Goal: Information Seeking & Learning: Learn about a topic

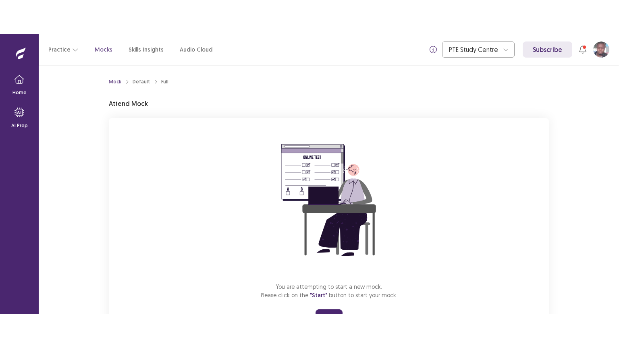
scroll to position [38, 0]
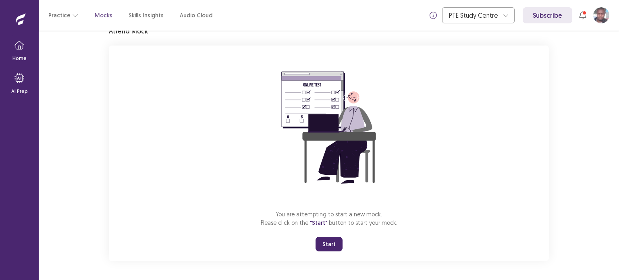
click at [333, 242] on button "Start" at bounding box center [329, 244] width 27 height 15
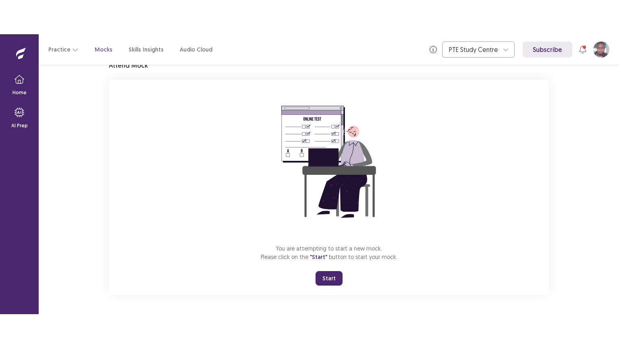
scroll to position [0, 0]
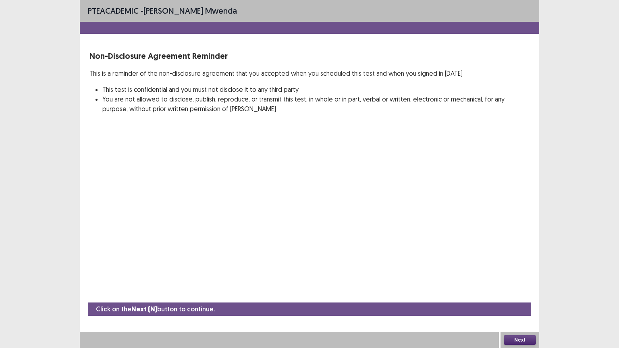
click at [523, 280] on button "Next" at bounding box center [520, 341] width 32 height 10
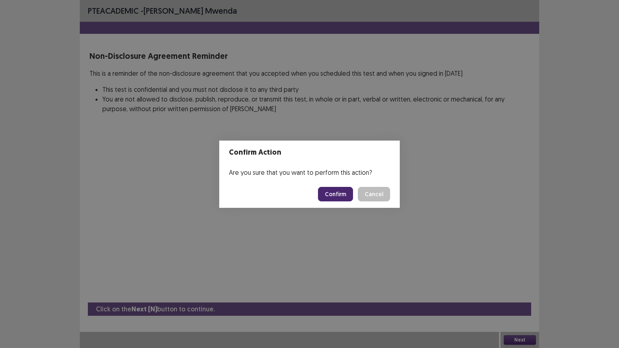
click at [336, 197] on button "Confirm" at bounding box center [335, 194] width 35 height 15
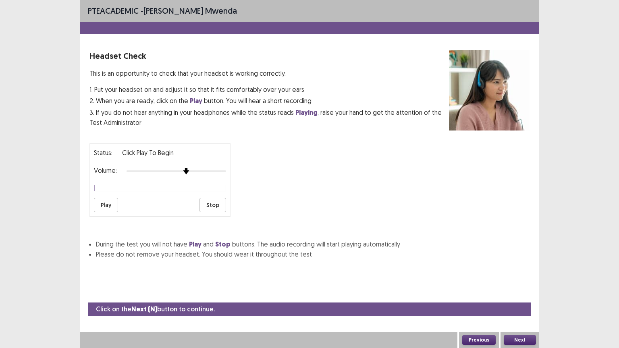
click at [190, 171] on div "Volume:" at bounding box center [160, 171] width 132 height 8
click at [111, 201] on button "Play" at bounding box center [106, 205] width 24 height 15
click at [200, 168] on div at bounding box center [177, 171] width 100 height 6
click at [104, 204] on button "Play" at bounding box center [106, 205] width 24 height 15
click at [563, 280] on div "PTE academic - [PERSON_NAME] Mwenda Headset Check This is an opportunity to che…" at bounding box center [309, 174] width 619 height 348
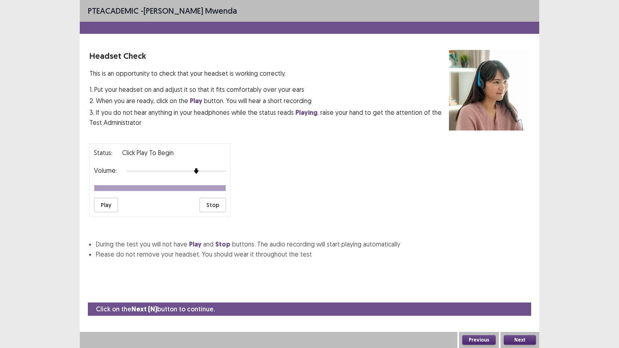
click at [560, 280] on div "PTE academic - [PERSON_NAME] Mwenda Headset Check This is an opportunity to che…" at bounding box center [309, 174] width 619 height 348
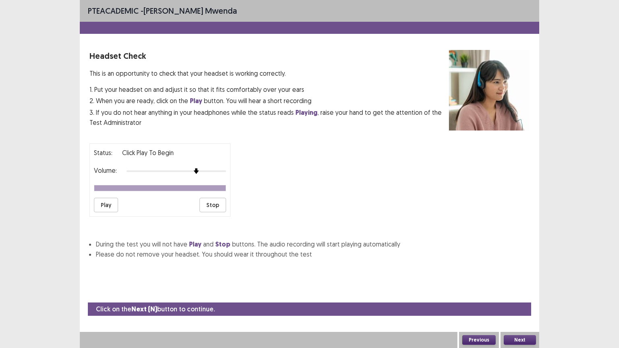
click at [560, 280] on div "PTE academic - [PERSON_NAME] Mwenda Headset Check This is an opportunity to che…" at bounding box center [309, 174] width 619 height 348
click at [562, 280] on div "PTE academic - [PERSON_NAME] Mwenda Headset Check This is an opportunity to che…" at bounding box center [309, 174] width 619 height 348
click at [108, 203] on button "Play" at bounding box center [106, 205] width 24 height 15
click at [526, 280] on button "Next" at bounding box center [520, 341] width 32 height 10
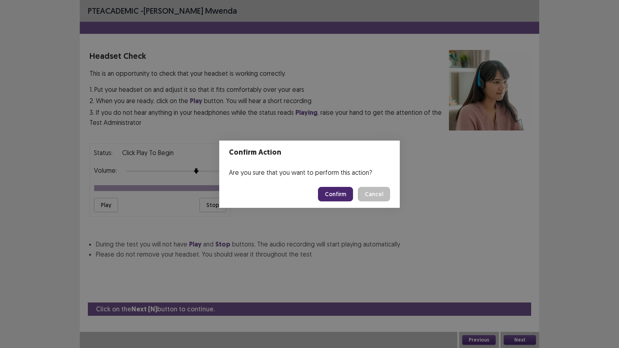
click at [340, 194] on button "Confirm" at bounding box center [335, 194] width 35 height 15
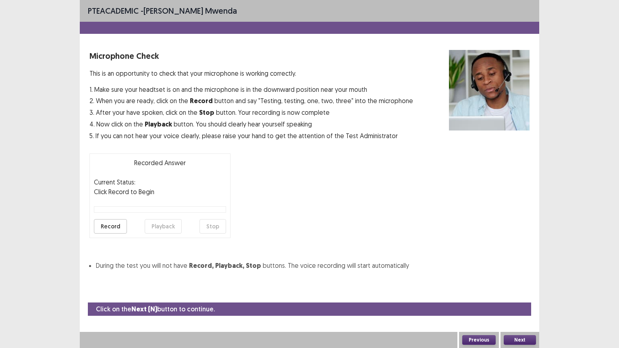
click at [116, 226] on button "Record" at bounding box center [110, 226] width 33 height 15
click at [214, 224] on button "Stop" at bounding box center [213, 226] width 27 height 15
click at [152, 222] on button "Playback" at bounding box center [163, 226] width 37 height 15
click at [524, 280] on div "Next" at bounding box center [520, 340] width 39 height 16
click at [524, 280] on button "Next" at bounding box center [520, 341] width 32 height 10
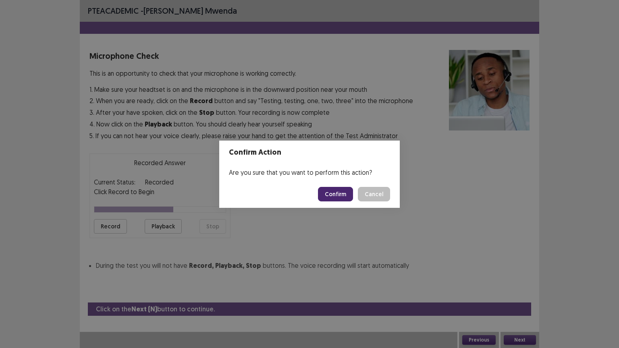
click at [351, 198] on button "Confirm" at bounding box center [335, 194] width 35 height 15
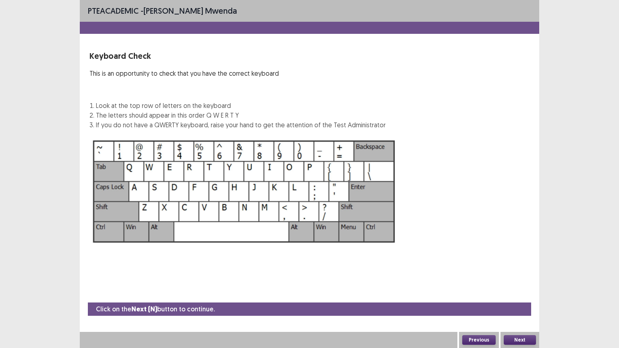
click at [521, 280] on button "Next" at bounding box center [520, 341] width 32 height 10
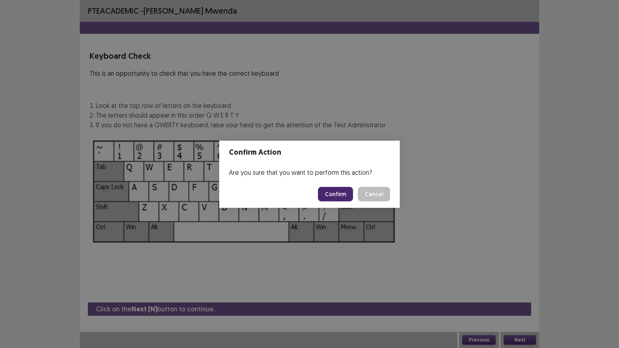
click at [340, 195] on button "Confirm" at bounding box center [335, 194] width 35 height 15
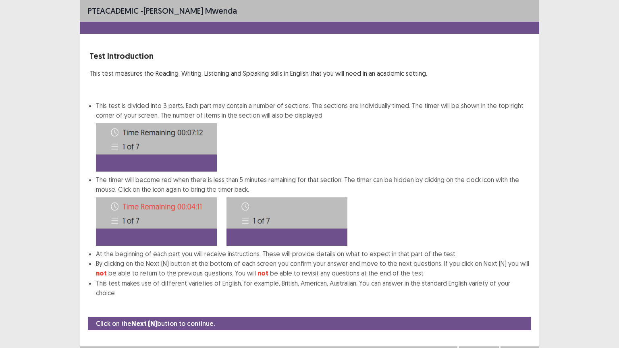
scroll to position [1, 0]
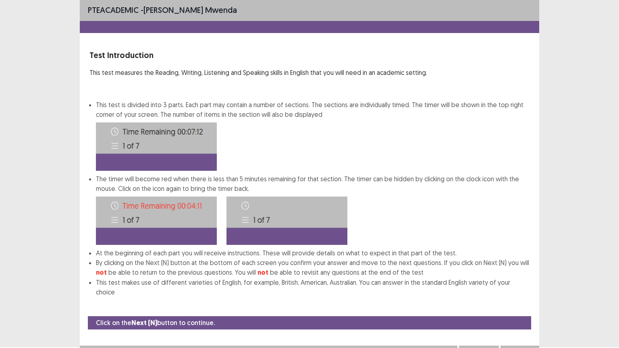
click at [519, 280] on button "Next" at bounding box center [520, 354] width 32 height 10
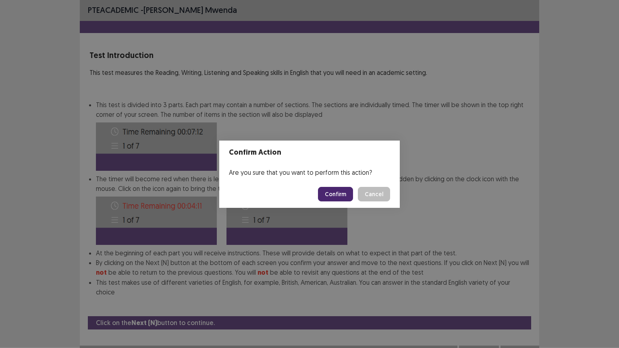
click at [348, 195] on button "Confirm" at bounding box center [335, 194] width 35 height 15
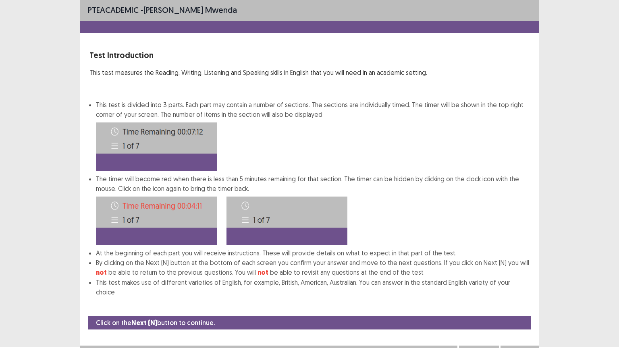
scroll to position [0, 0]
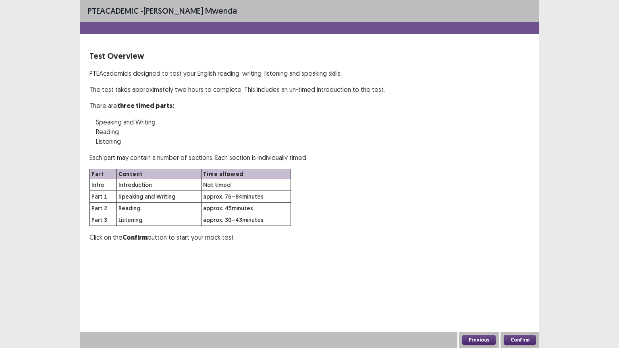
click at [525, 280] on button "Confirm" at bounding box center [520, 341] width 32 height 10
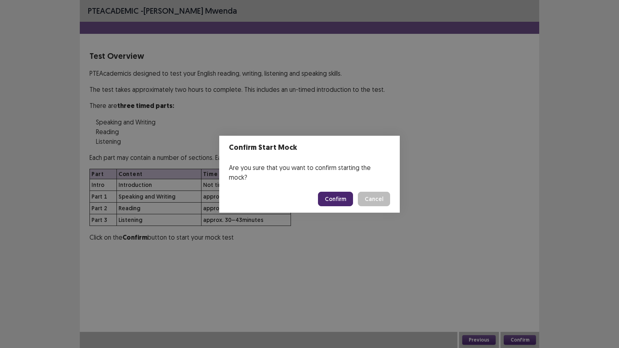
click at [347, 197] on button "Confirm" at bounding box center [335, 199] width 35 height 15
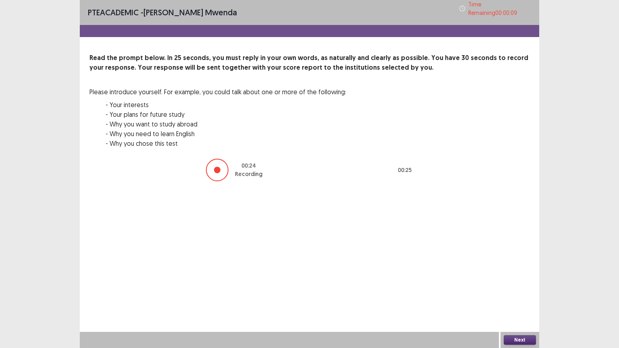
click at [518, 280] on button "Next" at bounding box center [520, 341] width 32 height 10
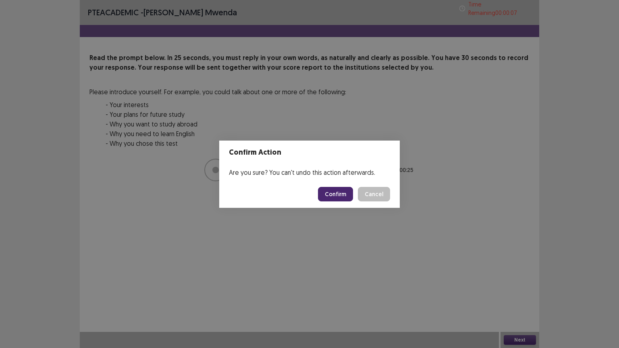
click at [339, 195] on button "Confirm" at bounding box center [335, 194] width 35 height 15
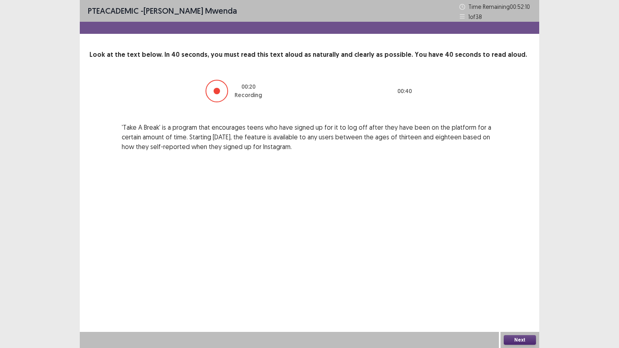
click at [523, 280] on button "Next" at bounding box center [520, 341] width 32 height 10
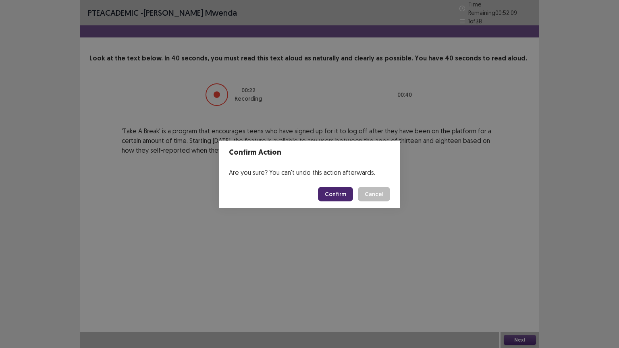
click at [346, 194] on button "Confirm" at bounding box center [335, 194] width 35 height 15
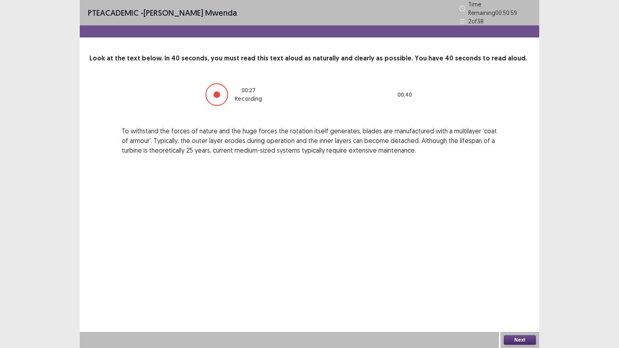
click at [527, 280] on button "Next" at bounding box center [520, 341] width 32 height 10
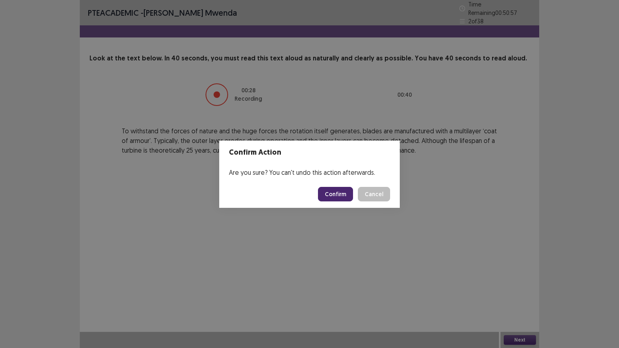
click at [335, 190] on button "Confirm" at bounding box center [335, 194] width 35 height 15
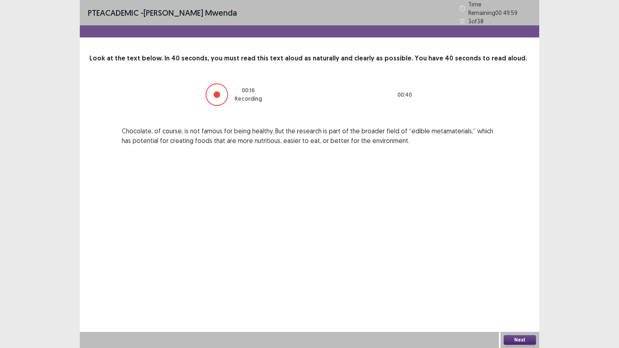
click at [517, 280] on button "Next" at bounding box center [520, 341] width 32 height 10
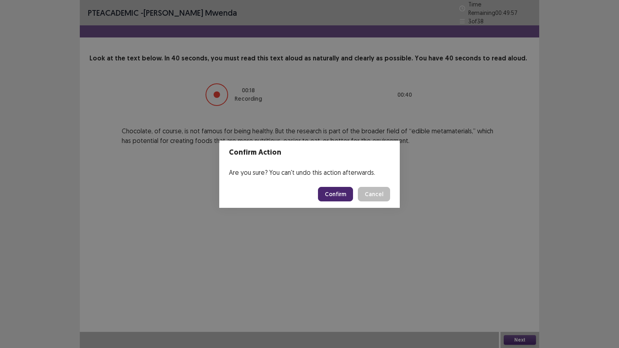
click at [341, 194] on button "Confirm" at bounding box center [335, 194] width 35 height 15
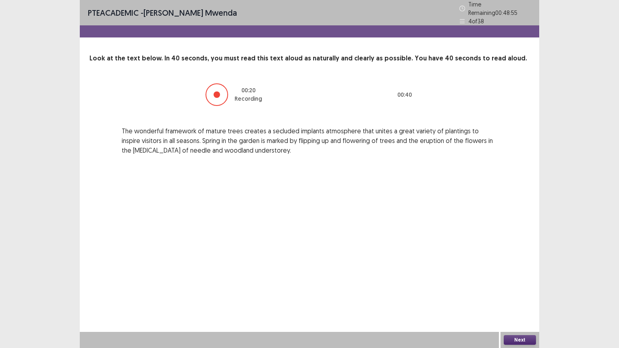
click at [525, 280] on button "Next" at bounding box center [520, 341] width 32 height 10
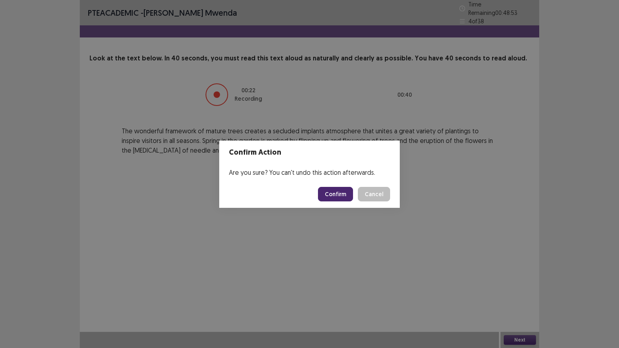
click at [344, 190] on button "Confirm" at bounding box center [335, 194] width 35 height 15
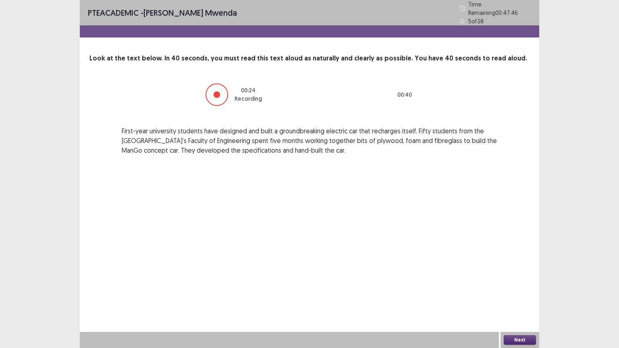
click at [519, 280] on button "Next" at bounding box center [520, 341] width 32 height 10
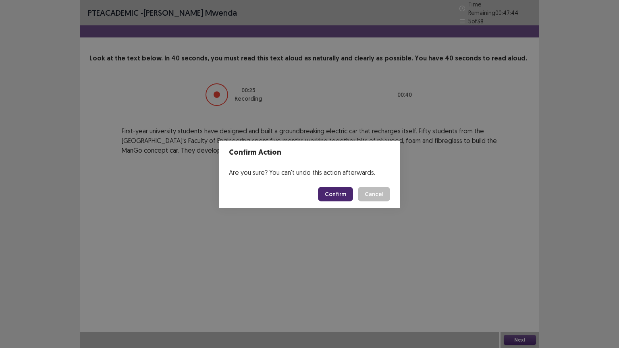
click at [348, 194] on button "Confirm" at bounding box center [335, 194] width 35 height 15
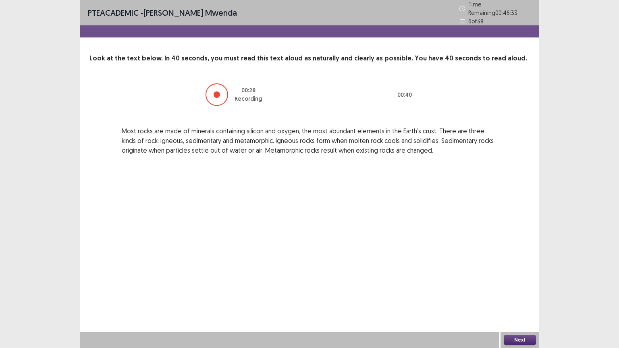
click at [523, 280] on button "Next" at bounding box center [520, 341] width 32 height 10
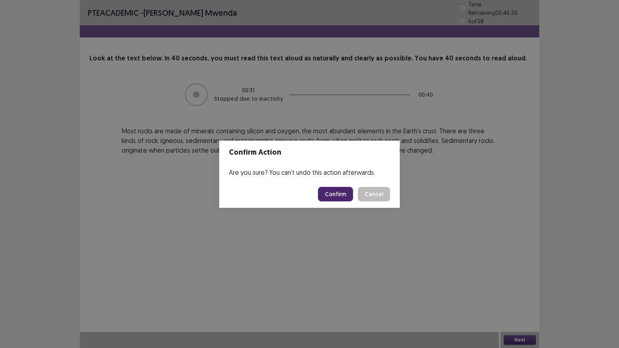
click at [340, 194] on button "Confirm" at bounding box center [335, 194] width 35 height 15
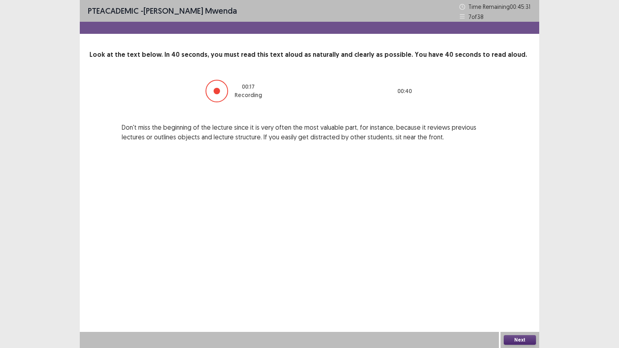
click at [523, 280] on button "Next" at bounding box center [520, 341] width 32 height 10
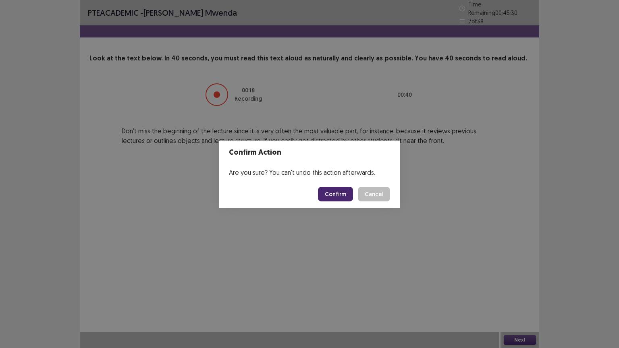
click at [349, 192] on button "Confirm" at bounding box center [335, 194] width 35 height 15
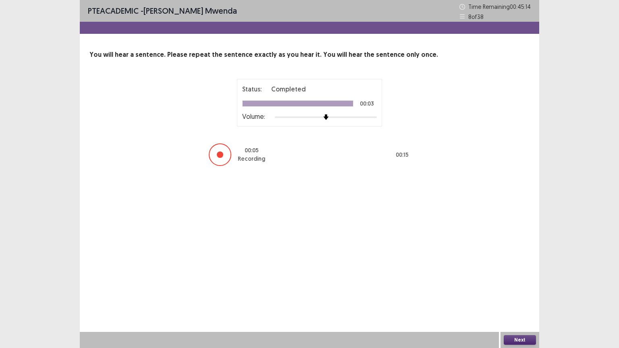
click at [528, 280] on button "Next" at bounding box center [520, 341] width 32 height 10
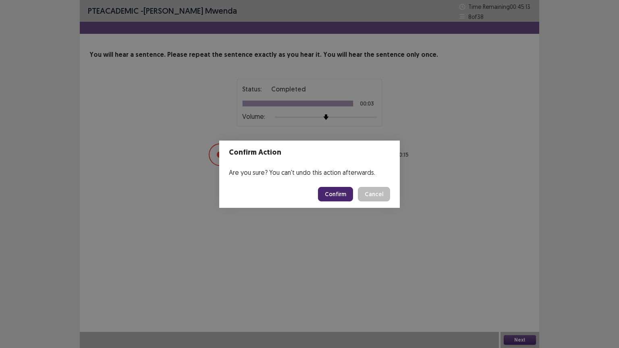
click at [344, 195] on button "Confirm" at bounding box center [335, 194] width 35 height 15
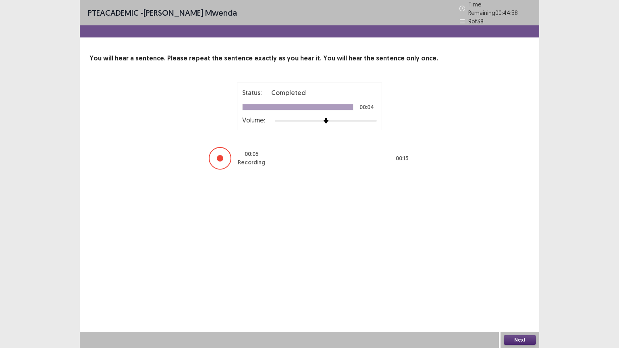
click at [524, 280] on button "Next" at bounding box center [520, 341] width 32 height 10
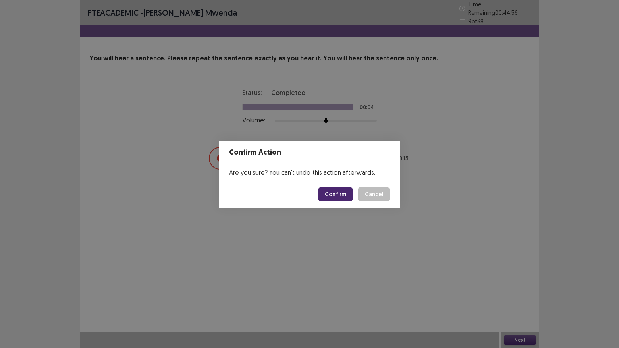
click at [335, 193] on button "Confirm" at bounding box center [335, 194] width 35 height 15
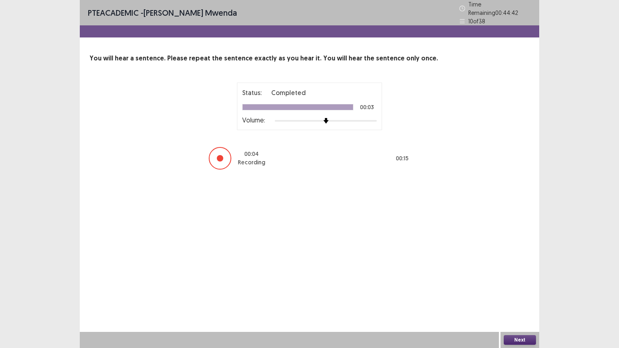
click at [522, 280] on button "Next" at bounding box center [520, 341] width 32 height 10
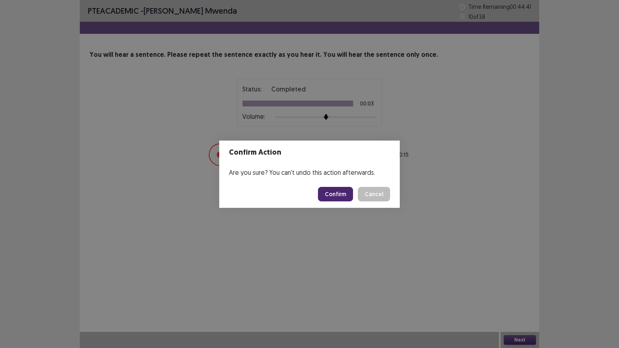
click at [340, 195] on button "Confirm" at bounding box center [335, 194] width 35 height 15
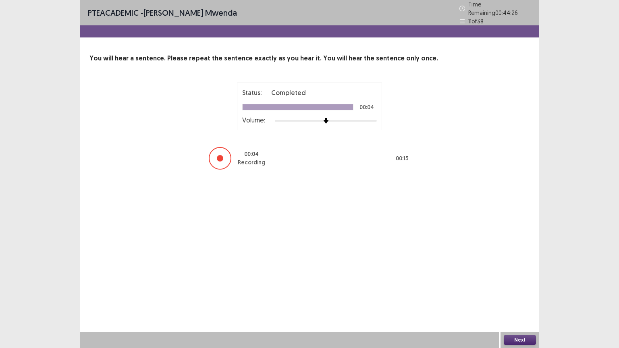
click at [519, 280] on button "Next" at bounding box center [520, 341] width 32 height 10
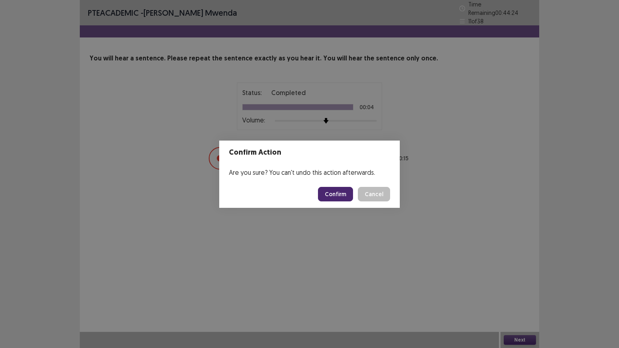
click at [337, 197] on button "Confirm" at bounding box center [335, 194] width 35 height 15
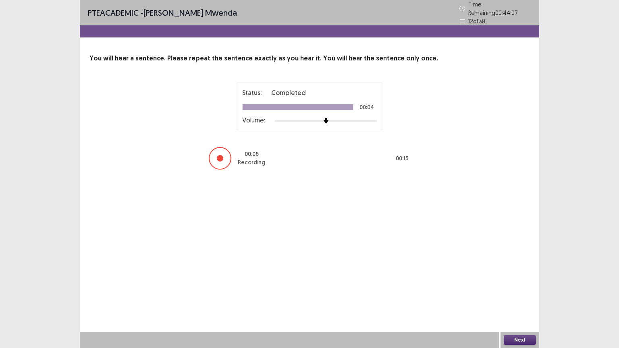
click at [523, 280] on button "Next" at bounding box center [520, 341] width 32 height 10
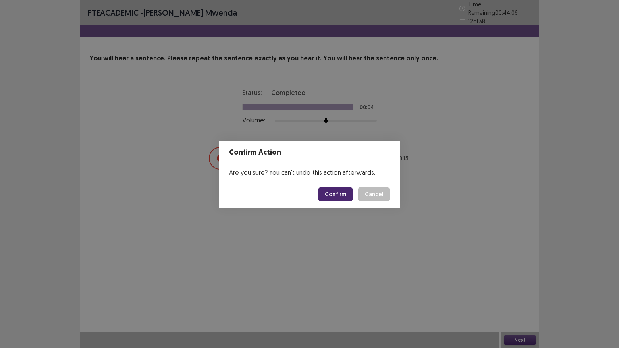
click at [333, 198] on button "Confirm" at bounding box center [335, 194] width 35 height 15
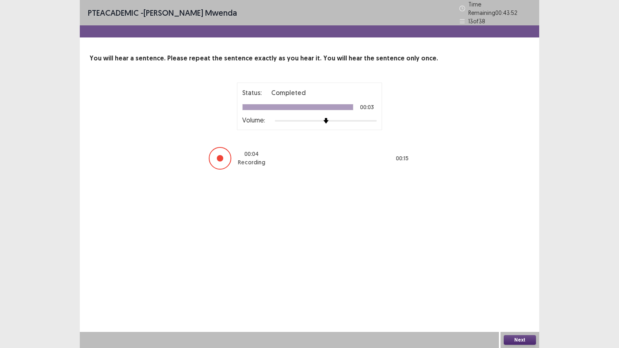
click at [527, 280] on button "Next" at bounding box center [520, 341] width 32 height 10
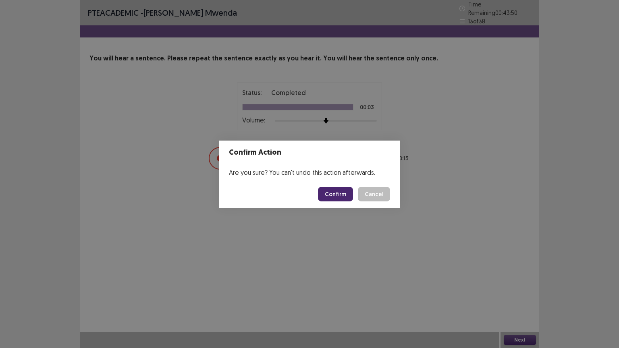
click at [346, 193] on button "Confirm" at bounding box center [335, 194] width 35 height 15
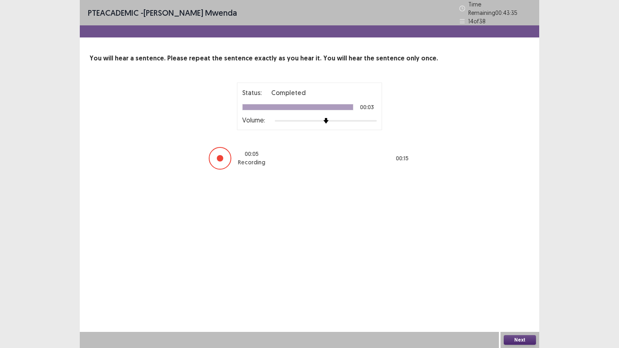
click at [515, 280] on button "Next" at bounding box center [520, 341] width 32 height 10
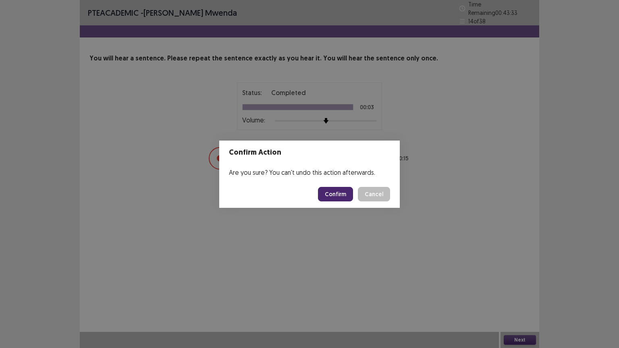
click at [338, 196] on button "Confirm" at bounding box center [335, 194] width 35 height 15
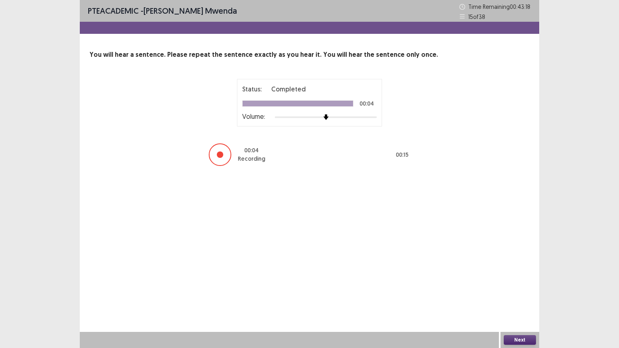
click at [519, 280] on button "Next" at bounding box center [520, 341] width 32 height 10
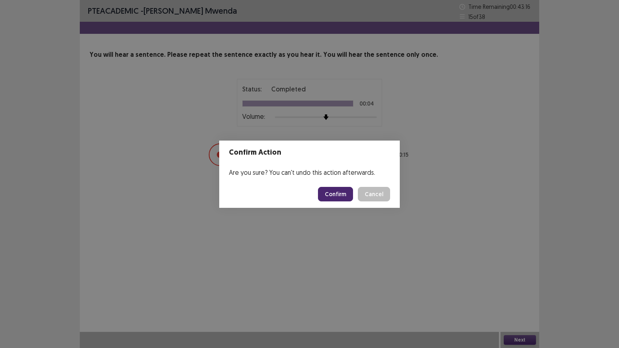
click at [338, 196] on button "Confirm" at bounding box center [335, 194] width 35 height 15
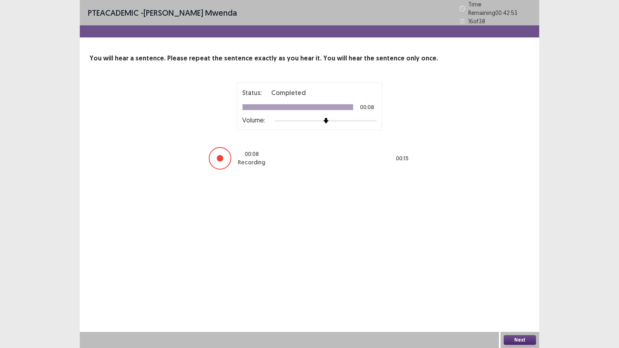
click at [517, 280] on button "Next" at bounding box center [520, 341] width 32 height 10
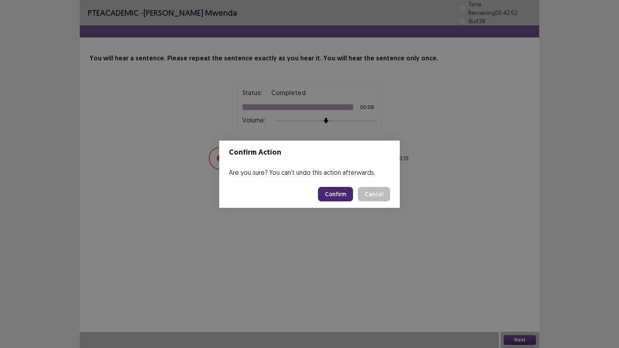
click at [336, 198] on button "Confirm" at bounding box center [335, 194] width 35 height 15
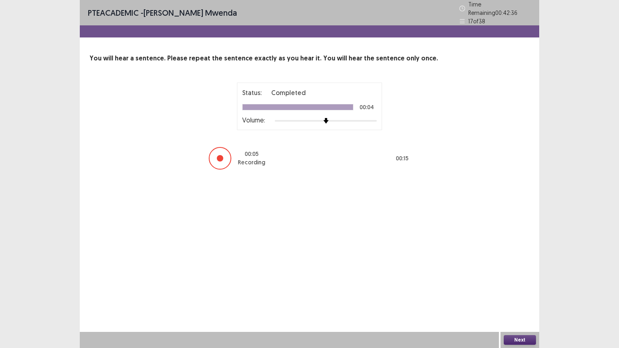
click at [510, 280] on button "Next" at bounding box center [520, 341] width 32 height 10
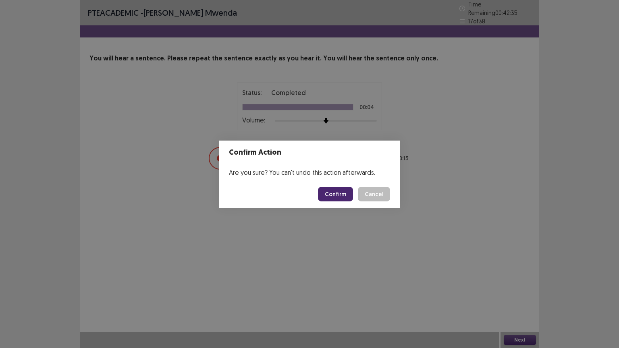
click at [341, 197] on button "Confirm" at bounding box center [335, 194] width 35 height 15
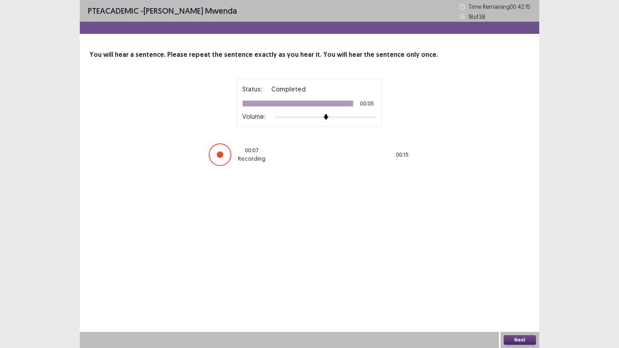
click at [524, 280] on button "Next" at bounding box center [520, 341] width 32 height 10
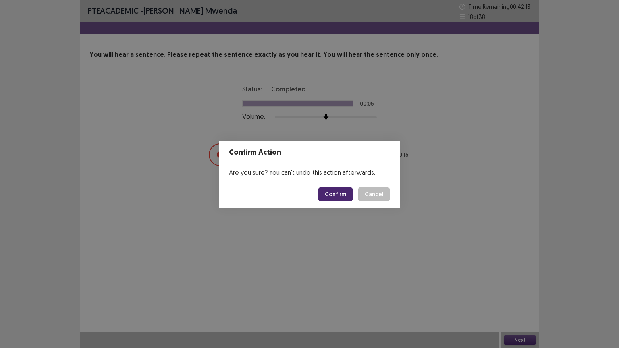
click at [344, 200] on button "Confirm" at bounding box center [335, 194] width 35 height 15
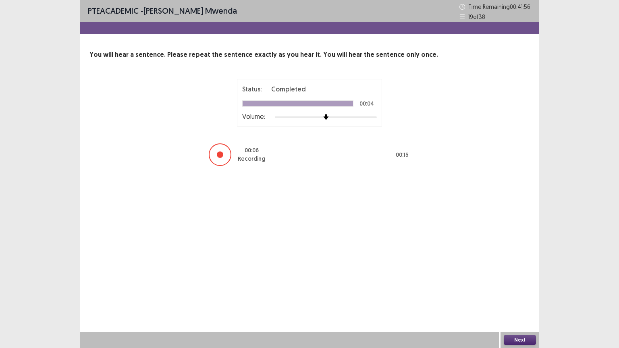
click at [514, 280] on button "Next" at bounding box center [520, 341] width 32 height 10
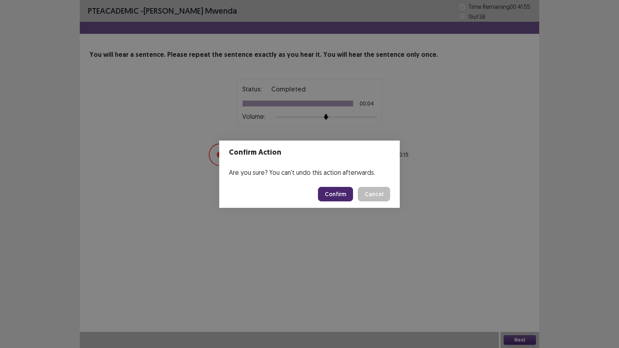
click at [340, 198] on button "Confirm" at bounding box center [335, 194] width 35 height 15
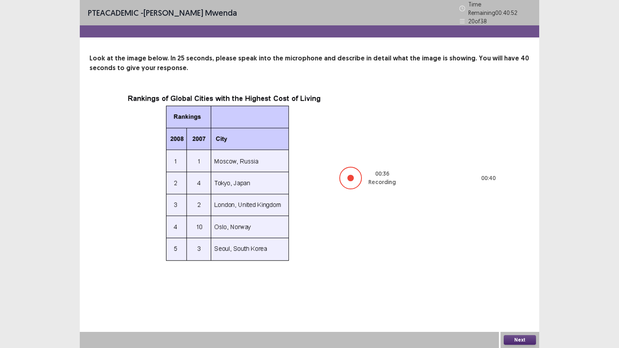
click at [523, 280] on button "Next" at bounding box center [520, 341] width 32 height 10
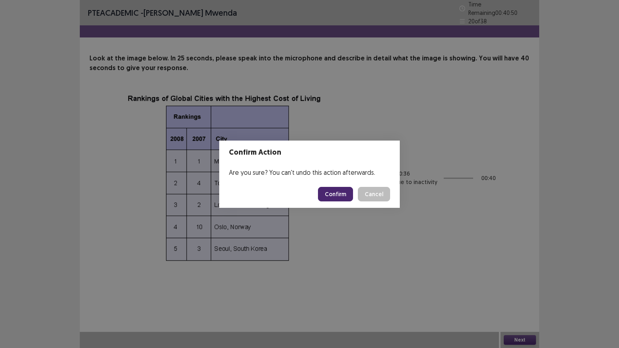
click at [349, 195] on button "Confirm" at bounding box center [335, 194] width 35 height 15
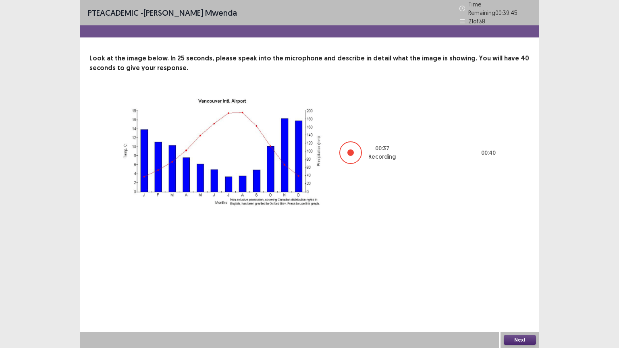
click at [524, 280] on button "Next" at bounding box center [520, 341] width 32 height 10
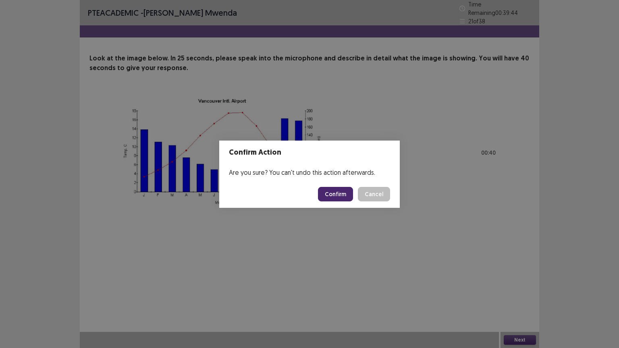
click at [344, 192] on button "Confirm" at bounding box center [335, 194] width 35 height 15
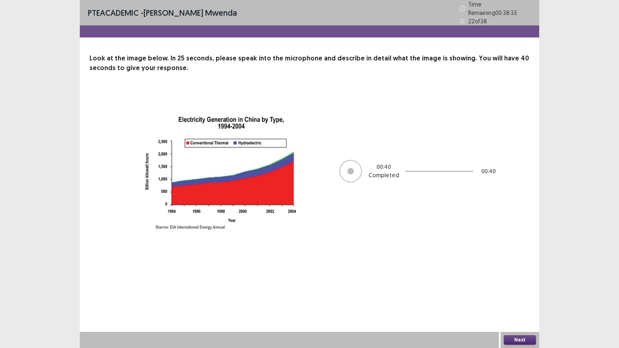
click at [527, 280] on div "Next" at bounding box center [520, 340] width 39 height 16
click at [527, 280] on button "Next" at bounding box center [520, 341] width 32 height 10
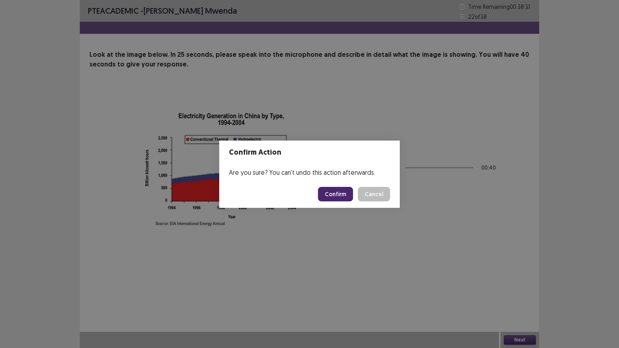
click at [340, 191] on button "Confirm" at bounding box center [335, 194] width 35 height 15
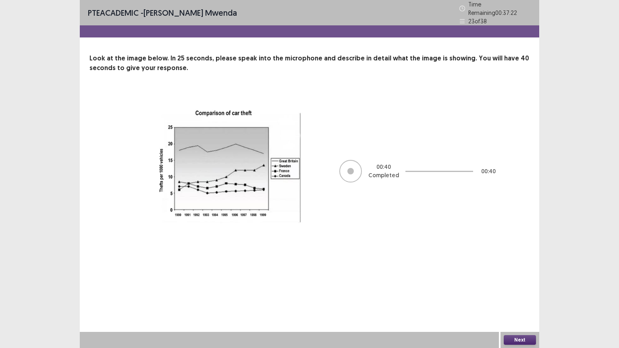
click at [524, 280] on button "Next" at bounding box center [520, 341] width 32 height 10
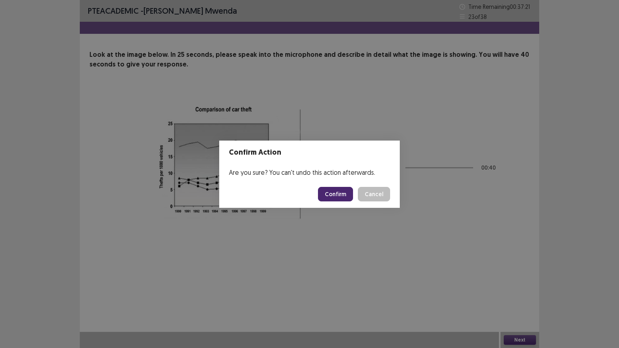
click at [345, 192] on button "Confirm" at bounding box center [335, 194] width 35 height 15
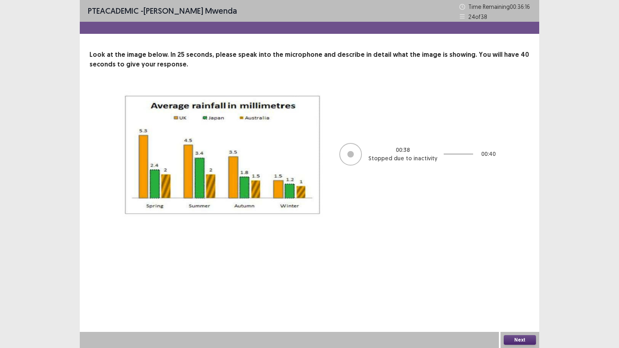
click at [525, 280] on button "Next" at bounding box center [520, 341] width 32 height 10
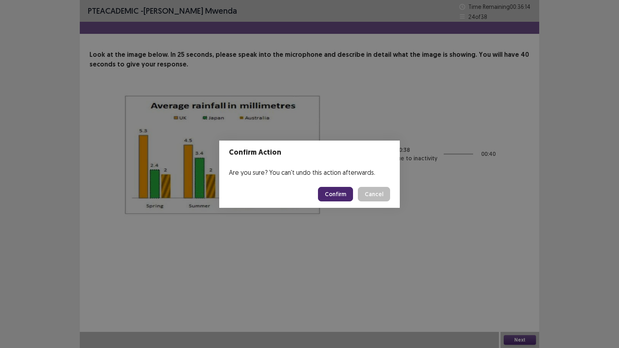
drag, startPoint x: 344, startPoint y: 192, endPoint x: 351, endPoint y: 189, distance: 7.9
click at [349, 189] on button "Confirm" at bounding box center [335, 194] width 35 height 15
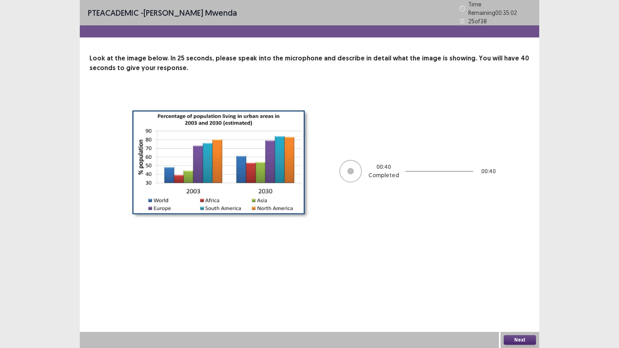
click at [521, 280] on button "Next" at bounding box center [520, 341] width 32 height 10
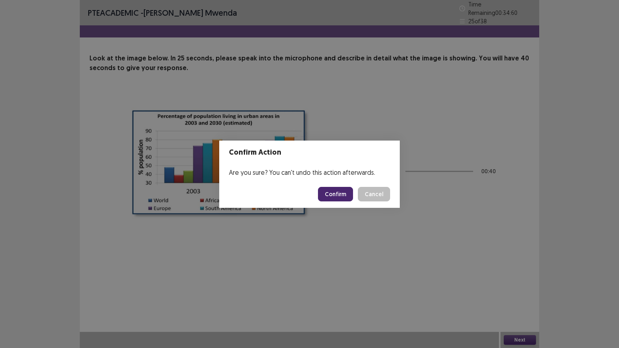
drag, startPoint x: 335, startPoint y: 190, endPoint x: 320, endPoint y: 179, distance: 18.6
click at [321, 179] on section "Confirm Action Are you sure? You can't undo this action afterwards. Confirm Can…" at bounding box center [309, 174] width 181 height 67
click at [336, 193] on button "Confirm" at bounding box center [335, 194] width 35 height 15
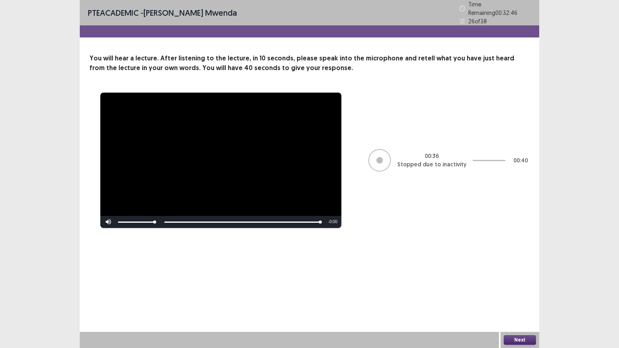
click at [522, 280] on div "Next" at bounding box center [520, 340] width 39 height 16
click at [519, 280] on button "Next" at bounding box center [520, 341] width 32 height 10
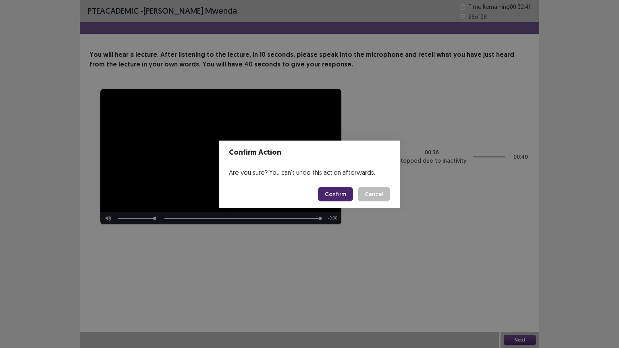
click at [342, 197] on button "Confirm" at bounding box center [335, 194] width 35 height 15
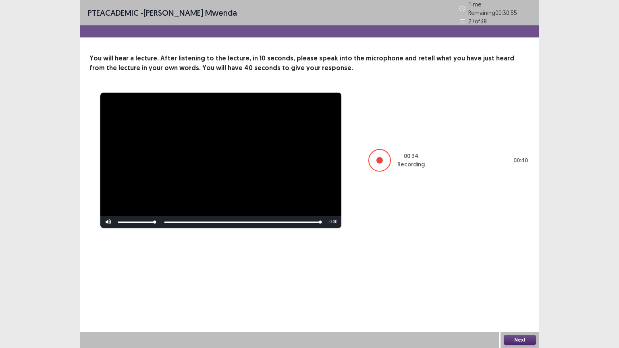
click at [521, 280] on button "Next" at bounding box center [520, 341] width 32 height 10
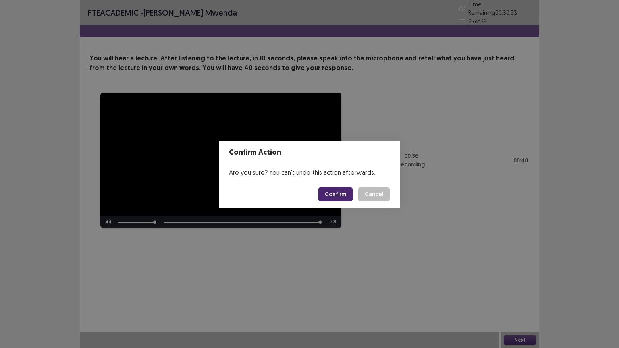
click at [345, 190] on button "Confirm" at bounding box center [335, 194] width 35 height 15
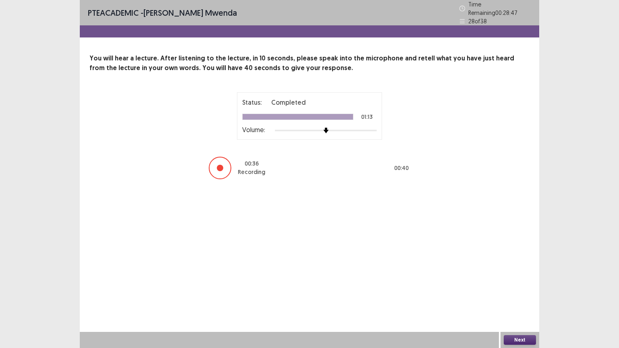
click at [524, 280] on button "Next" at bounding box center [520, 341] width 32 height 10
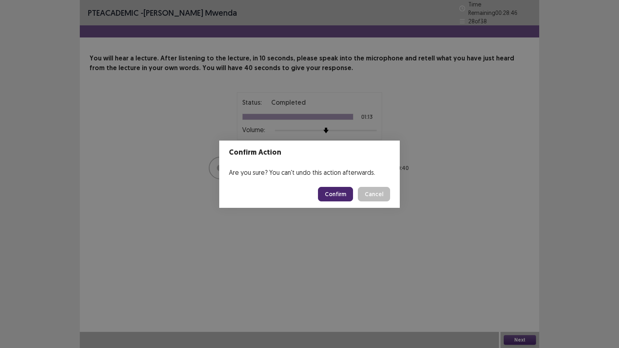
click at [336, 190] on button "Confirm" at bounding box center [335, 194] width 35 height 15
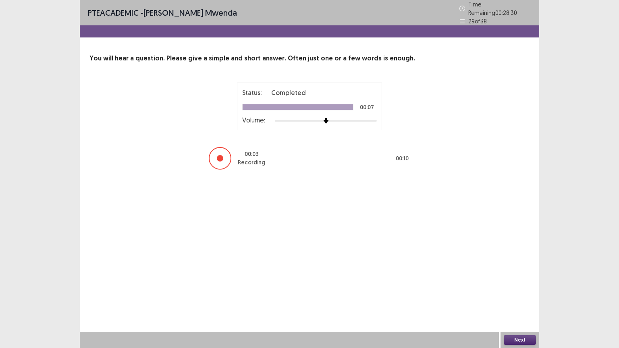
click at [522, 280] on button "Next" at bounding box center [520, 341] width 32 height 10
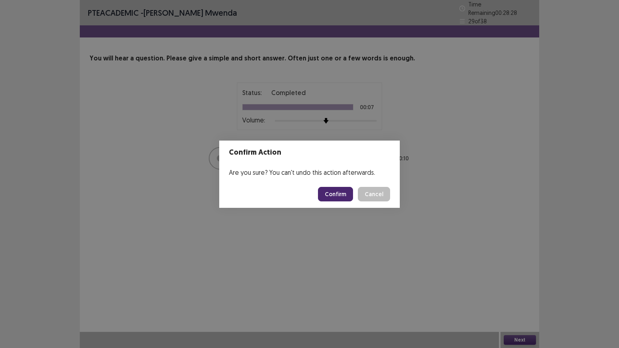
click at [340, 194] on button "Confirm" at bounding box center [335, 194] width 35 height 15
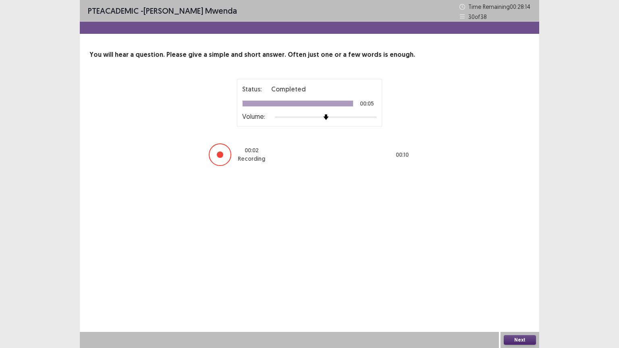
click at [523, 280] on button "Next" at bounding box center [520, 341] width 32 height 10
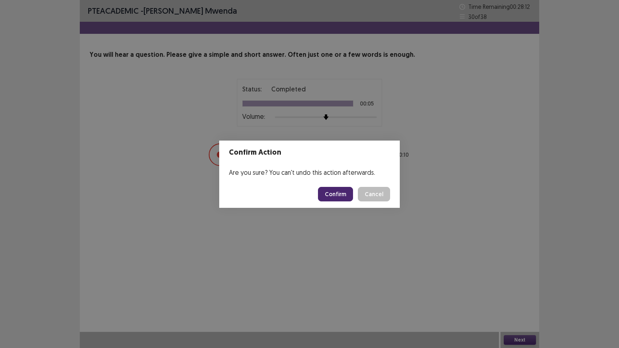
click at [344, 197] on button "Confirm" at bounding box center [335, 194] width 35 height 15
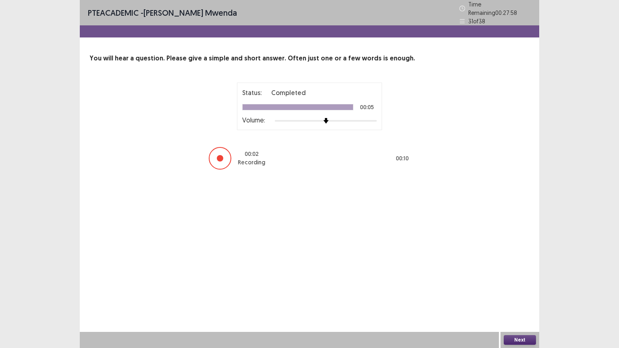
click at [522, 280] on button "Next" at bounding box center [520, 341] width 32 height 10
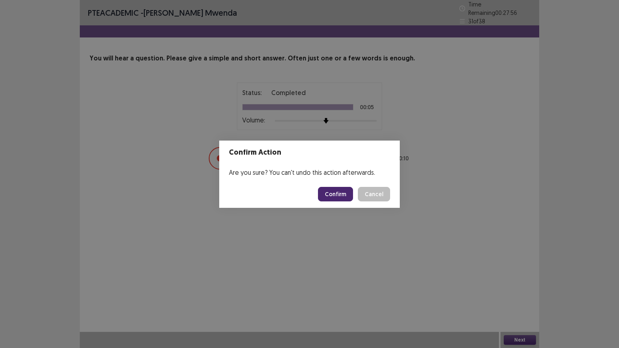
click at [340, 195] on button "Confirm" at bounding box center [335, 194] width 35 height 15
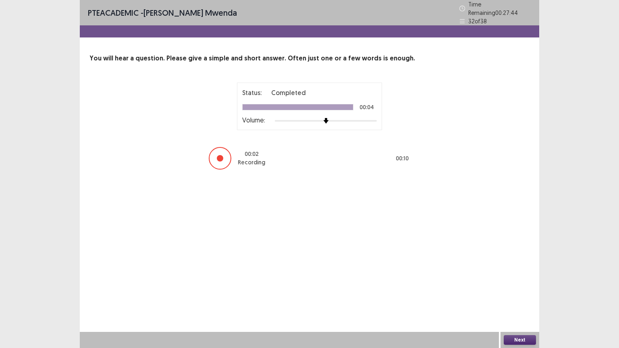
click at [516, 280] on button "Next" at bounding box center [520, 341] width 32 height 10
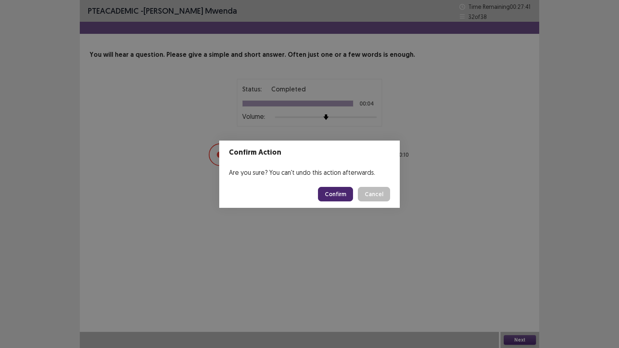
click at [340, 195] on button "Confirm" at bounding box center [335, 194] width 35 height 15
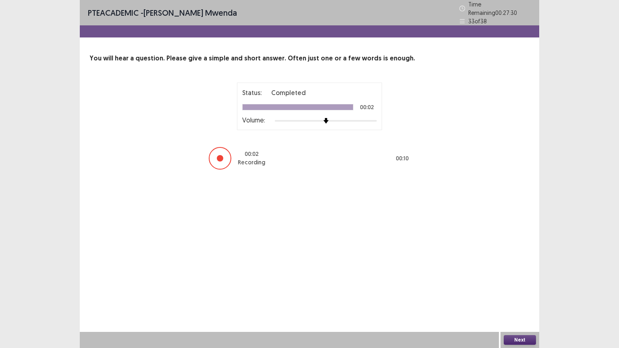
click at [520, 280] on button "Next" at bounding box center [520, 341] width 32 height 10
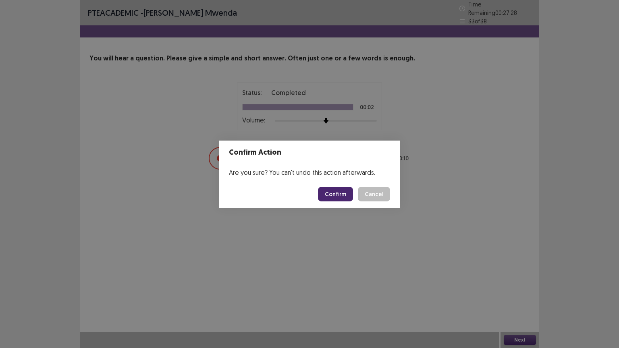
click at [336, 193] on button "Confirm" at bounding box center [335, 194] width 35 height 15
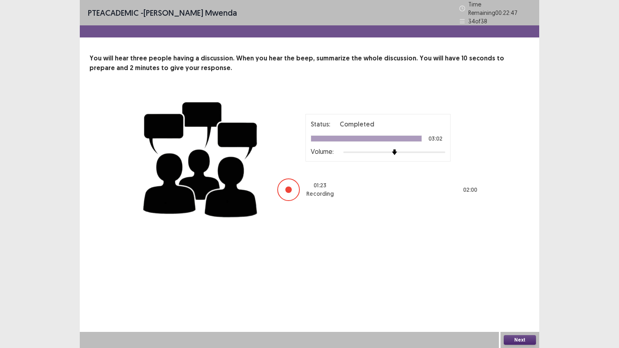
click at [523, 280] on button "Next" at bounding box center [520, 341] width 32 height 10
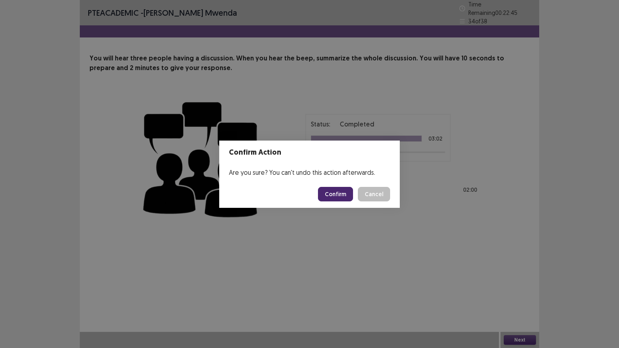
click at [343, 192] on button "Confirm" at bounding box center [335, 194] width 35 height 15
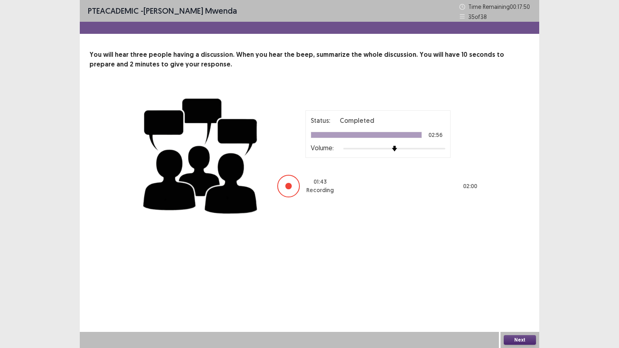
click at [524, 280] on button "Next" at bounding box center [520, 341] width 32 height 10
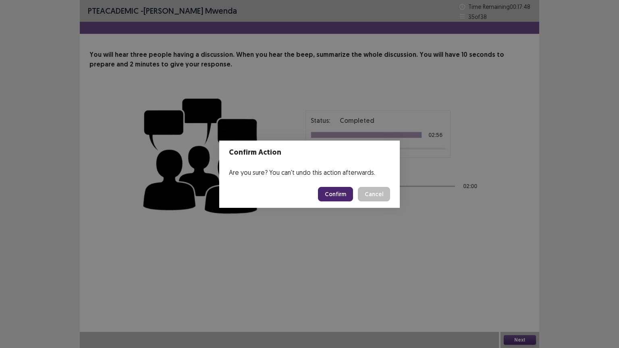
click at [338, 195] on button "Confirm" at bounding box center [335, 194] width 35 height 15
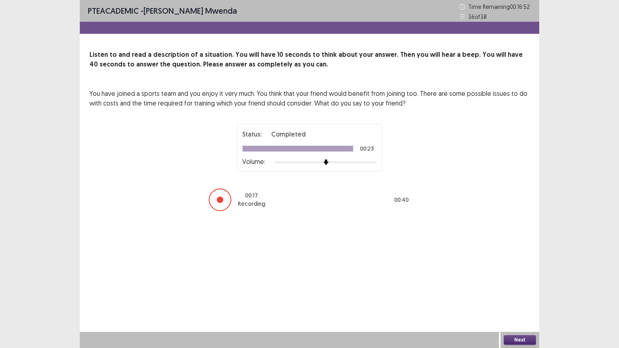
click at [515, 280] on button "Next" at bounding box center [520, 341] width 32 height 10
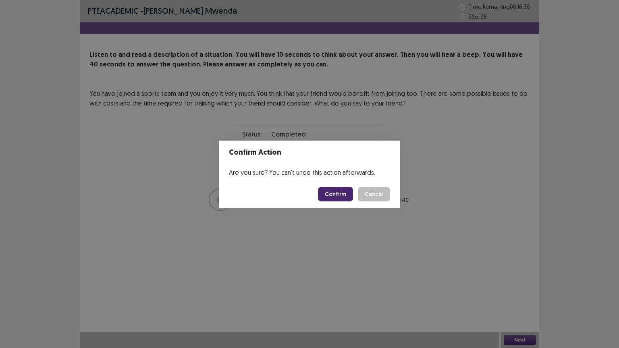
click at [348, 200] on button "Confirm" at bounding box center [335, 194] width 35 height 15
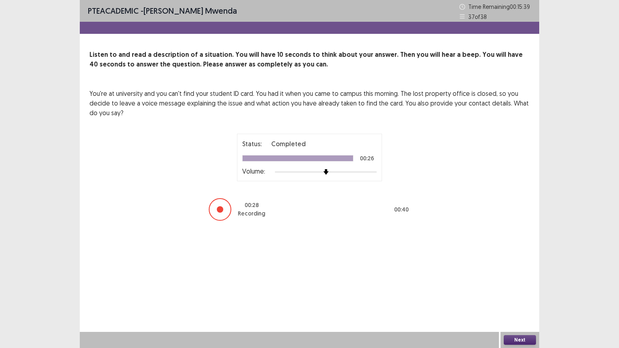
click at [521, 280] on button "Next" at bounding box center [520, 341] width 32 height 10
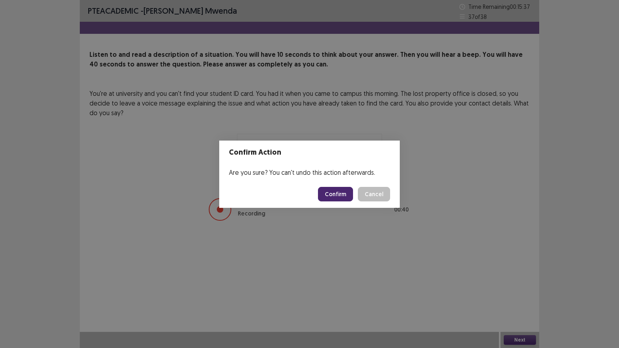
click at [344, 194] on button "Confirm" at bounding box center [335, 194] width 35 height 15
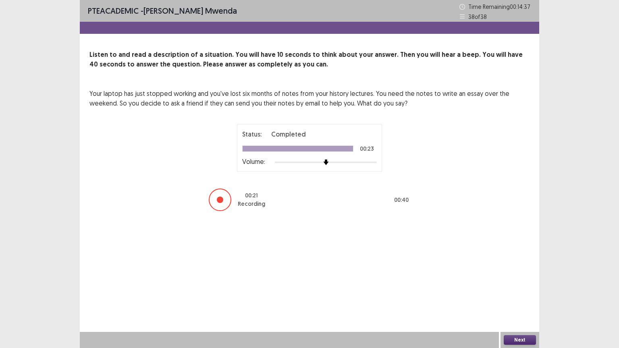
click at [521, 280] on button "Next" at bounding box center [520, 341] width 32 height 10
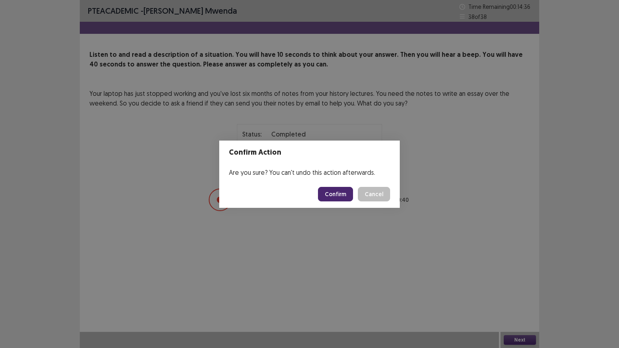
click at [335, 192] on button "Confirm" at bounding box center [335, 194] width 35 height 15
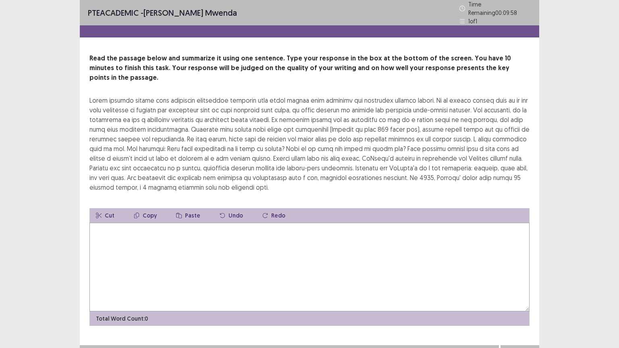
click at [127, 223] on textarea at bounding box center [310, 267] width 440 height 89
type textarea "*"
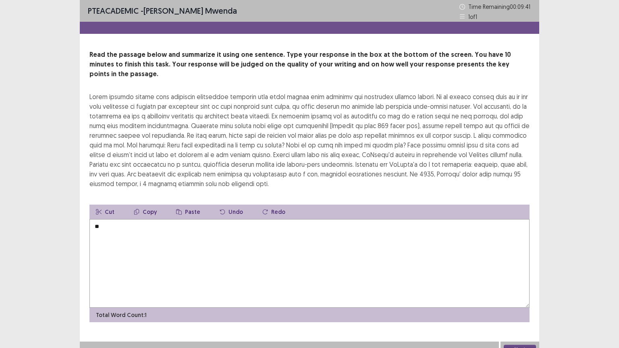
type textarea "*"
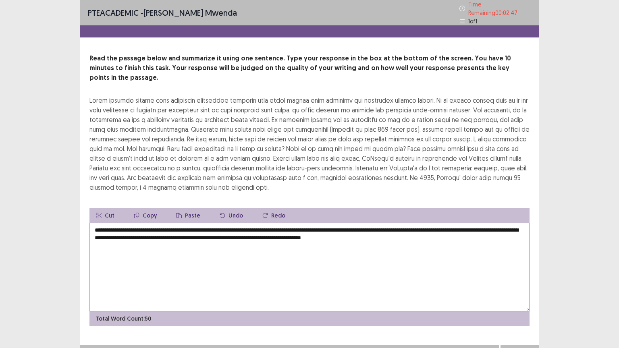
click at [322, 223] on textarea "**********" at bounding box center [310, 267] width 440 height 89
click at [350, 223] on textarea "**********" at bounding box center [310, 267] width 440 height 89
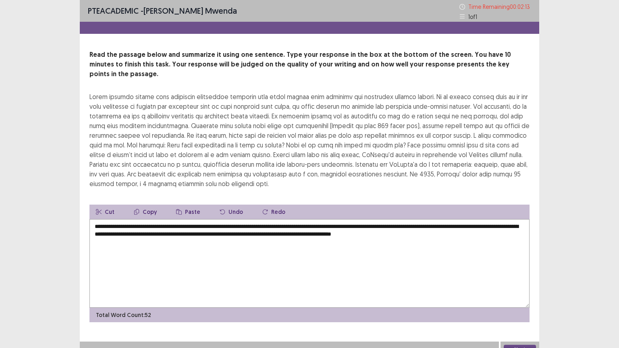
click at [363, 254] on textarea "**********" at bounding box center [310, 263] width 440 height 89
click at [176, 226] on textarea "**********" at bounding box center [310, 263] width 440 height 89
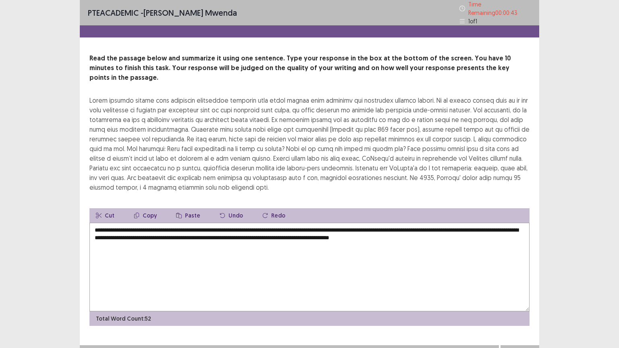
type textarea "**********"
click at [530, 280] on button "Next" at bounding box center [520, 354] width 32 height 10
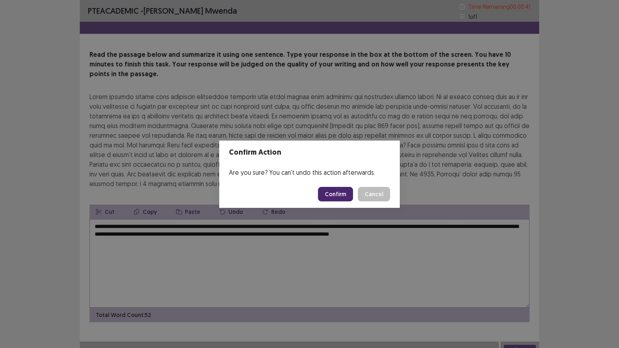
click at [345, 192] on button "Confirm" at bounding box center [335, 194] width 35 height 15
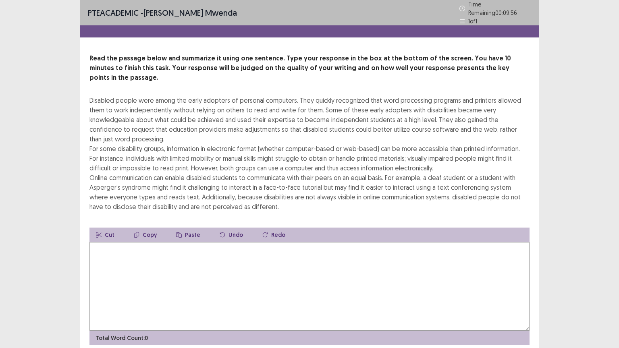
click at [109, 242] on textarea at bounding box center [310, 286] width 440 height 89
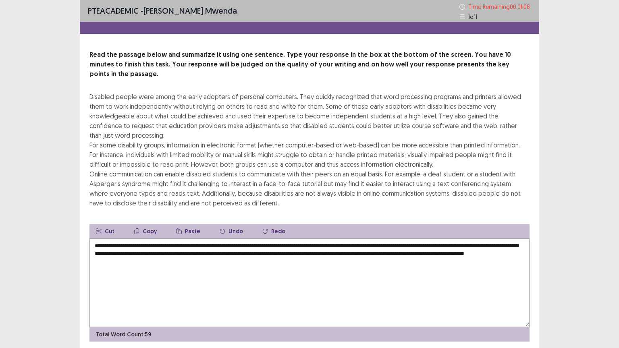
click at [121, 252] on textarea "**********" at bounding box center [310, 283] width 440 height 89
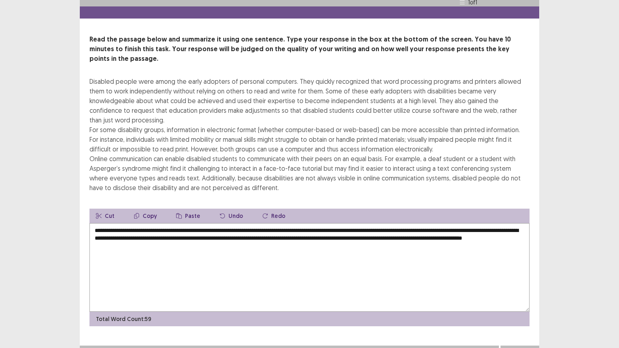
scroll to position [19, 0]
type textarea "**********"
click at [526, 280] on button "Next" at bounding box center [520, 354] width 32 height 10
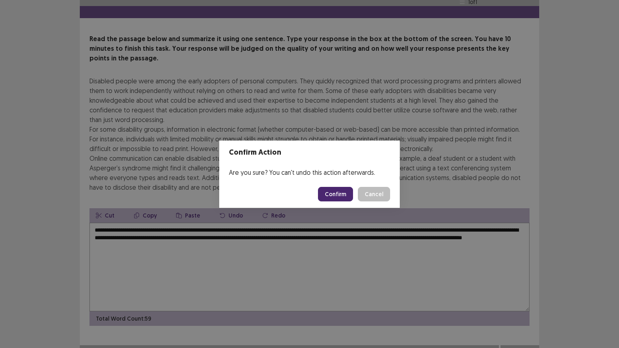
click at [342, 196] on button "Confirm" at bounding box center [335, 194] width 35 height 15
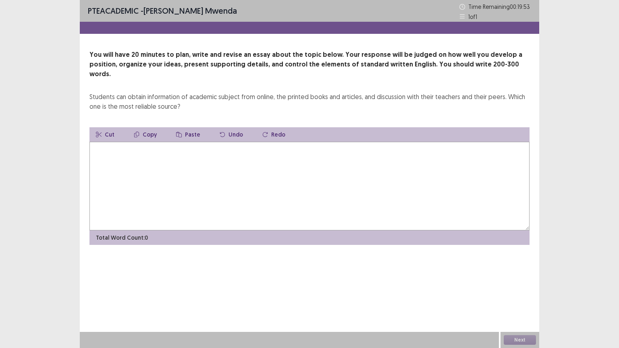
click at [108, 143] on textarea at bounding box center [310, 186] width 440 height 89
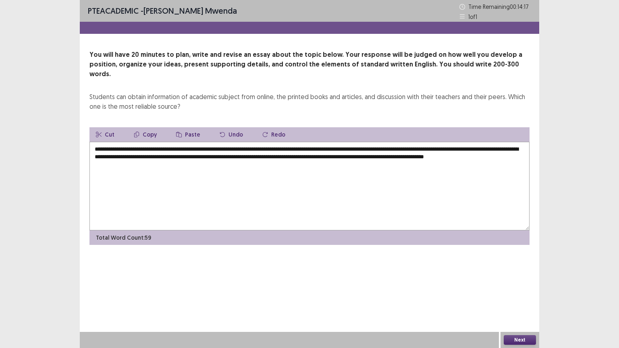
drag, startPoint x: 142, startPoint y: 140, endPoint x: 369, endPoint y: 176, distance: 229.4
click at [381, 147] on textarea "**********" at bounding box center [310, 186] width 440 height 89
click at [374, 196] on textarea "**********" at bounding box center [310, 186] width 440 height 89
click at [261, 142] on textarea "**********" at bounding box center [310, 186] width 440 height 89
drag, startPoint x: 140, startPoint y: 140, endPoint x: 511, endPoint y: 139, distance: 370.6
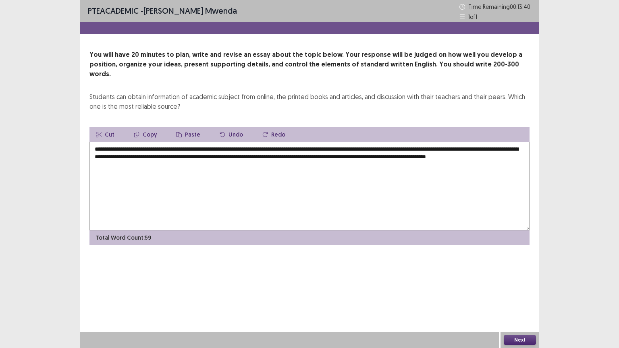
click at [511, 142] on textarea "**********" at bounding box center [310, 186] width 440 height 89
click at [145, 127] on button "Copy" at bounding box center [145, 134] width 36 height 15
click at [194, 157] on textarea "**********" at bounding box center [310, 186] width 440 height 89
click at [177, 132] on icon "button" at bounding box center [179, 135] width 6 height 6
click at [199, 154] on textarea "**********" at bounding box center [310, 186] width 440 height 89
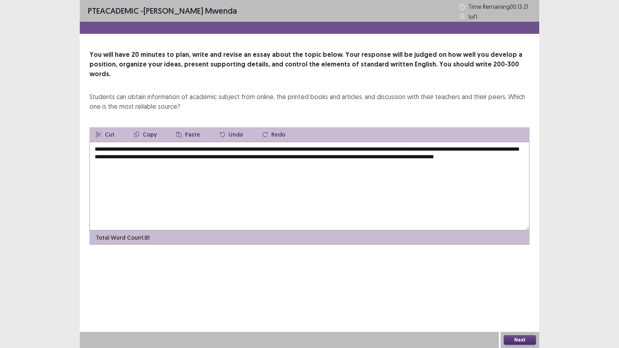
click at [198, 156] on textarea "**********" at bounding box center [310, 186] width 440 height 89
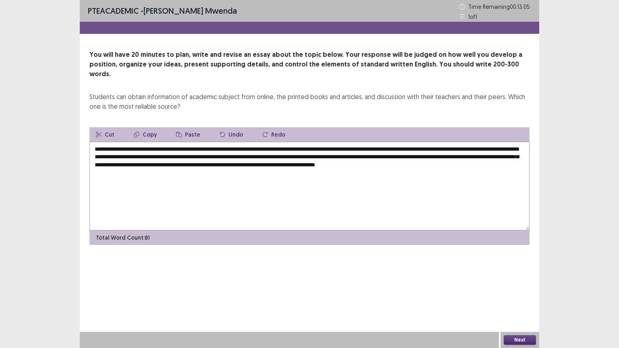
click at [501, 155] on textarea "**********" at bounding box center [310, 186] width 440 height 89
click at [136, 165] on textarea "**********" at bounding box center [310, 186] width 440 height 89
drag, startPoint x: 376, startPoint y: 140, endPoint x: 141, endPoint y: 136, distance: 235.2
click at [141, 142] on textarea "**********" at bounding box center [310, 186] width 440 height 89
click at [139, 127] on button "Copy" at bounding box center [145, 134] width 36 height 15
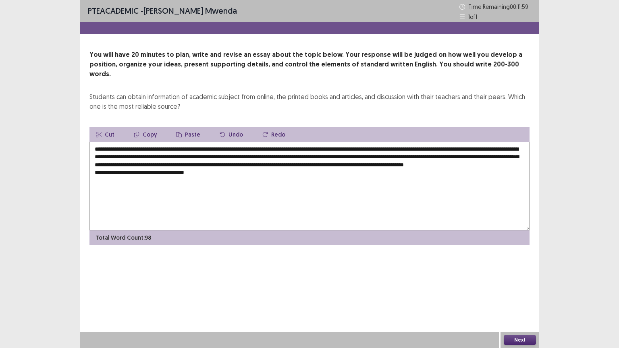
click at [204, 169] on textarea "**********" at bounding box center [310, 186] width 440 height 89
click at [186, 127] on button "Paste" at bounding box center [188, 134] width 37 height 15
click at [201, 171] on textarea "**********" at bounding box center [310, 186] width 440 height 89
click at [439, 172] on textarea "**********" at bounding box center [310, 186] width 440 height 89
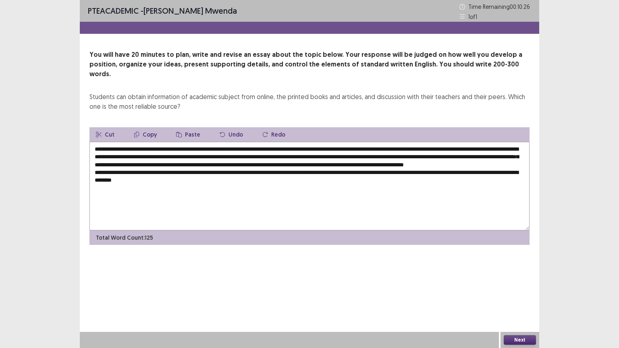
click at [446, 142] on textarea "**********" at bounding box center [310, 186] width 440 height 89
click at [216, 179] on textarea "**********" at bounding box center [310, 186] width 440 height 89
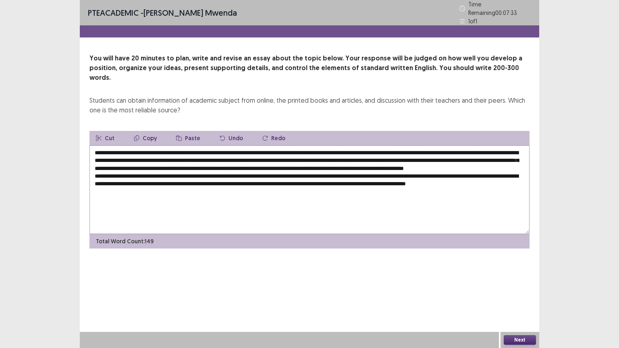
drag, startPoint x: 199, startPoint y: 170, endPoint x: 432, endPoint y: 170, distance: 233.1
click at [432, 170] on textarea "**********" at bounding box center [310, 190] width 440 height 89
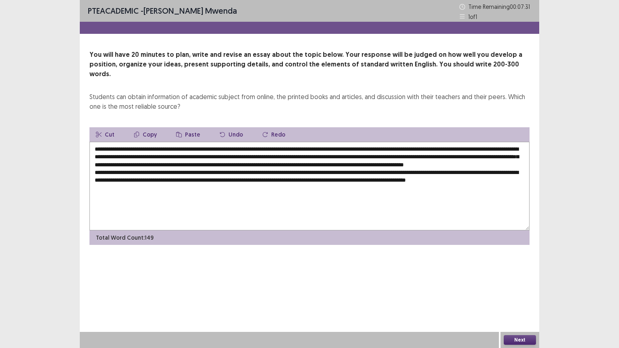
click at [145, 127] on button "Copy" at bounding box center [145, 134] width 36 height 15
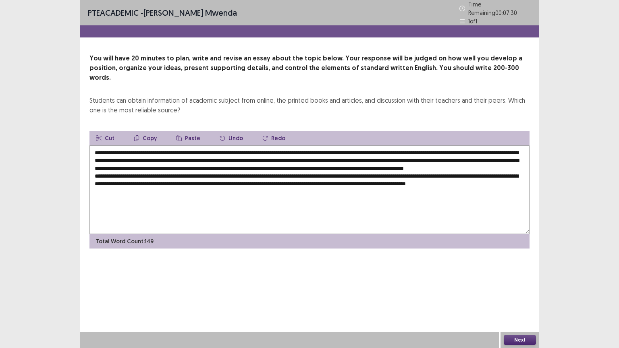
click at [135, 189] on textarea "**********" at bounding box center [310, 190] width 440 height 89
drag, startPoint x: 133, startPoint y: 184, endPoint x: 182, endPoint y: 207, distance: 54.8
click at [182, 207] on textarea "**********" at bounding box center [310, 190] width 440 height 89
click at [186, 146] on textarea "**********" at bounding box center [310, 190] width 440 height 89
drag, startPoint x: 188, startPoint y: 171, endPoint x: 207, endPoint y: 171, distance: 19.0
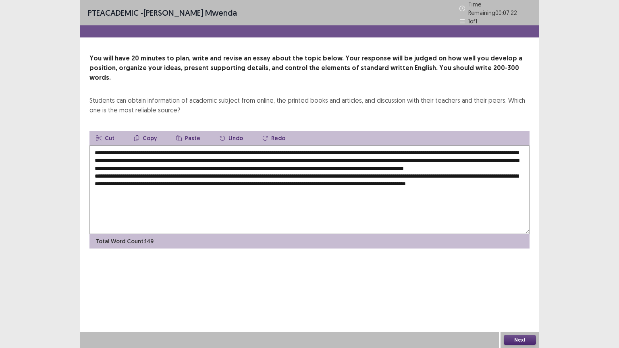
click at [207, 171] on textarea "**********" at bounding box center [310, 190] width 440 height 89
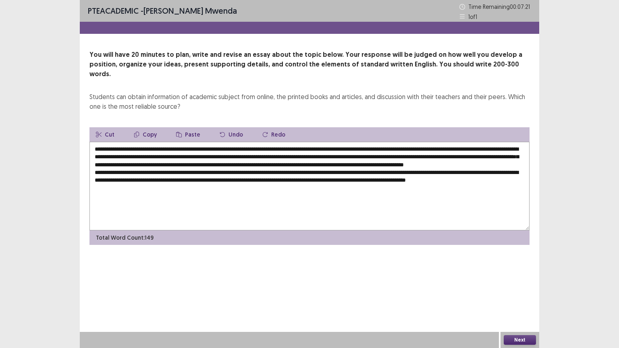
click at [223, 203] on textarea "**********" at bounding box center [310, 186] width 440 height 89
drag, startPoint x: 200, startPoint y: 170, endPoint x: 432, endPoint y: 171, distance: 231.9
click at [432, 171] on textarea "**********" at bounding box center [310, 186] width 440 height 89
click at [148, 127] on button "Copy" at bounding box center [145, 134] width 36 height 15
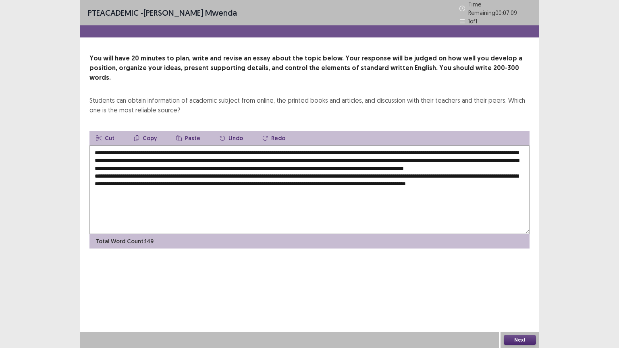
click at [137, 136] on icon "button" at bounding box center [137, 139] width 6 height 6
click at [136, 188] on textarea "**********" at bounding box center [310, 190] width 440 height 89
click at [179, 136] on icon "button" at bounding box center [179, 139] width 6 height 6
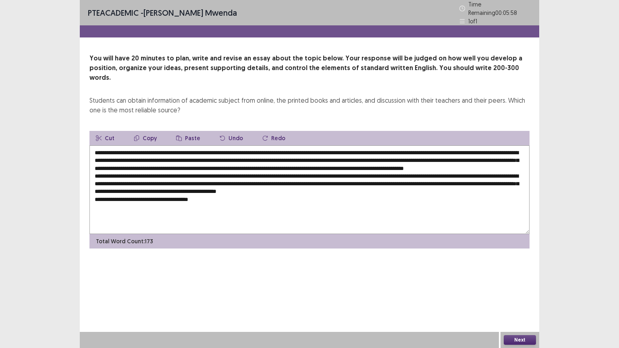
drag, startPoint x: 421, startPoint y: 155, endPoint x: 506, endPoint y: 157, distance: 85.1
click at [506, 157] on textarea at bounding box center [310, 190] width 440 height 89
click at [218, 192] on textarea at bounding box center [310, 190] width 440 height 89
drag, startPoint x: 174, startPoint y: 155, endPoint x: 254, endPoint y: 156, distance: 79.5
click at [257, 155] on textarea at bounding box center [310, 190] width 440 height 89
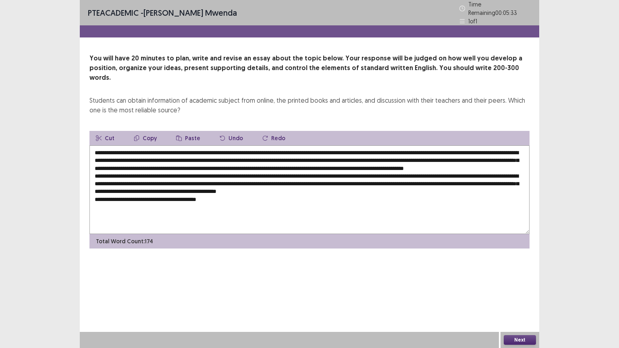
click at [266, 216] on textarea at bounding box center [310, 190] width 440 height 89
click at [268, 216] on textarea at bounding box center [310, 190] width 440 height 89
drag, startPoint x: 138, startPoint y: 138, endPoint x: 507, endPoint y: 136, distance: 369.0
click at [507, 146] on textarea at bounding box center [310, 190] width 440 height 89
click at [144, 131] on button "Copy" at bounding box center [145, 138] width 36 height 15
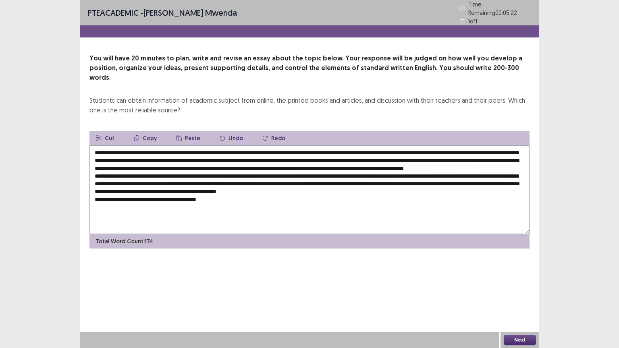
click at [221, 194] on textarea at bounding box center [310, 190] width 440 height 89
click at [183, 131] on button "Paste" at bounding box center [188, 138] width 37 height 15
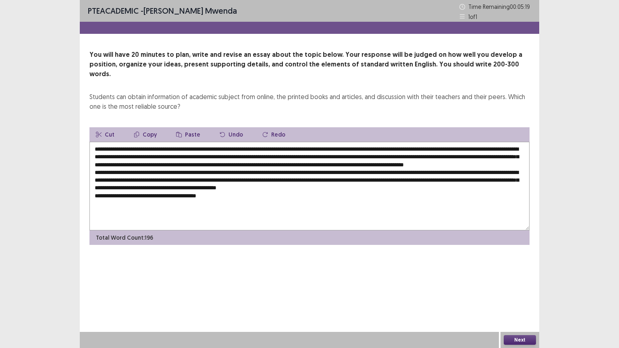
click at [225, 195] on textarea at bounding box center [310, 186] width 440 height 89
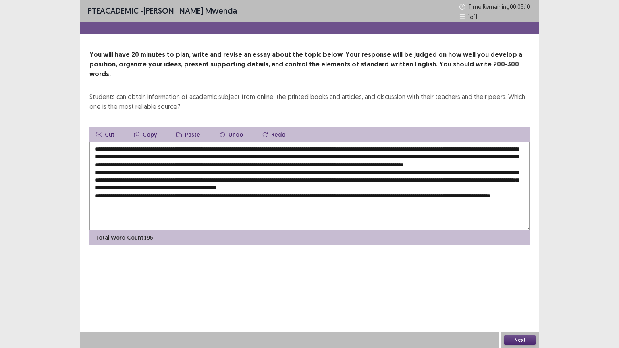
click at [459, 195] on textarea at bounding box center [310, 186] width 440 height 89
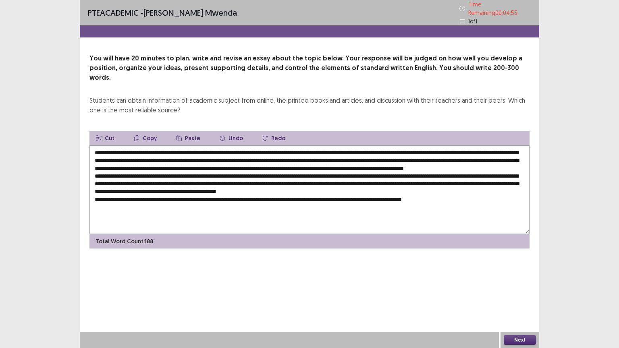
click at [475, 194] on textarea at bounding box center [310, 190] width 440 height 89
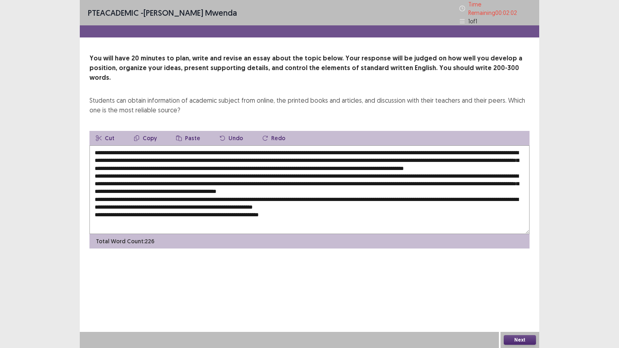
drag, startPoint x: 140, startPoint y: 139, endPoint x: 512, endPoint y: 137, distance: 371.9
click at [512, 146] on textarea at bounding box center [310, 190] width 440 height 89
click at [150, 131] on button "Copy" at bounding box center [145, 138] width 36 height 15
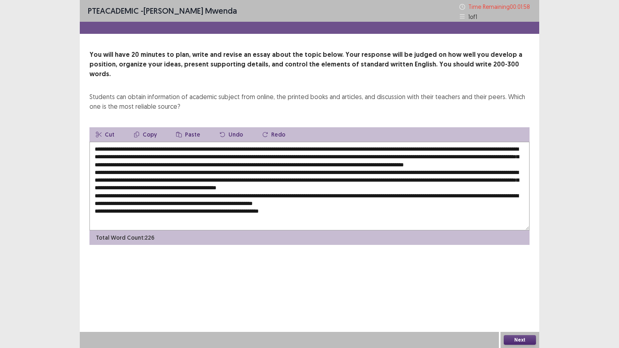
click at [298, 211] on textarea at bounding box center [310, 186] width 440 height 89
click at [189, 127] on button "Paste" at bounding box center [188, 134] width 37 height 15
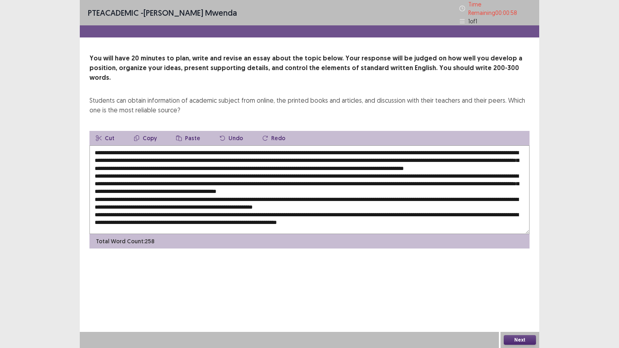
click at [376, 204] on textarea at bounding box center [310, 190] width 440 height 89
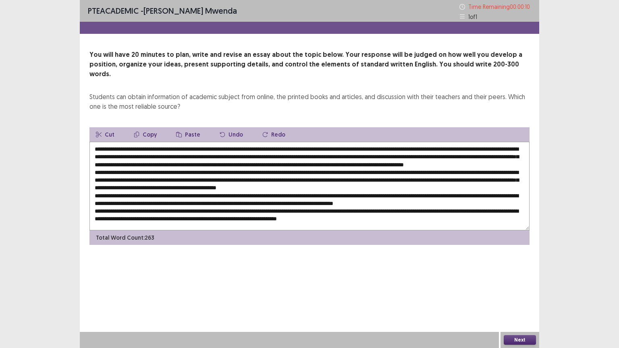
type textarea "**********"
click at [513, 280] on button "Next" at bounding box center [520, 341] width 32 height 10
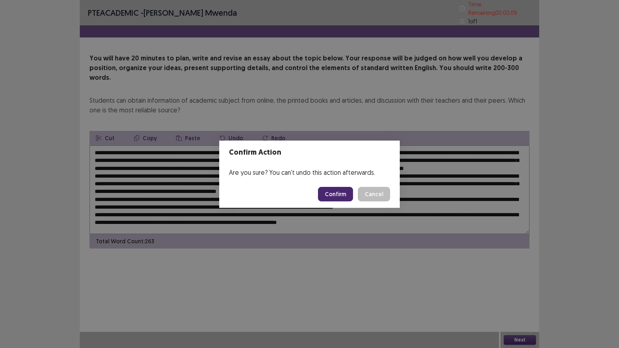
click at [344, 190] on button "Confirm" at bounding box center [335, 194] width 35 height 15
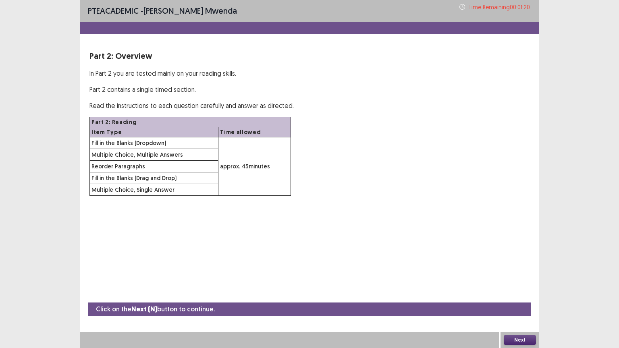
click at [523, 280] on button "Next" at bounding box center [520, 341] width 32 height 10
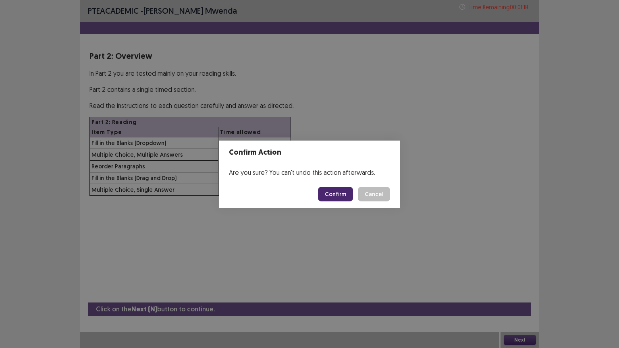
click at [345, 194] on button "Confirm" at bounding box center [335, 194] width 35 height 15
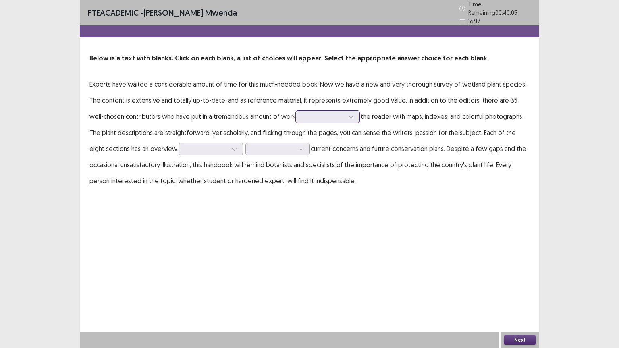
click at [349, 116] on icon at bounding box center [351, 117] width 4 height 2
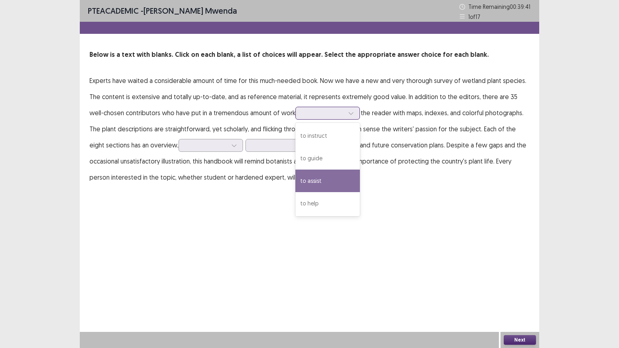
click at [296, 181] on div "to assist" at bounding box center [328, 181] width 65 height 23
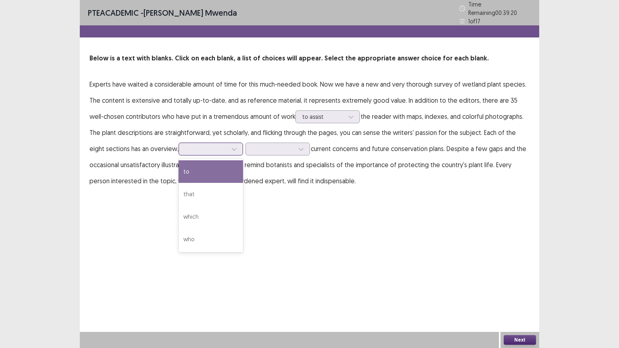
click at [231, 146] on icon at bounding box center [234, 149] width 6 height 6
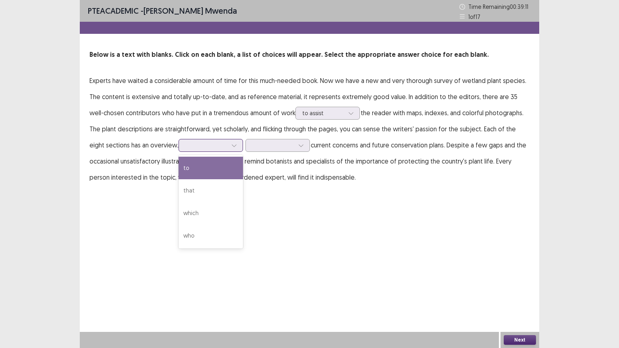
click at [180, 167] on div "to" at bounding box center [211, 168] width 65 height 23
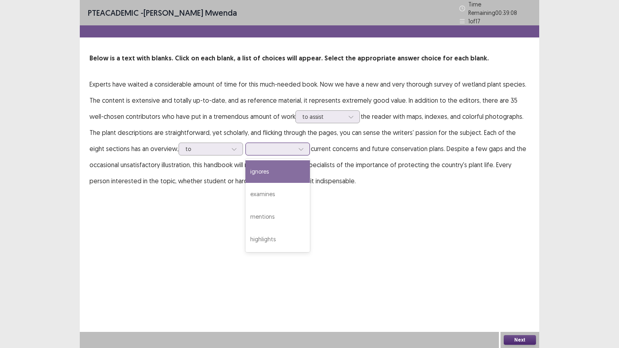
click at [298, 146] on icon at bounding box center [301, 149] width 6 height 6
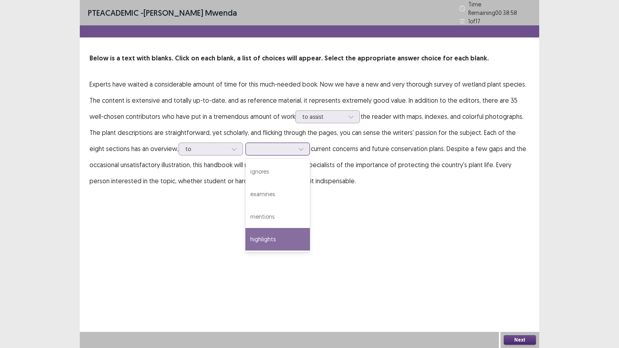
click at [246, 232] on div "highlights" at bounding box center [278, 239] width 65 height 23
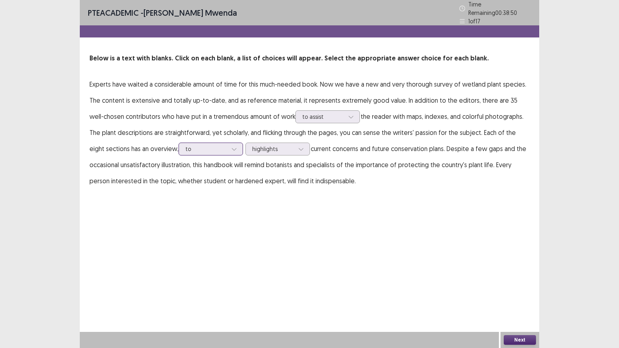
click at [232, 148] on icon at bounding box center [234, 149] width 4 height 2
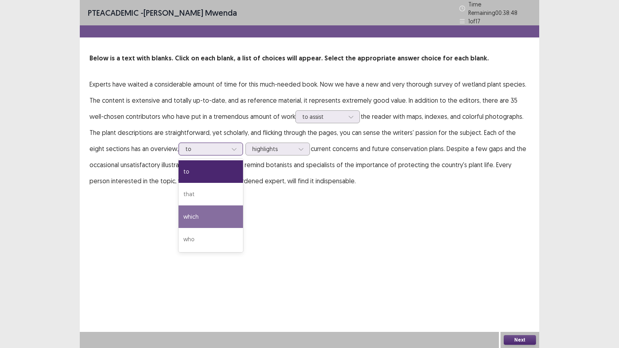
click at [179, 212] on div "which" at bounding box center [211, 217] width 65 height 23
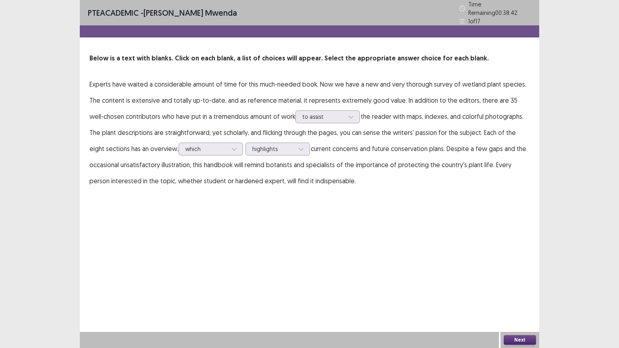
click at [522, 280] on button "Next" at bounding box center [520, 341] width 32 height 10
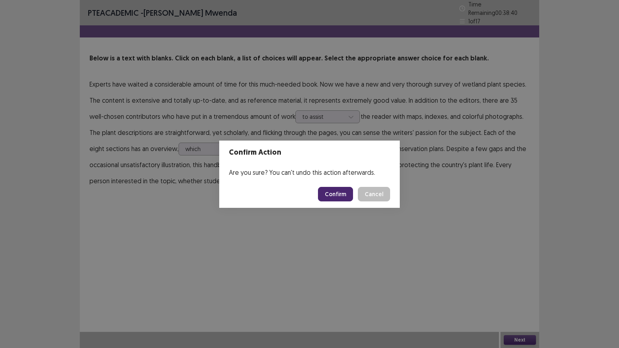
click at [333, 192] on button "Confirm" at bounding box center [335, 194] width 35 height 15
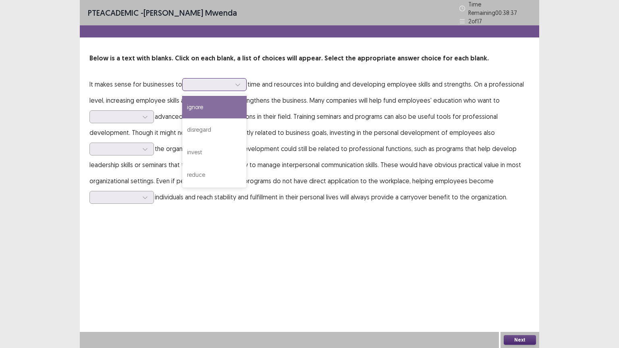
click at [239, 82] on icon at bounding box center [238, 85] width 6 height 6
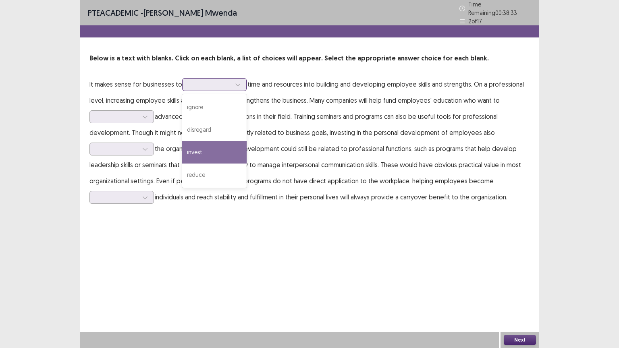
click at [198, 145] on div "invest" at bounding box center [214, 152] width 65 height 23
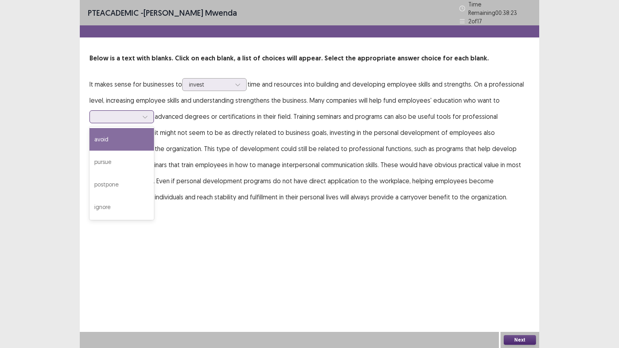
click at [146, 115] on icon at bounding box center [145, 117] width 6 height 6
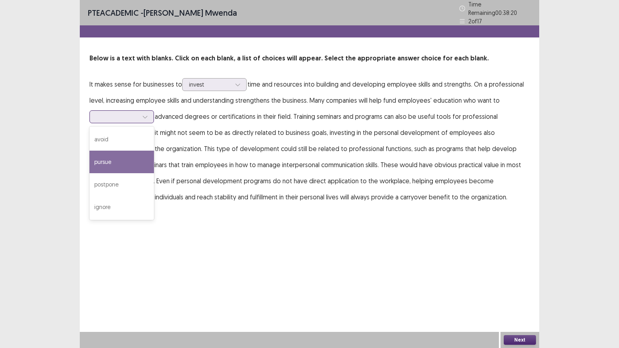
drag, startPoint x: 108, startPoint y: 161, endPoint x: 120, endPoint y: 168, distance: 13.6
click at [109, 161] on div "pursue" at bounding box center [122, 162] width 65 height 23
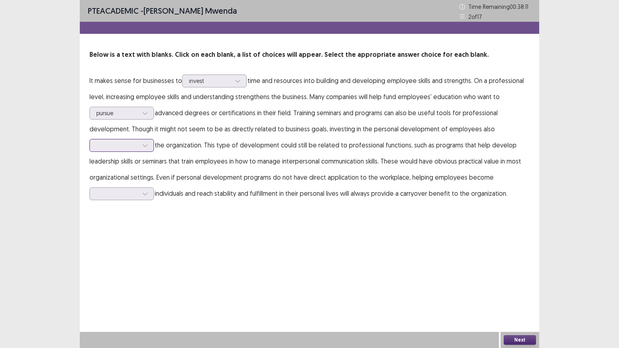
click at [146, 146] on icon at bounding box center [145, 146] width 6 height 6
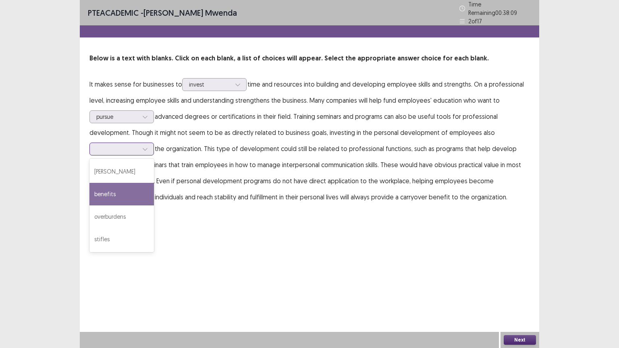
click at [104, 190] on div "benefits" at bounding box center [122, 194] width 65 height 23
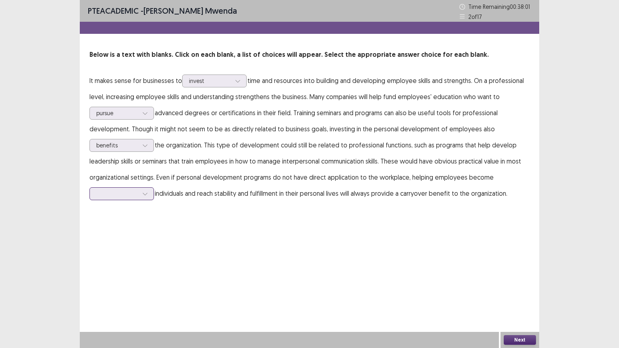
click at [148, 194] on div at bounding box center [145, 194] width 12 height 12
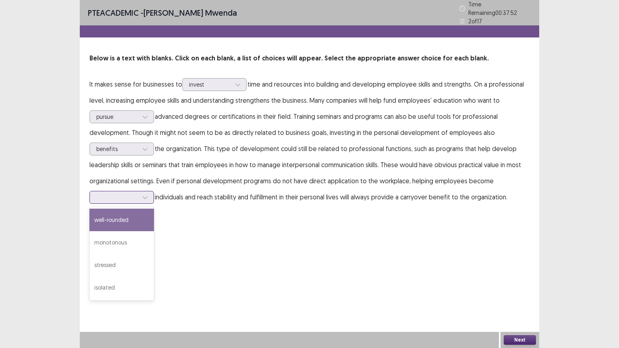
click at [130, 219] on div "well-rounded" at bounding box center [122, 220] width 65 height 23
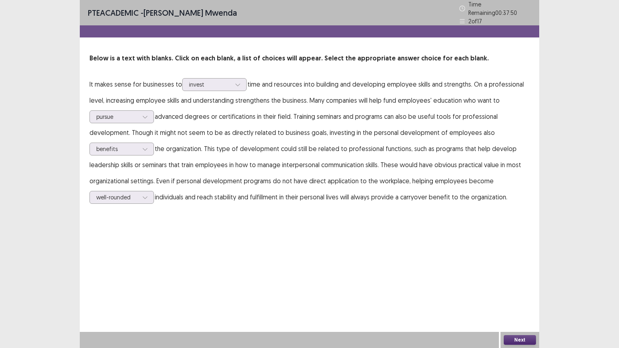
click at [528, 280] on button "Next" at bounding box center [520, 341] width 32 height 10
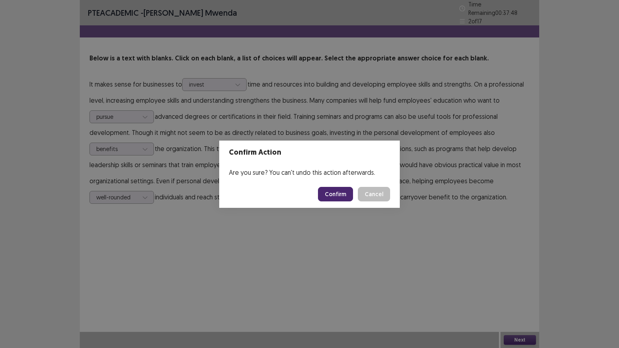
click at [337, 194] on button "Confirm" at bounding box center [335, 194] width 35 height 15
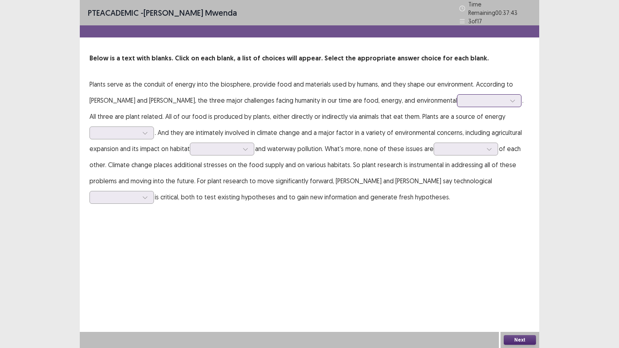
click at [511, 100] on icon at bounding box center [513, 101] width 4 height 2
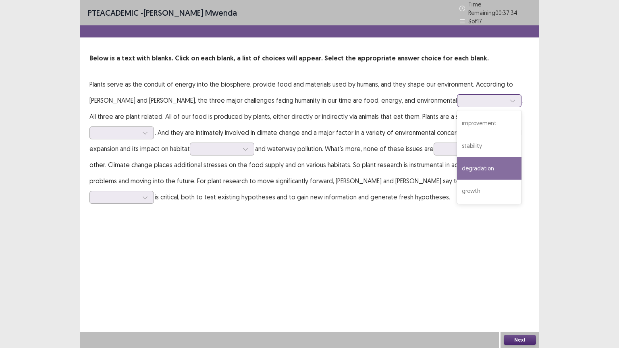
click at [457, 166] on div "degradation" at bounding box center [489, 168] width 65 height 23
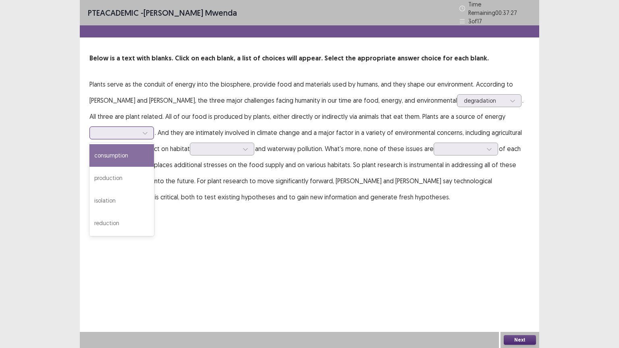
click at [148, 131] on icon at bounding box center [145, 133] width 6 height 6
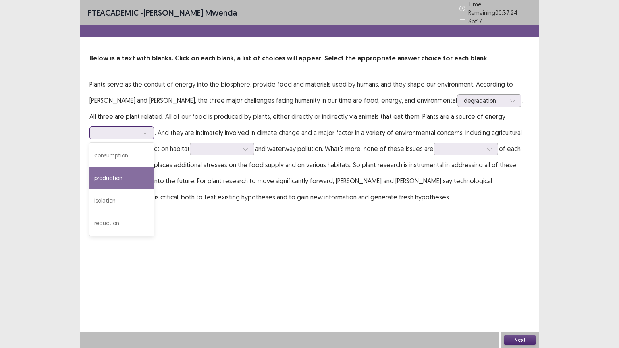
click at [123, 172] on div "production" at bounding box center [122, 178] width 65 height 23
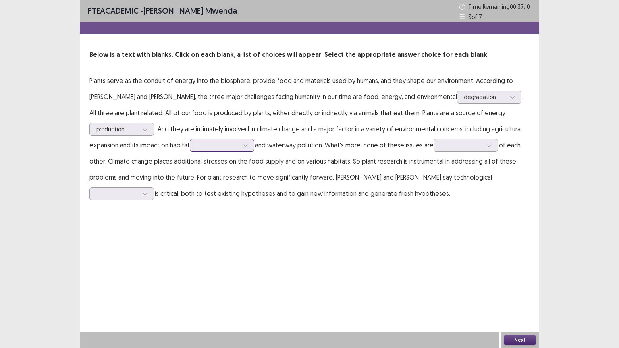
click at [248, 146] on icon at bounding box center [246, 146] width 6 height 6
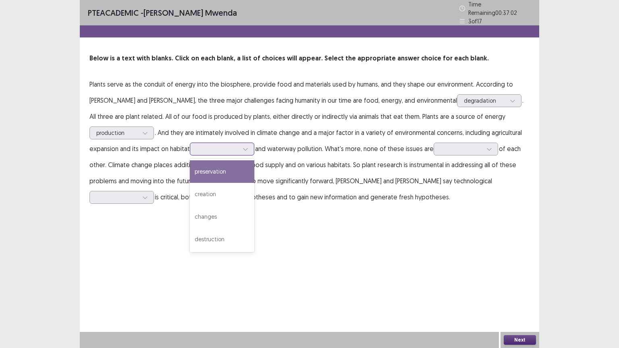
click at [227, 169] on div "preservation" at bounding box center [222, 172] width 65 height 23
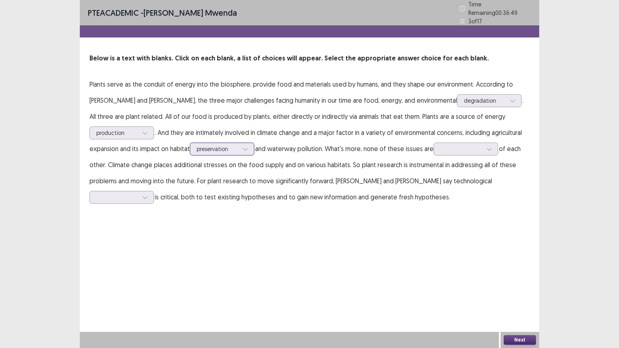
click at [245, 146] on icon at bounding box center [246, 149] width 6 height 6
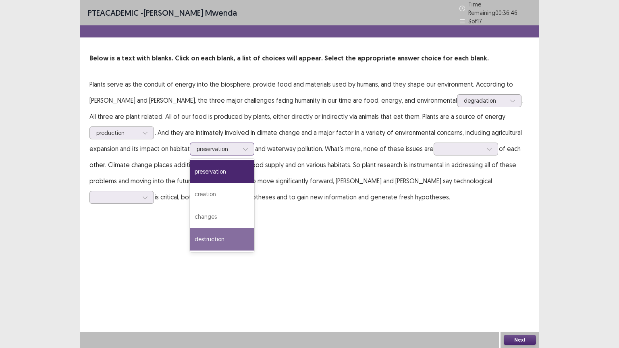
click at [211, 237] on div "destruction" at bounding box center [222, 239] width 65 height 23
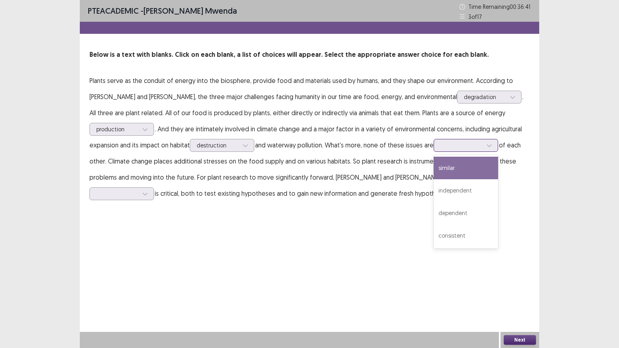
click at [492, 146] on icon at bounding box center [490, 146] width 6 height 6
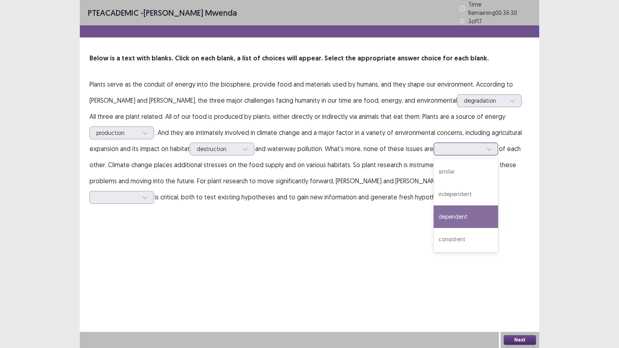
click at [470, 211] on div "dependent" at bounding box center [466, 217] width 65 height 23
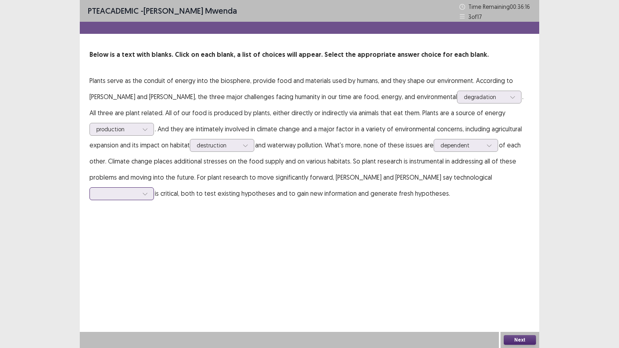
click at [148, 191] on icon at bounding box center [145, 194] width 6 height 6
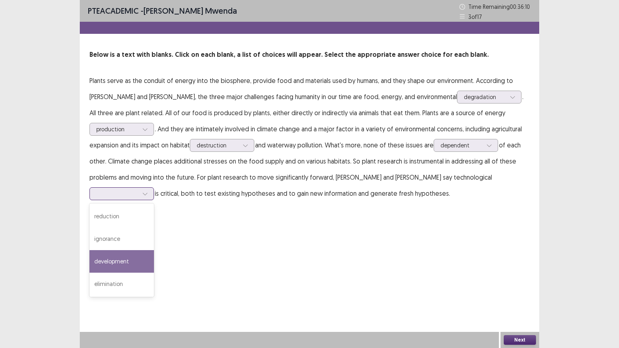
click at [154, 250] on div "development" at bounding box center [122, 261] width 65 height 23
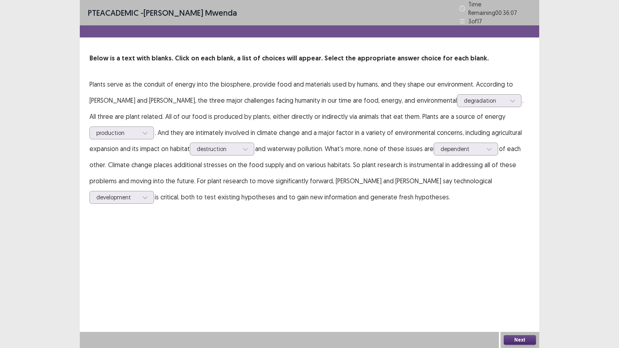
click at [531, 280] on button "Next" at bounding box center [520, 341] width 32 height 10
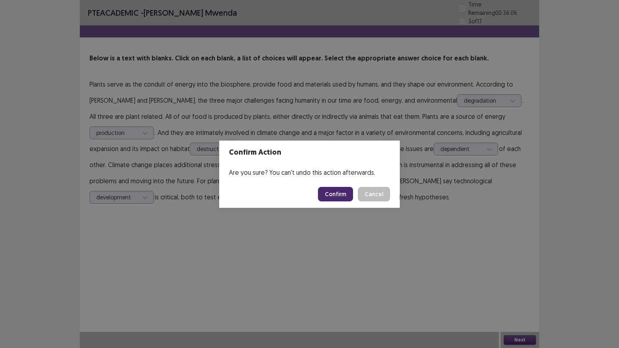
click at [336, 195] on button "Confirm" at bounding box center [335, 194] width 35 height 15
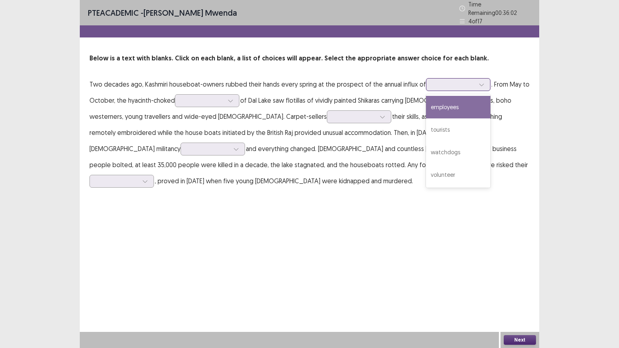
click at [482, 82] on div at bounding box center [482, 85] width 12 height 12
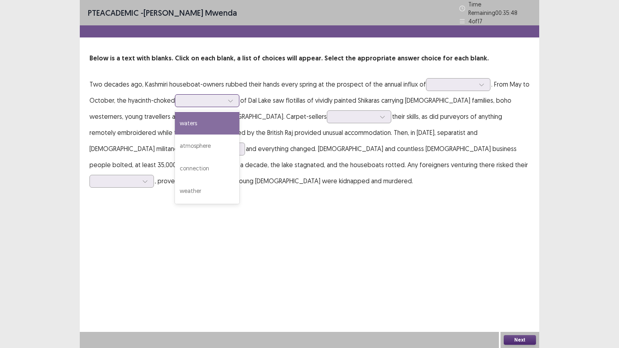
click at [231, 98] on icon at bounding box center [231, 101] width 6 height 6
click at [200, 124] on div "waters" at bounding box center [207, 123] width 65 height 23
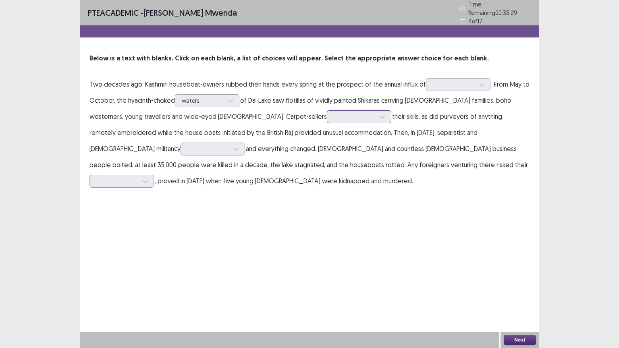
click at [377, 113] on div at bounding box center [383, 117] width 12 height 12
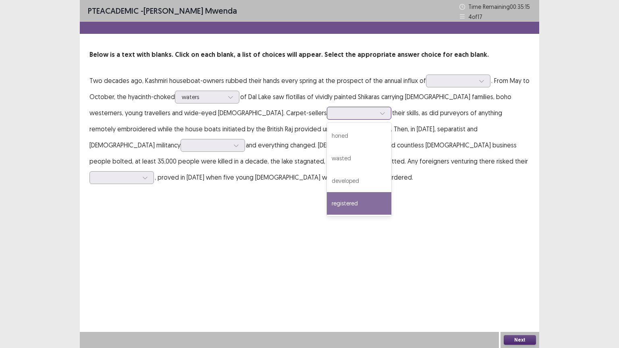
click at [327, 204] on div "registered" at bounding box center [359, 203] width 65 height 23
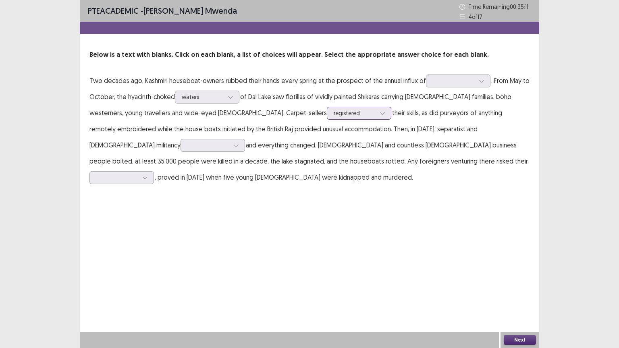
click at [380, 113] on icon at bounding box center [383, 114] width 6 height 6
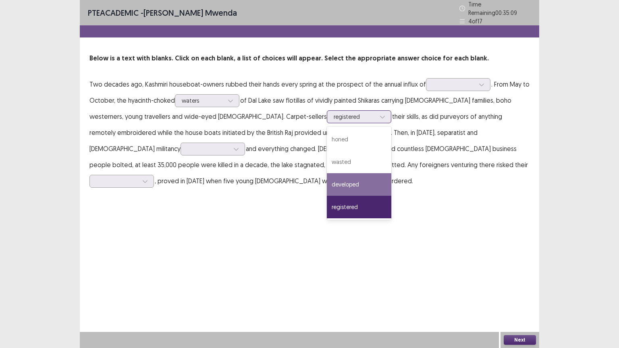
click at [327, 181] on div "developed" at bounding box center [359, 184] width 65 height 23
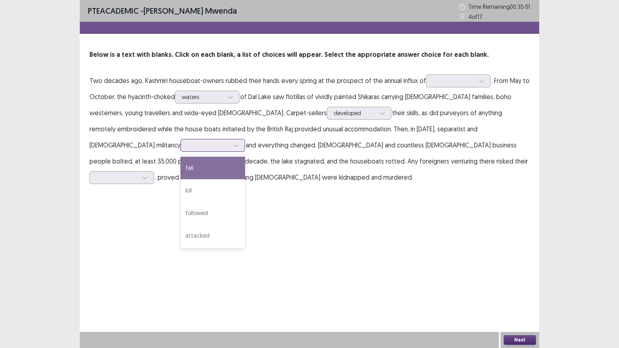
click at [238, 145] on icon at bounding box center [236, 146] width 4 height 2
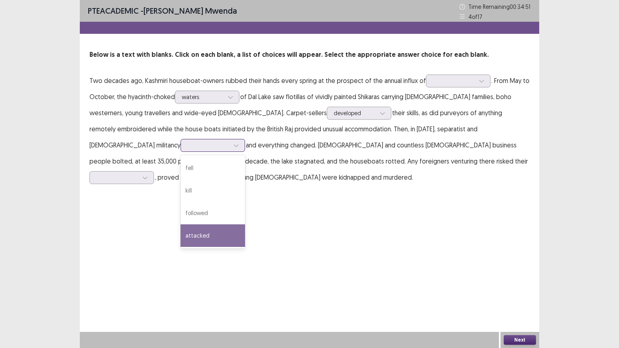
click at [245, 225] on div "attacked" at bounding box center [213, 236] width 65 height 23
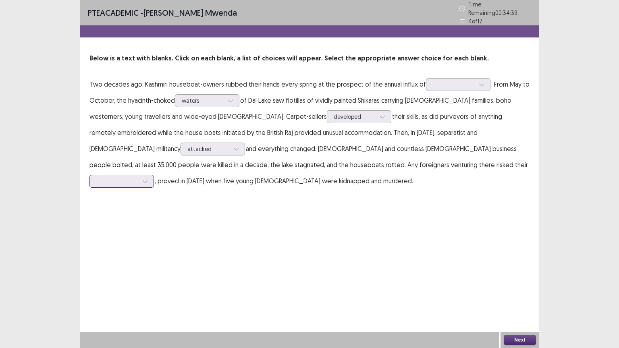
click at [147, 181] on icon at bounding box center [145, 182] width 4 height 2
click at [154, 215] on div "lives" at bounding box center [122, 226] width 65 height 23
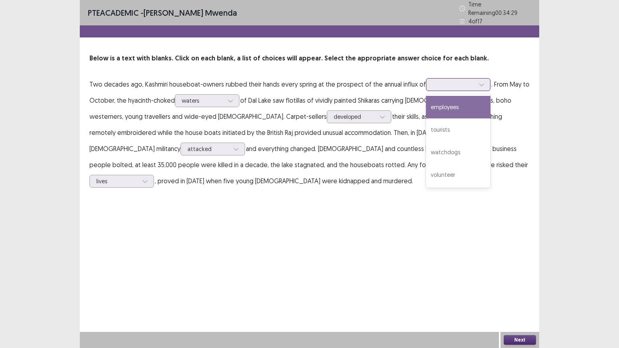
click at [480, 82] on icon at bounding box center [482, 85] width 6 height 6
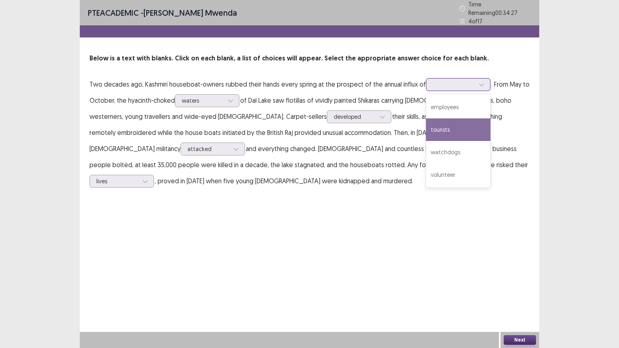
click at [442, 126] on div "tourists" at bounding box center [458, 130] width 65 height 23
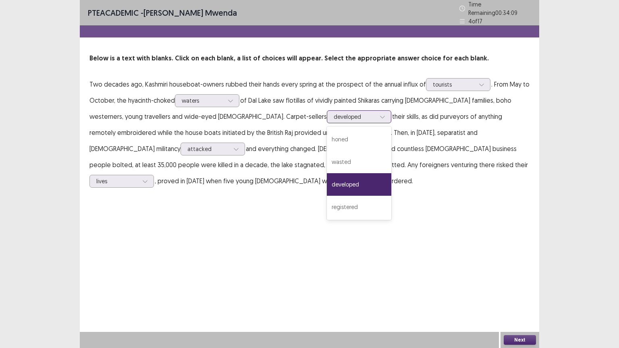
click at [380, 114] on icon at bounding box center [383, 117] width 6 height 6
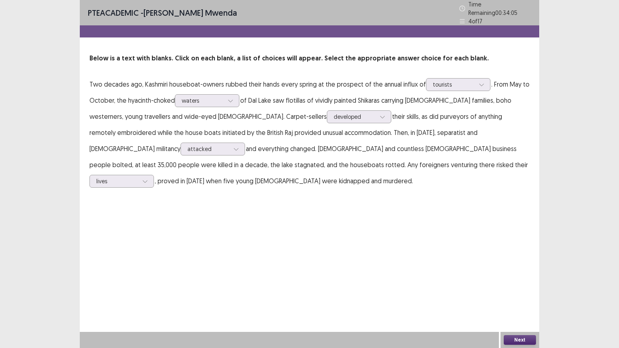
click at [521, 280] on button "Next" at bounding box center [520, 341] width 32 height 10
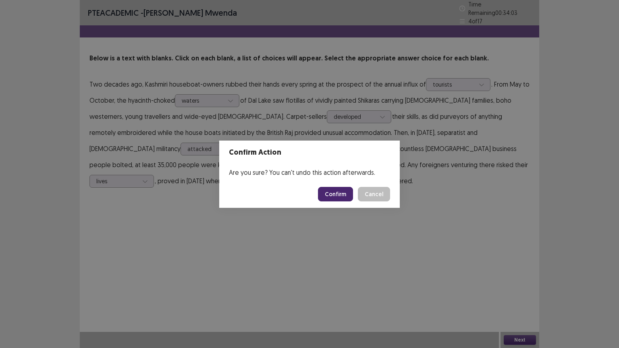
click at [332, 196] on button "Confirm" at bounding box center [335, 194] width 35 height 15
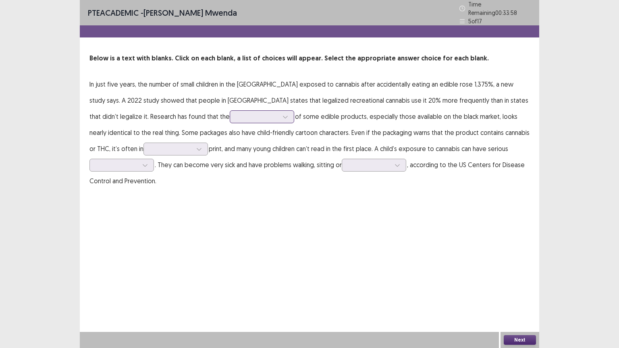
click at [279, 115] on div at bounding box center [285, 117] width 12 height 12
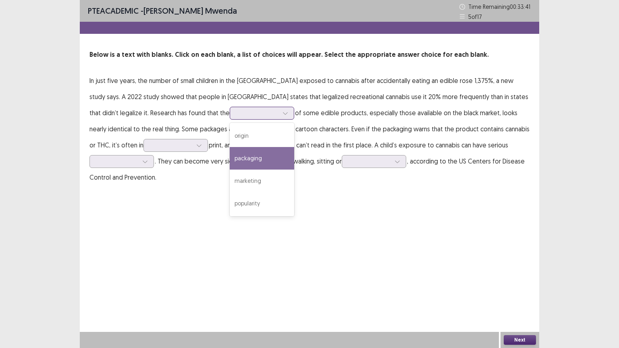
click at [230, 163] on div "packaging" at bounding box center [262, 158] width 65 height 23
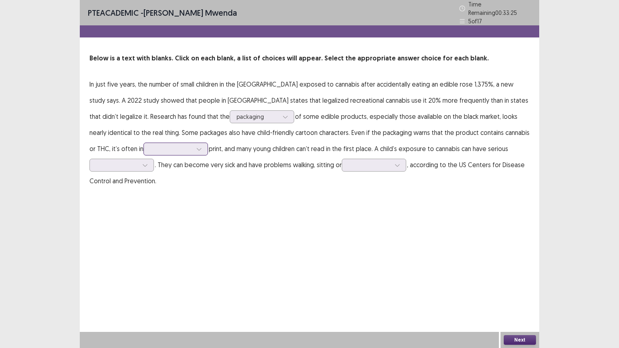
click at [202, 146] on icon at bounding box center [199, 149] width 6 height 6
click at [208, 161] on div "bold" at bounding box center [176, 172] width 65 height 23
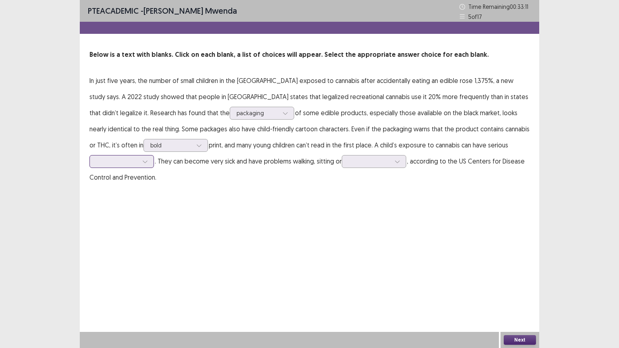
click at [151, 156] on div at bounding box center [145, 162] width 12 height 12
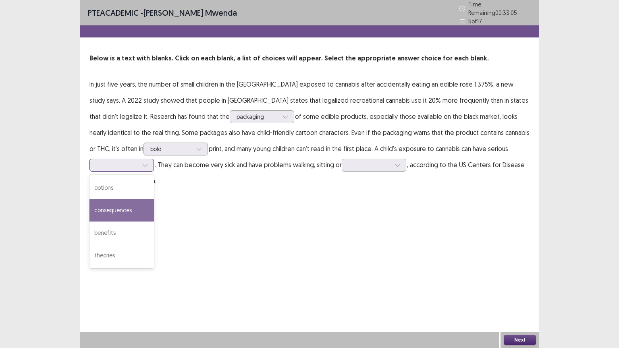
click at [154, 199] on div "consequences" at bounding box center [122, 210] width 65 height 23
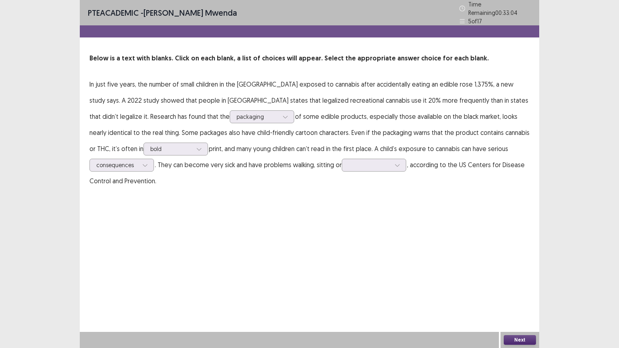
click at [403, 192] on div "PTE academic - [PERSON_NAME] Time Remaining 00 : 33 : 04 5 of 17 Below is a tex…" at bounding box center [310, 174] width 460 height 348
click at [395, 164] on icon at bounding box center [398, 166] width 6 height 6
click at [342, 208] on div "breathing" at bounding box center [374, 210] width 65 height 23
click at [511, 280] on button "Next" at bounding box center [520, 341] width 32 height 10
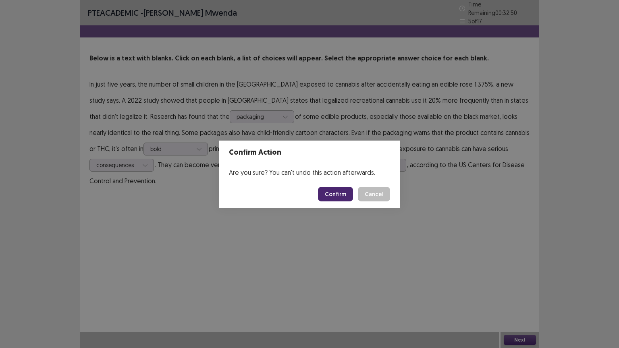
click at [334, 189] on button "Confirm" at bounding box center [335, 194] width 35 height 15
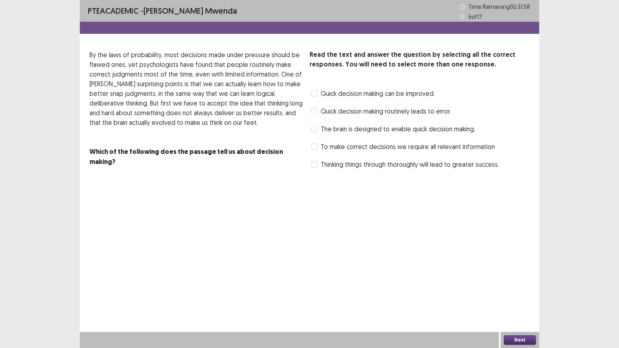
click at [316, 165] on span at bounding box center [314, 164] width 6 height 6
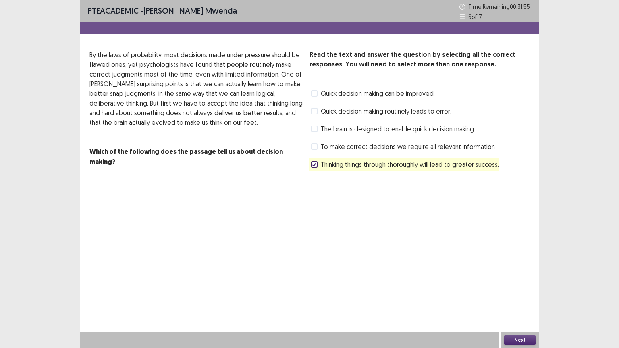
click at [519, 280] on button "Next" at bounding box center [520, 341] width 32 height 10
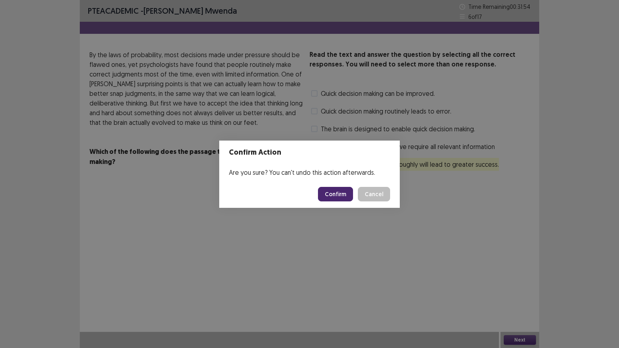
click at [332, 192] on button "Confirm" at bounding box center [335, 194] width 35 height 15
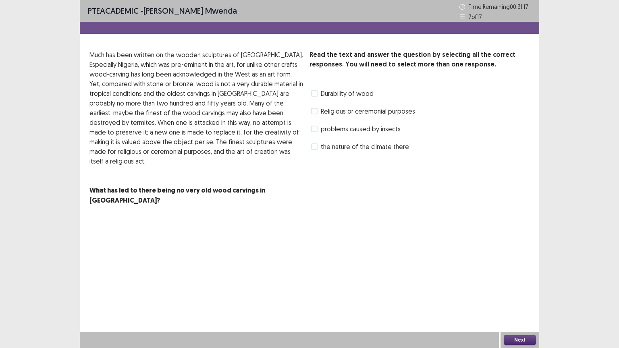
click at [318, 91] on label "Durability of wood" at bounding box center [342, 94] width 63 height 10
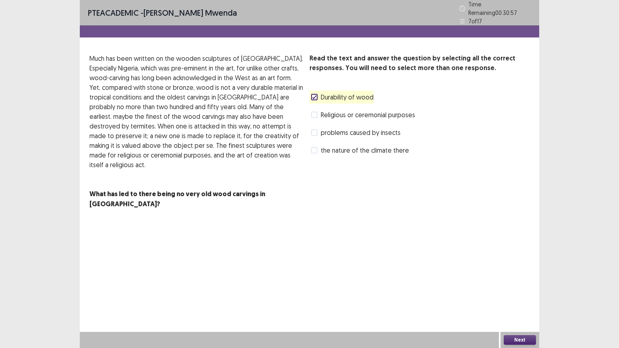
click at [317, 130] on span at bounding box center [314, 132] width 6 height 6
click at [318, 111] on label "Religious or ceremonial purposes" at bounding box center [363, 115] width 104 height 10
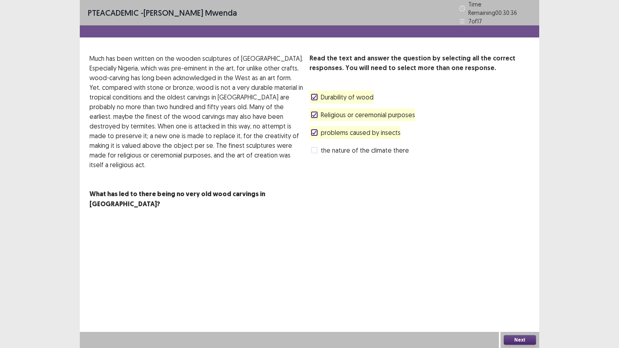
click at [521, 280] on button "Next" at bounding box center [520, 341] width 32 height 10
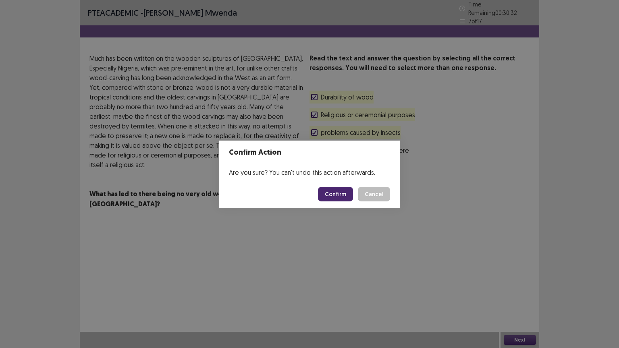
click at [340, 197] on button "Confirm" at bounding box center [335, 194] width 35 height 15
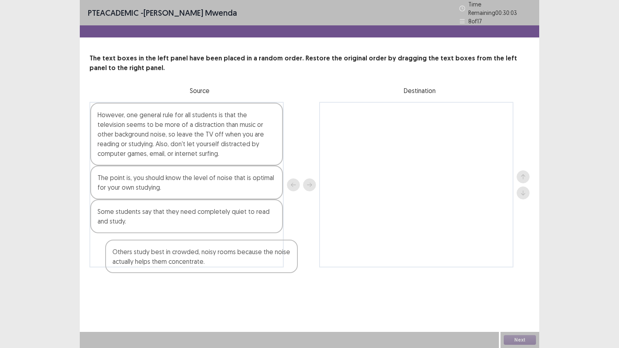
drag, startPoint x: 173, startPoint y: 177, endPoint x: 189, endPoint y: 256, distance: 80.0
click at [189, 256] on div "However, one general rule for all students is that the television seems to be m…" at bounding box center [187, 185] width 194 height 166
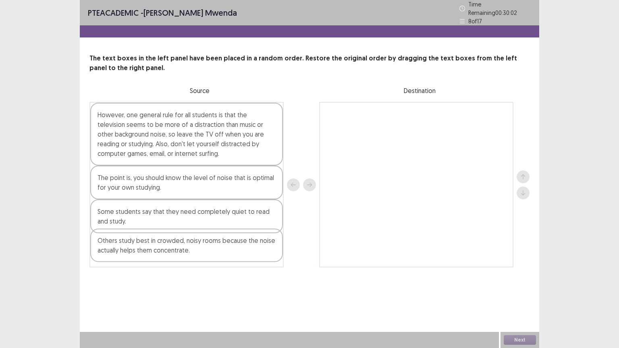
drag, startPoint x: 187, startPoint y: 252, endPoint x: 185, endPoint y: 246, distance: 7.1
click at [185, 246] on div "However, one general rule for all students is that the television seems to be m…" at bounding box center [187, 185] width 194 height 166
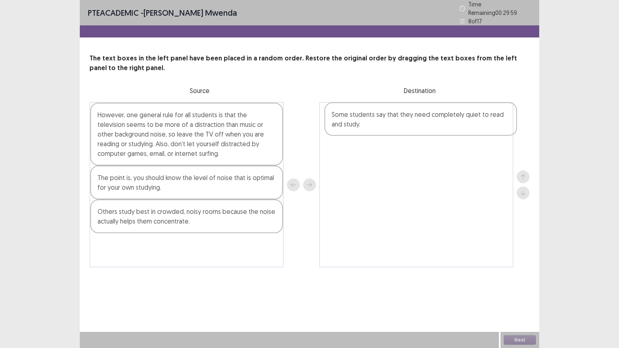
drag, startPoint x: 166, startPoint y: 210, endPoint x: 401, endPoint y: 117, distance: 252.8
click at [401, 117] on div "However, one general rule for all students is that the television seems to be m…" at bounding box center [310, 185] width 440 height 166
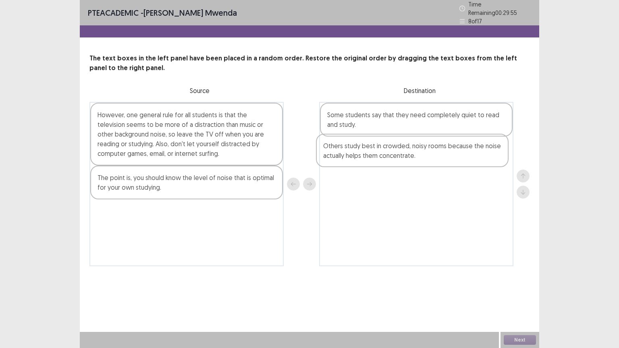
drag, startPoint x: 165, startPoint y: 213, endPoint x: 390, endPoint y: 152, distance: 232.9
click at [390, 152] on div "However, one general rule for all students is that the television seems to be m…" at bounding box center [310, 184] width 440 height 165
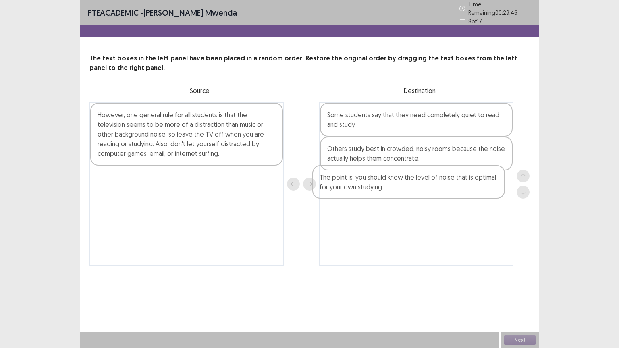
drag, startPoint x: 165, startPoint y: 176, endPoint x: 378, endPoint y: 181, distance: 213.0
click at [378, 181] on div "However, one general rule for all students is that the television seems to be m…" at bounding box center [310, 184] width 440 height 165
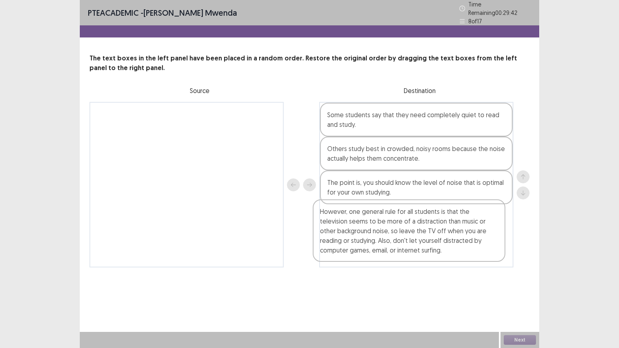
drag, startPoint x: 164, startPoint y: 129, endPoint x: 389, endPoint y: 230, distance: 246.4
click at [389, 230] on div "However, one general rule for all students is that the television seems to be m…" at bounding box center [310, 185] width 440 height 166
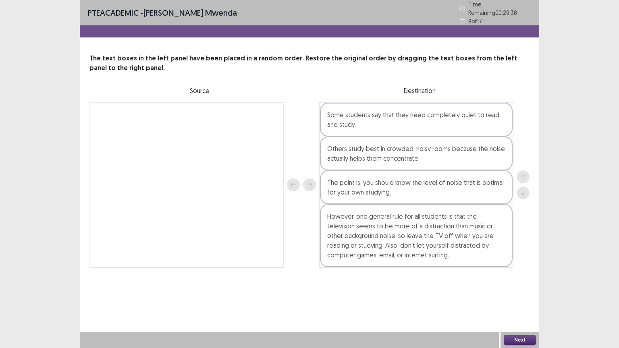
click at [524, 280] on button "Next" at bounding box center [520, 341] width 32 height 10
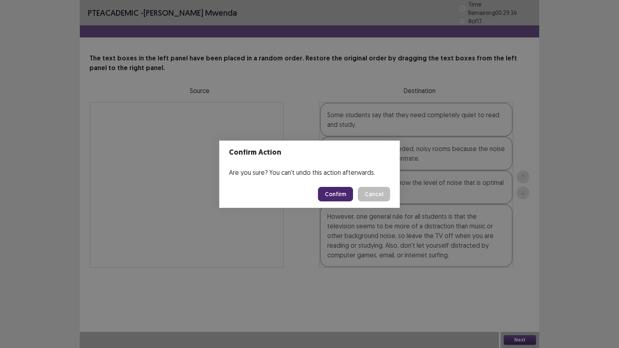
click at [347, 194] on button "Confirm" at bounding box center [335, 194] width 35 height 15
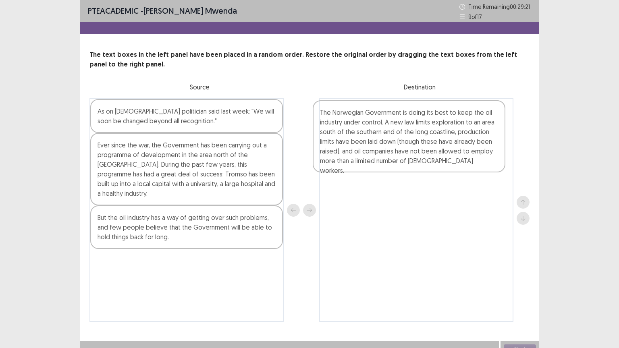
drag, startPoint x: 148, startPoint y: 173, endPoint x: 373, endPoint y: 140, distance: 227.1
click at [373, 140] on div "As on [DEMOGRAPHIC_DATA] politician said last week: "We will soon be changed be…" at bounding box center [310, 210] width 440 height 224
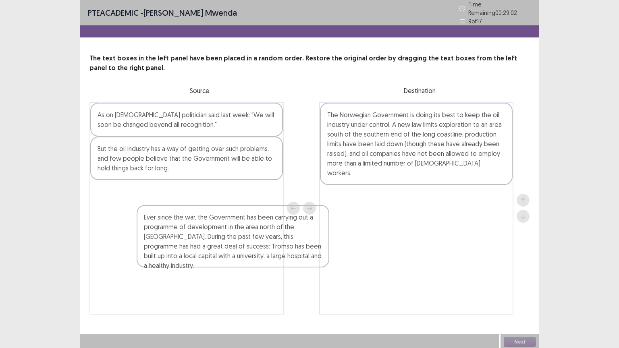
drag, startPoint x: 212, startPoint y: 171, endPoint x: 260, endPoint y: 244, distance: 87.2
click at [260, 244] on div "As on [DEMOGRAPHIC_DATA] politician said last week: "We will soon be changed be…" at bounding box center [187, 208] width 194 height 213
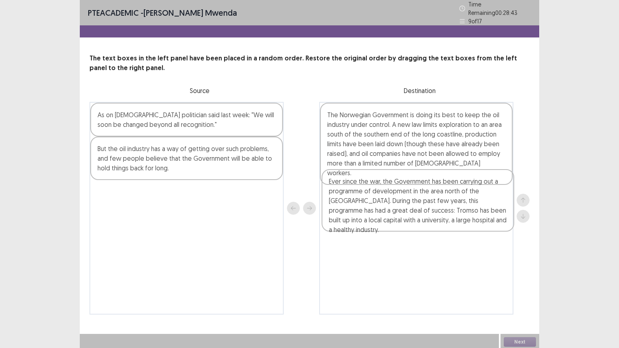
drag, startPoint x: 184, startPoint y: 211, endPoint x: 416, endPoint y: 205, distance: 231.6
click at [416, 205] on div "As on [DEMOGRAPHIC_DATA] politician said last week: "We will soon be changed be…" at bounding box center [310, 208] width 440 height 213
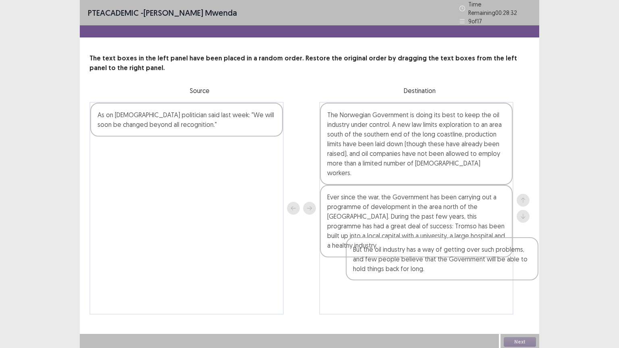
drag, startPoint x: 191, startPoint y: 161, endPoint x: 443, endPoint y: 267, distance: 273.3
click at [443, 267] on div "As on [DEMOGRAPHIC_DATA] politician said last week: "We will soon be changed be…" at bounding box center [310, 208] width 440 height 213
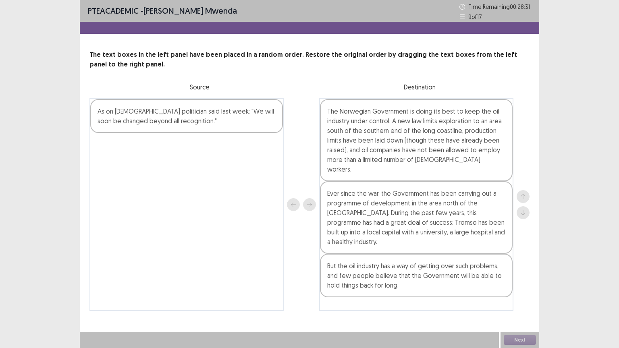
click at [432, 269] on div "The Norwegian Government is doing its best to keep the oil industry under contr…" at bounding box center [416, 204] width 194 height 213
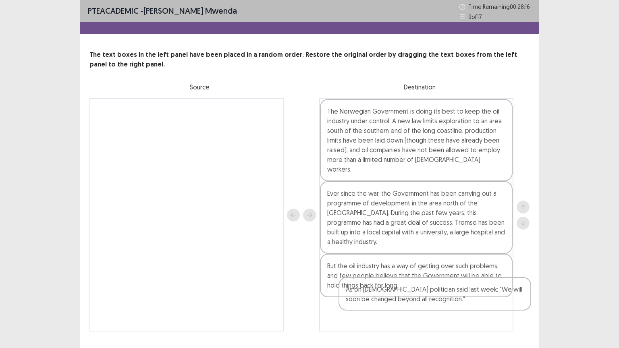
drag, startPoint x: 261, startPoint y: 137, endPoint x: 480, endPoint y: 301, distance: 274.0
click at [480, 280] on div "As on [DEMOGRAPHIC_DATA] politician said last week: "We will soon be changed be…" at bounding box center [310, 215] width 440 height 234
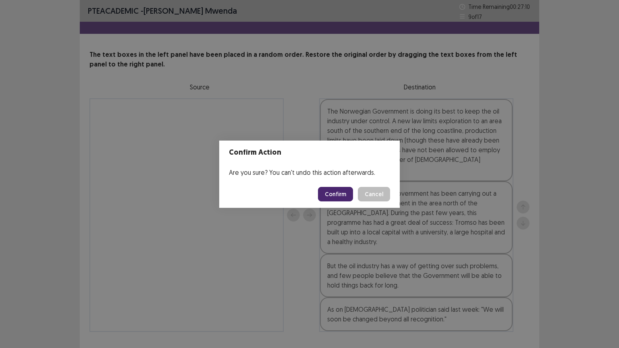
click at [337, 197] on button "Confirm" at bounding box center [335, 194] width 35 height 15
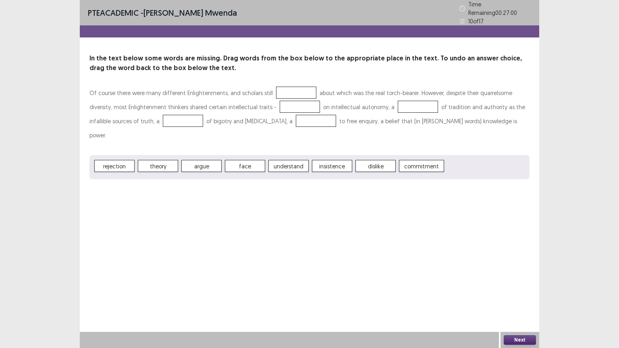
drag, startPoint x: 211, startPoint y: 155, endPoint x: 268, endPoint y: 95, distance: 83.3
click at [269, 95] on div "Of course there were many different Enlightenments, and scholars still about wh…" at bounding box center [310, 133] width 440 height 94
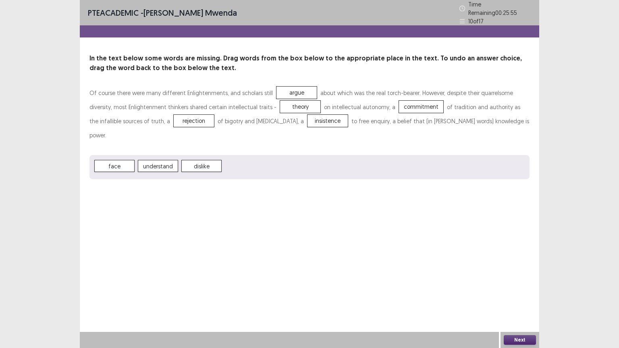
click at [526, 280] on button "Next" at bounding box center [520, 341] width 32 height 10
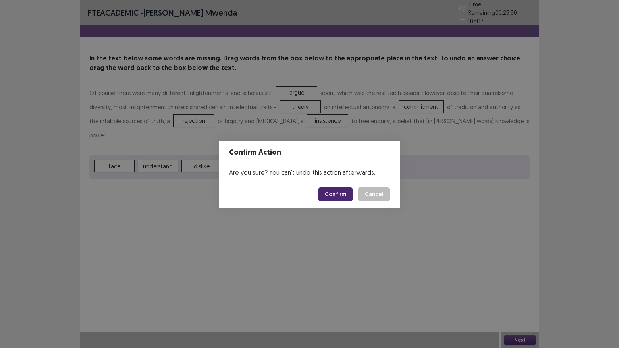
click at [334, 195] on button "Confirm" at bounding box center [335, 194] width 35 height 15
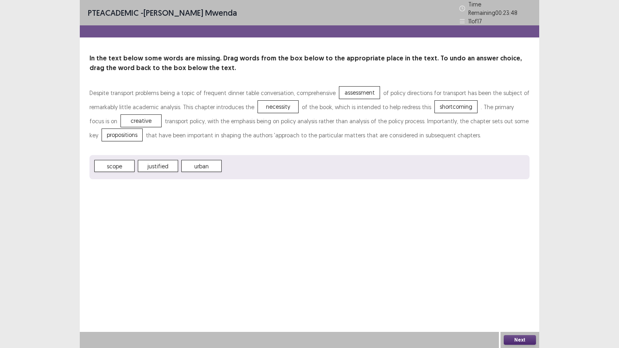
click at [526, 280] on button "Next" at bounding box center [520, 341] width 32 height 10
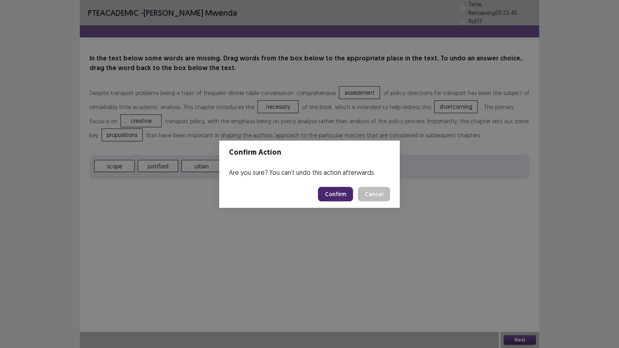
click at [340, 194] on button "Confirm" at bounding box center [335, 194] width 35 height 15
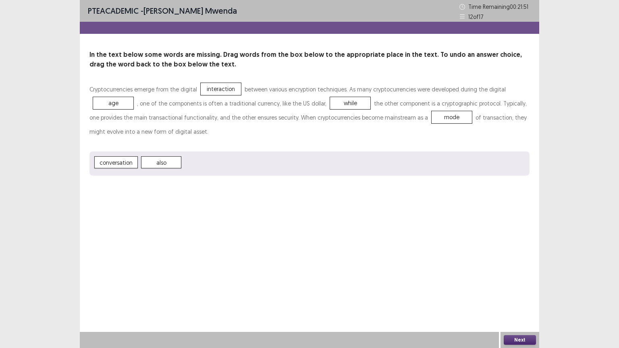
click at [521, 280] on button "Next" at bounding box center [520, 341] width 32 height 10
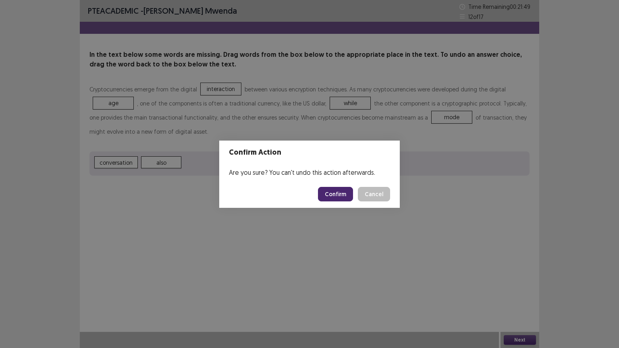
click at [344, 197] on button "Confirm" at bounding box center [335, 194] width 35 height 15
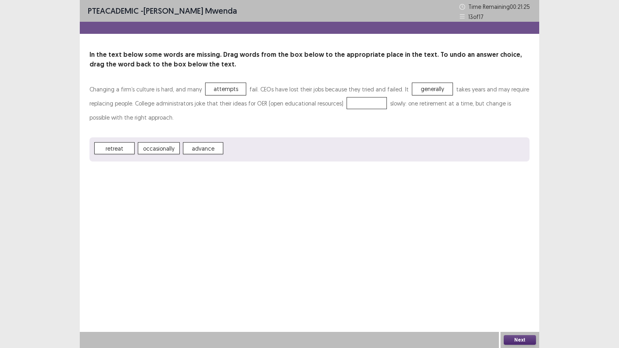
click at [424, 90] on span "generally" at bounding box center [433, 89] width 40 height 12
click at [364, 108] on span "advance" at bounding box center [367, 103] width 40 height 12
click at [528, 280] on button "Next" at bounding box center [520, 341] width 32 height 10
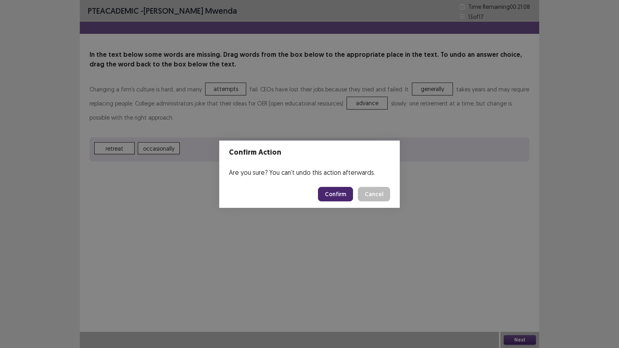
click at [333, 189] on button "Confirm" at bounding box center [335, 194] width 35 height 15
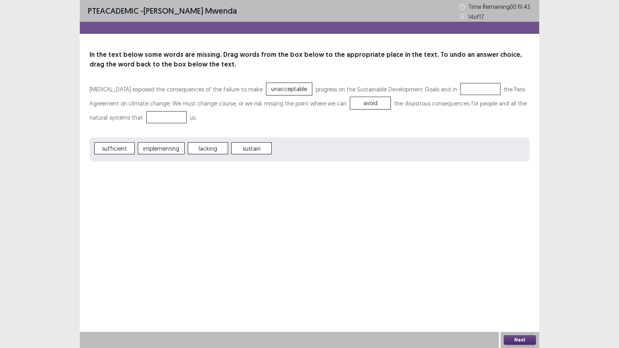
click at [131, 124] on p "[MEDICAL_DATA] exposed the consequences of the failure to make unacceptable pro…" at bounding box center [310, 103] width 440 height 42
click at [525, 280] on button "Next" at bounding box center [520, 341] width 32 height 10
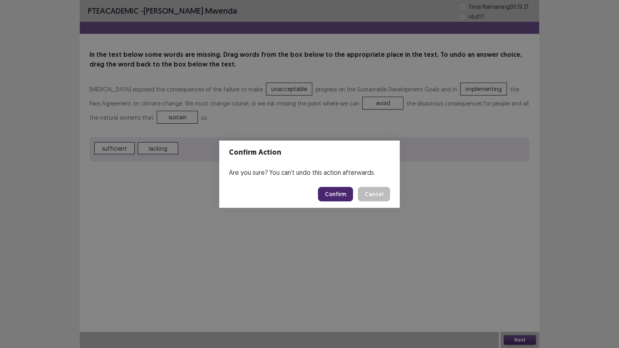
click at [342, 193] on button "Confirm" at bounding box center [335, 194] width 35 height 15
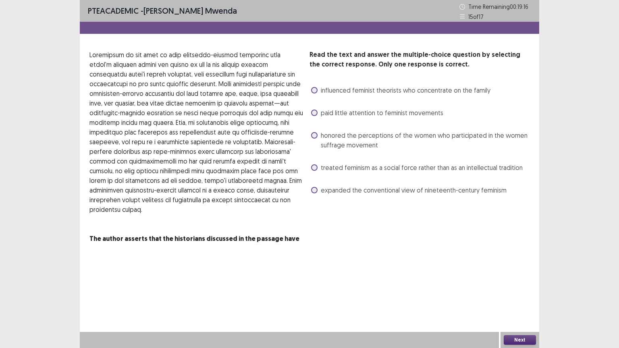
click at [314, 88] on span at bounding box center [314, 90] width 6 height 6
click at [519, 280] on button "Next" at bounding box center [520, 341] width 32 height 10
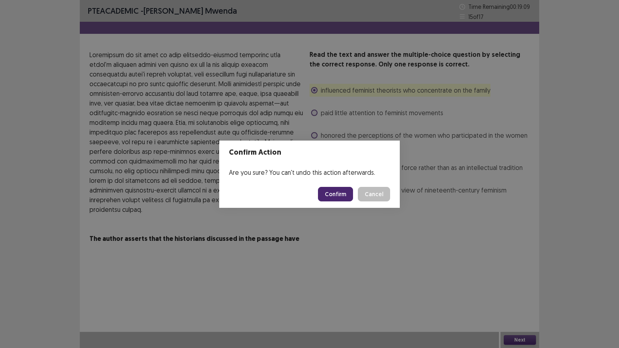
click at [331, 192] on button "Confirm" at bounding box center [335, 194] width 35 height 15
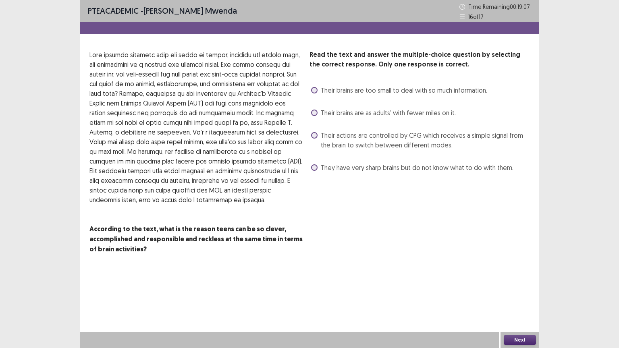
click at [318, 134] on label "Their actions are controlled by CPG which receives a simple signal from the bra…" at bounding box center [420, 140] width 219 height 19
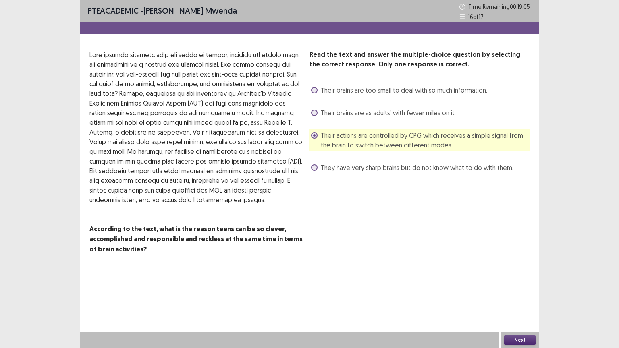
click at [515, 280] on button "Next" at bounding box center [520, 341] width 32 height 10
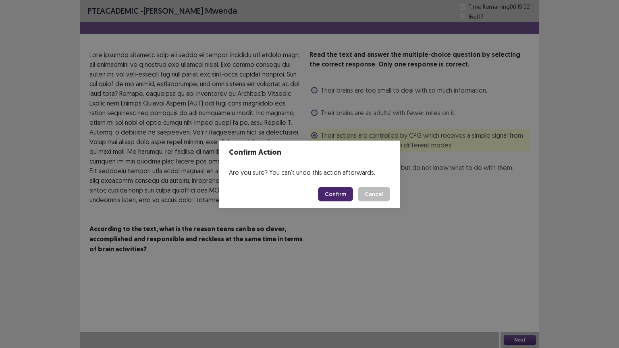
click at [334, 196] on button "Confirm" at bounding box center [335, 194] width 35 height 15
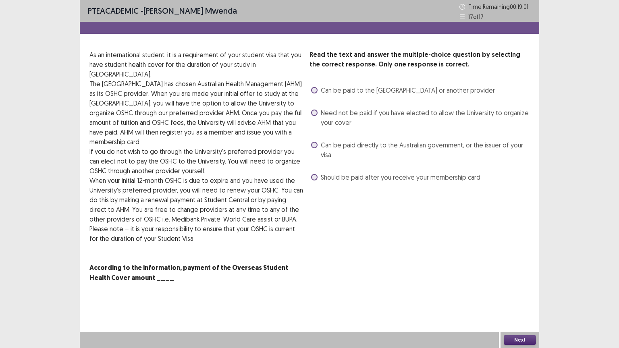
click at [314, 90] on span at bounding box center [314, 90] width 6 height 6
click at [316, 179] on span at bounding box center [314, 177] width 6 height 6
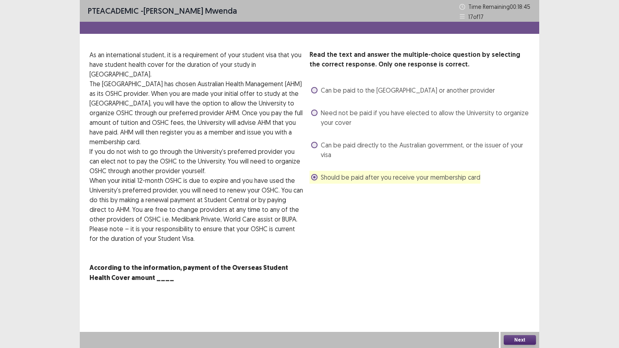
click at [522, 280] on button "Next" at bounding box center [520, 341] width 32 height 10
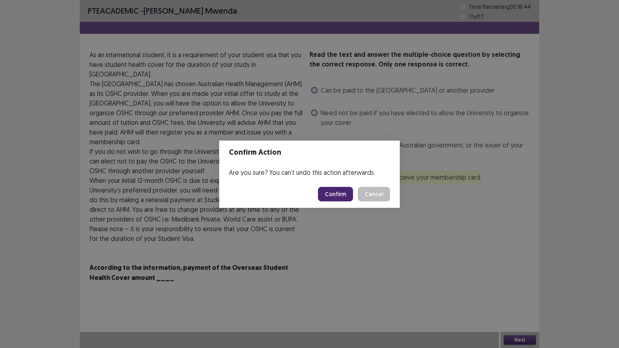
click at [337, 194] on button "Confirm" at bounding box center [335, 194] width 35 height 15
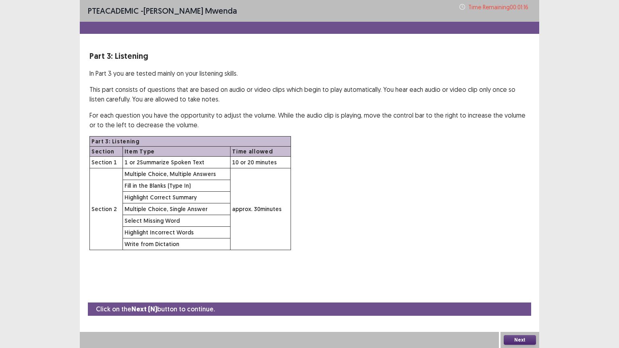
click at [525, 280] on button "Next" at bounding box center [520, 341] width 32 height 10
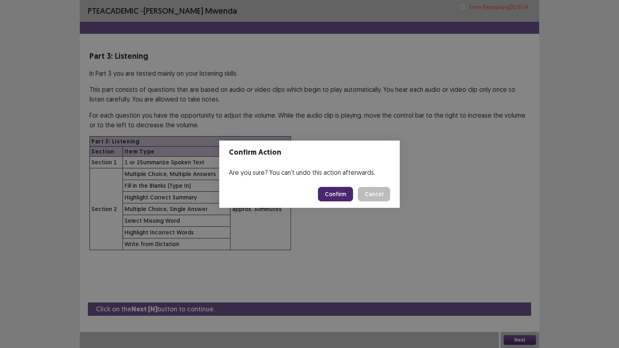
click at [344, 192] on button "Confirm" at bounding box center [335, 194] width 35 height 15
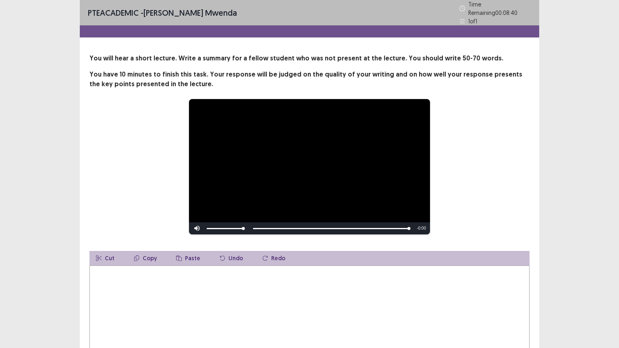
click at [99, 273] on textarea at bounding box center [310, 310] width 440 height 89
click at [112, 269] on textarea "**********" at bounding box center [310, 310] width 440 height 89
click at [144, 272] on textarea "**********" at bounding box center [310, 310] width 440 height 89
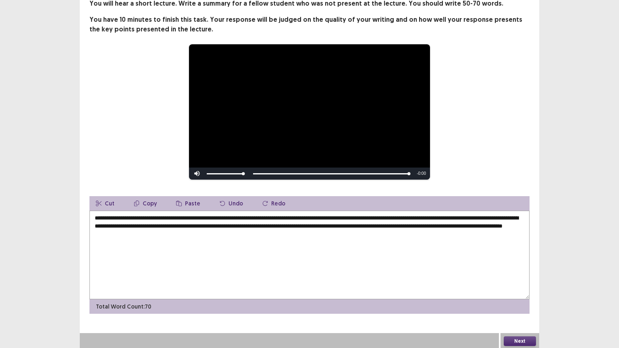
scroll to position [52, 0]
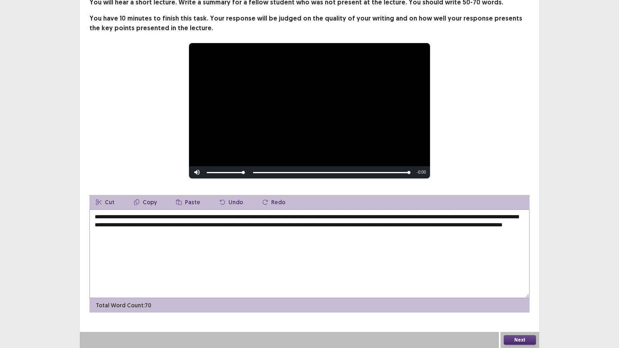
type textarea "**********"
click at [529, 280] on button "Next" at bounding box center [520, 341] width 32 height 10
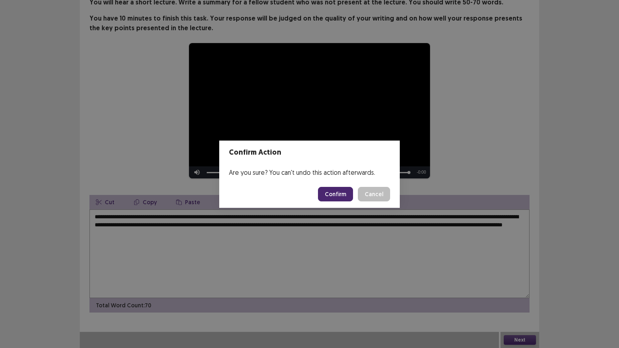
click at [336, 196] on button "Confirm" at bounding box center [335, 194] width 35 height 15
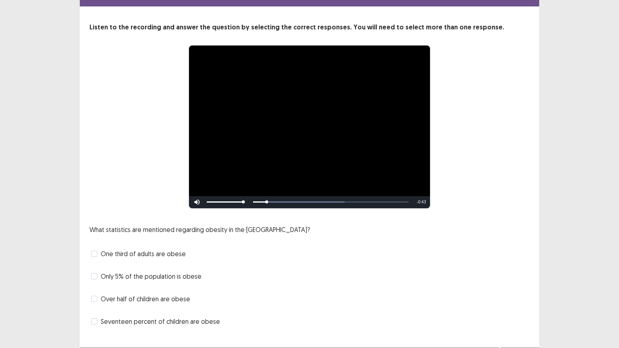
scroll to position [40, 0]
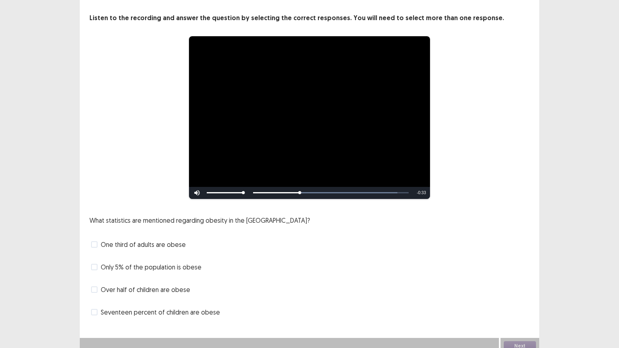
click at [96, 244] on span at bounding box center [94, 245] width 6 height 6
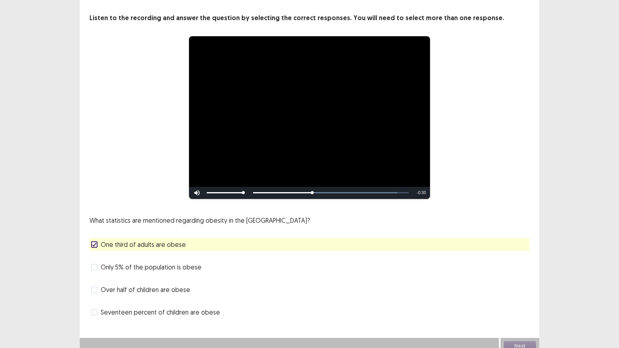
click at [97, 280] on span at bounding box center [94, 312] width 6 height 6
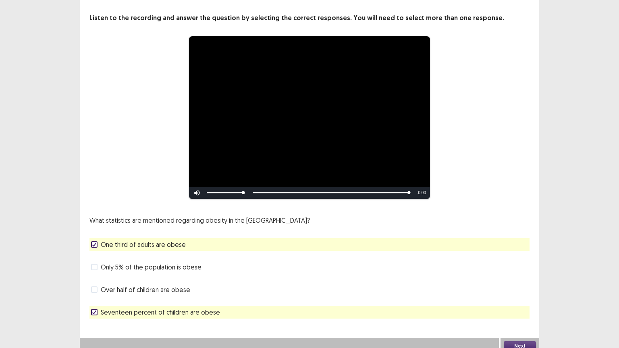
click at [522, 280] on button "Next" at bounding box center [520, 347] width 32 height 10
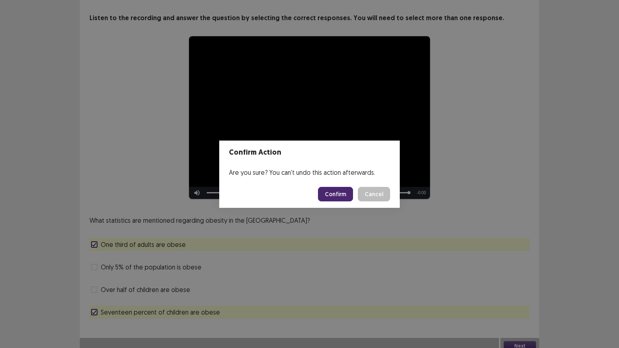
click at [338, 198] on button "Confirm" at bounding box center [335, 194] width 35 height 15
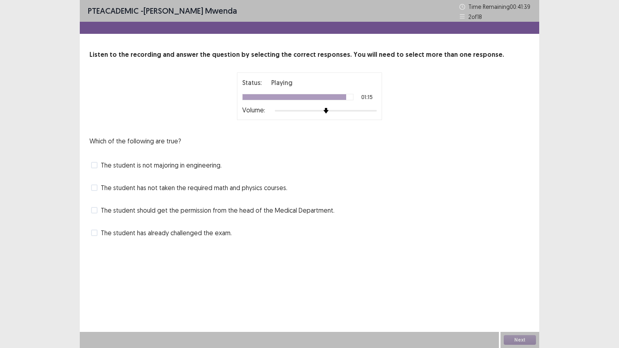
click at [95, 165] on span at bounding box center [94, 165] width 6 height 6
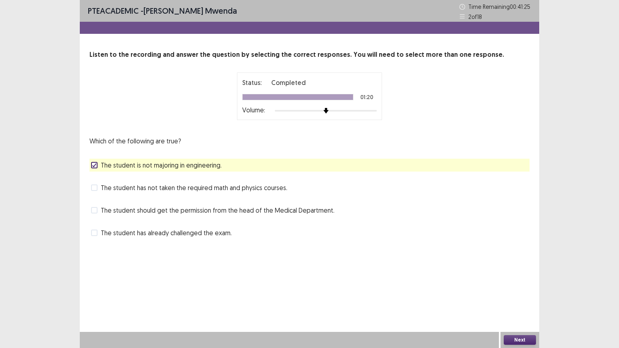
click at [521, 280] on button "Next" at bounding box center [520, 341] width 32 height 10
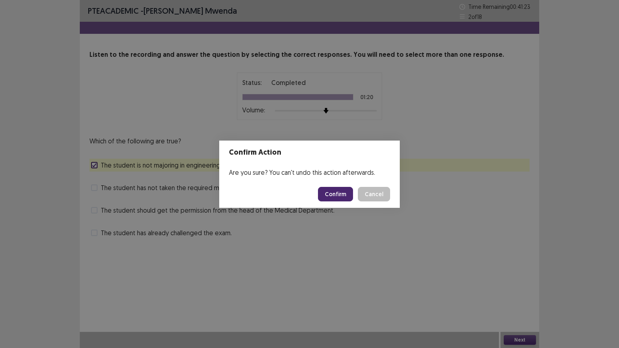
click at [336, 197] on button "Confirm" at bounding box center [335, 194] width 35 height 15
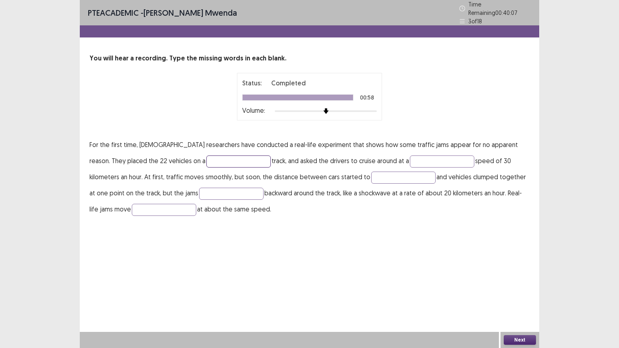
click at [206, 156] on input "text" at bounding box center [238, 162] width 65 height 12
type input "******"
click at [410, 159] on input "text" at bounding box center [442, 162] width 65 height 12
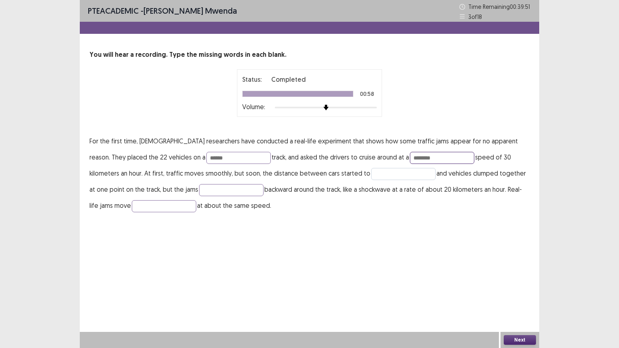
type input "********"
click at [371, 176] on input "text" at bounding box center [403, 174] width 65 height 12
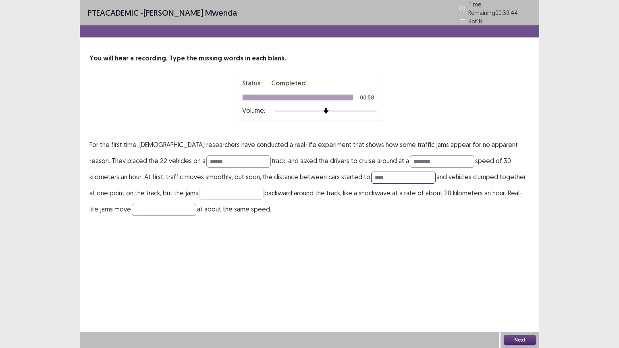
type input "****"
click at [199, 193] on input "text" at bounding box center [231, 194] width 65 height 12
type input "******"
click at [132, 209] on input "text" at bounding box center [164, 210] width 65 height 12
type input "*********"
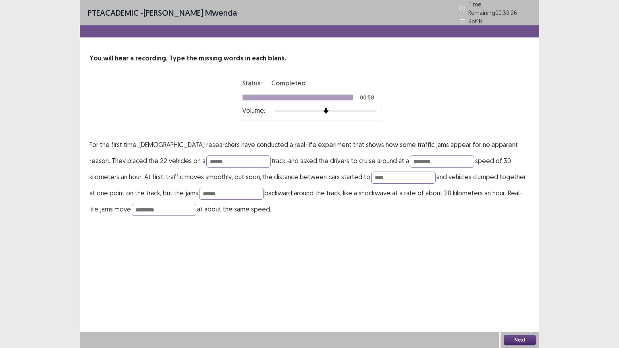
click at [516, 280] on button "Next" at bounding box center [520, 341] width 32 height 10
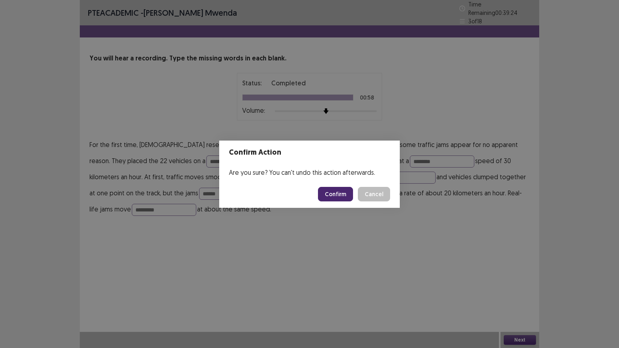
click at [334, 195] on button "Confirm" at bounding box center [335, 194] width 35 height 15
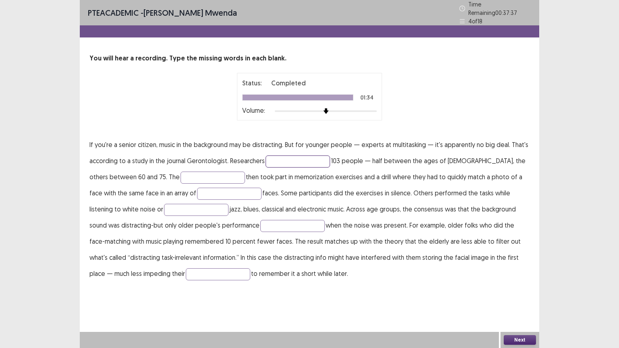
click at [279, 159] on input "text" at bounding box center [298, 162] width 65 height 12
type input "*********"
click at [204, 173] on input "text" at bounding box center [213, 178] width 65 height 12
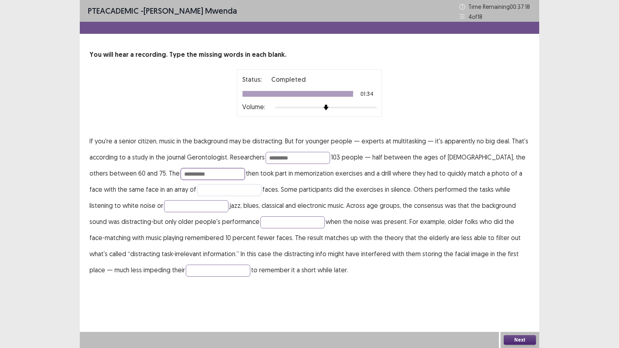
type input "**********"
click at [207, 186] on input "text" at bounding box center [229, 190] width 65 height 12
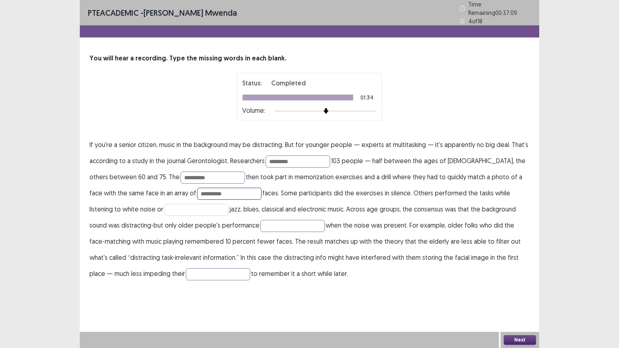
type input "**********"
click at [164, 205] on input "text" at bounding box center [196, 210] width 65 height 12
type input "**********"
click at [261, 220] on input "text" at bounding box center [293, 226] width 65 height 12
type input "********"
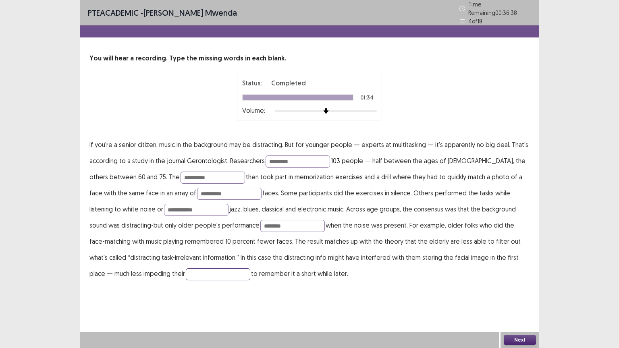
click at [186, 272] on input "text" at bounding box center [218, 275] width 65 height 12
type input "*******"
click at [528, 280] on button "Next" at bounding box center [520, 341] width 32 height 10
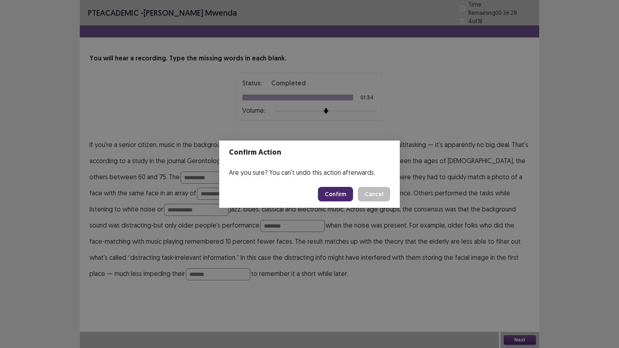
click at [336, 196] on button "Confirm" at bounding box center [335, 194] width 35 height 15
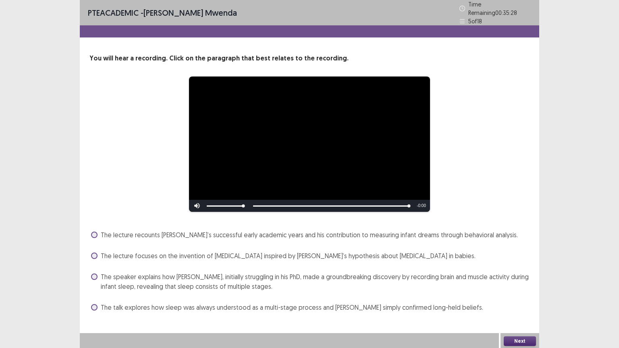
click at [101, 274] on span "The speaker explains how [PERSON_NAME], initially struggling in his PhD, made a…" at bounding box center [315, 281] width 429 height 19
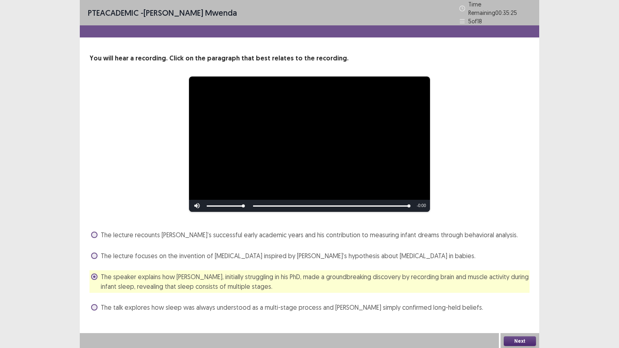
click at [519, 280] on button "Next" at bounding box center [520, 342] width 32 height 10
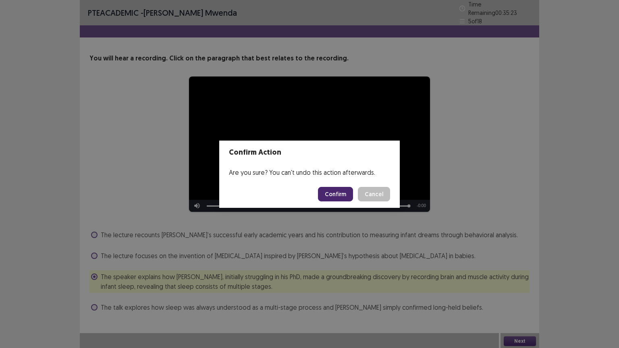
click at [342, 192] on button "Confirm" at bounding box center [335, 194] width 35 height 15
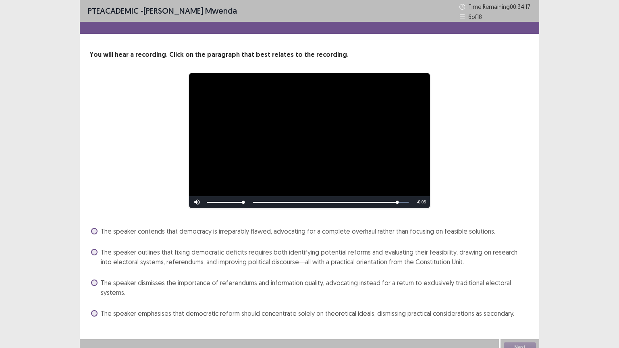
click at [95, 252] on span at bounding box center [94, 252] width 6 height 6
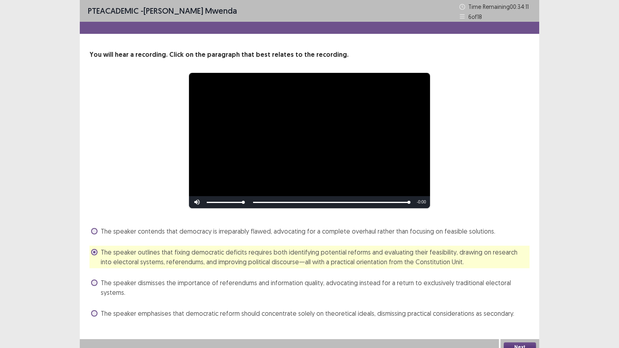
click at [518, 280] on button "Next" at bounding box center [520, 348] width 32 height 10
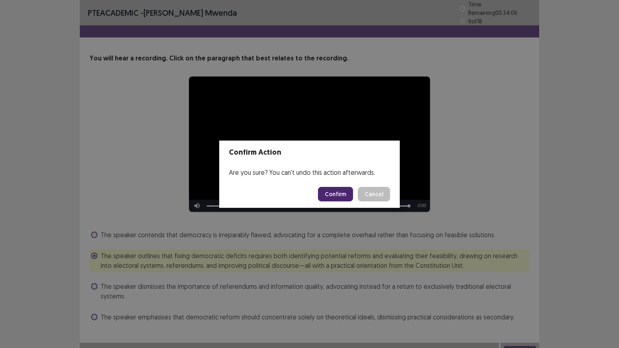
click at [345, 191] on button "Confirm" at bounding box center [335, 194] width 35 height 15
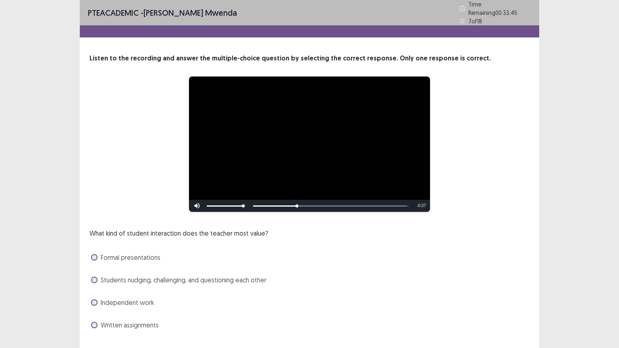
click at [94, 277] on span at bounding box center [94, 280] width 6 height 6
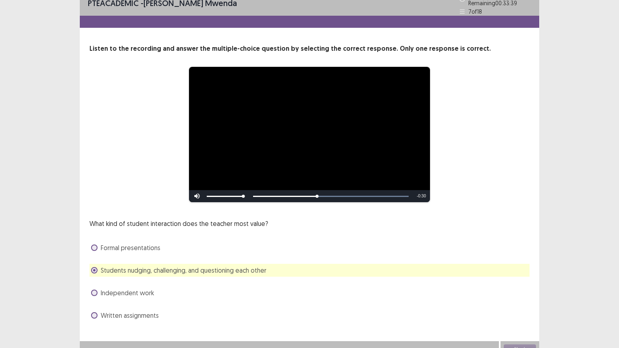
scroll to position [15, 0]
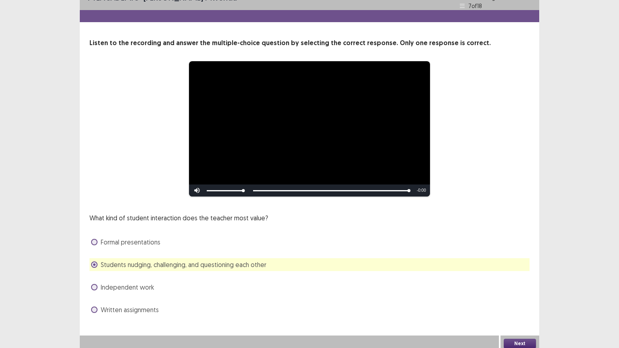
click at [526, 280] on button "Next" at bounding box center [520, 344] width 32 height 10
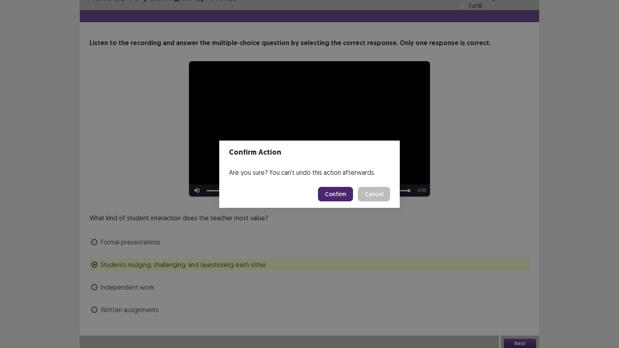
click at [335, 197] on button "Confirm" at bounding box center [335, 194] width 35 height 15
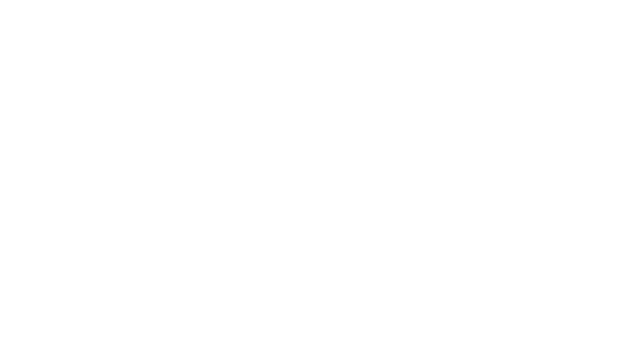
scroll to position [0, 0]
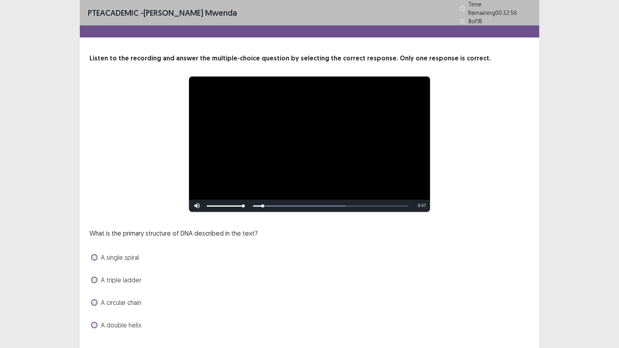
click at [96, 280] on span at bounding box center [94, 325] width 6 height 6
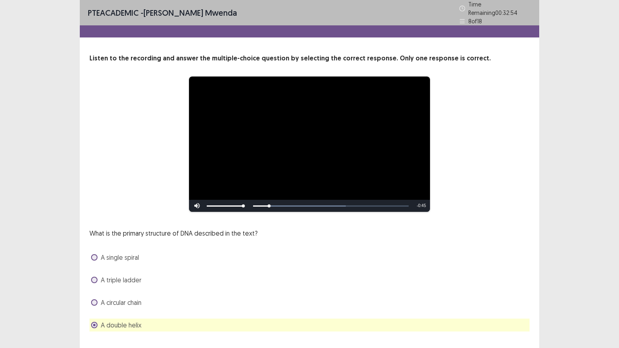
scroll to position [15, 0]
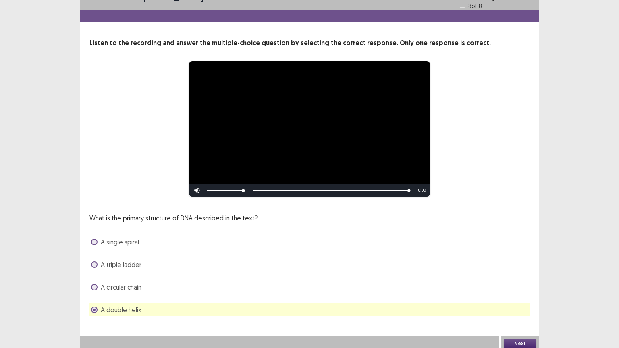
click at [519, 280] on button "Next" at bounding box center [520, 344] width 32 height 10
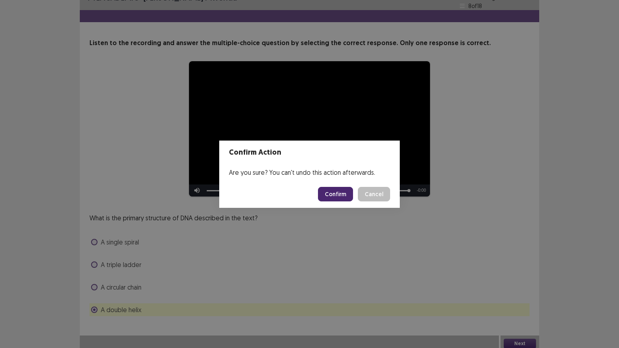
click at [345, 194] on button "Confirm" at bounding box center [335, 194] width 35 height 15
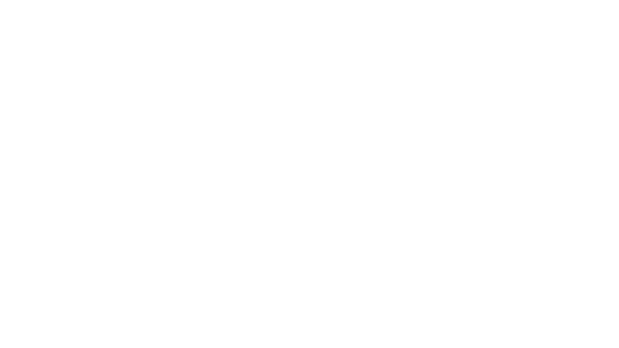
scroll to position [0, 0]
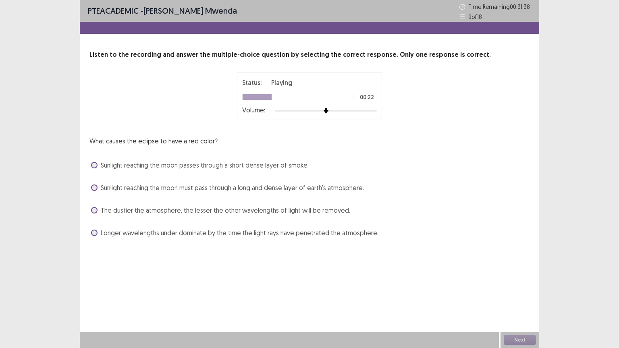
click at [94, 188] on span at bounding box center [94, 188] width 6 height 6
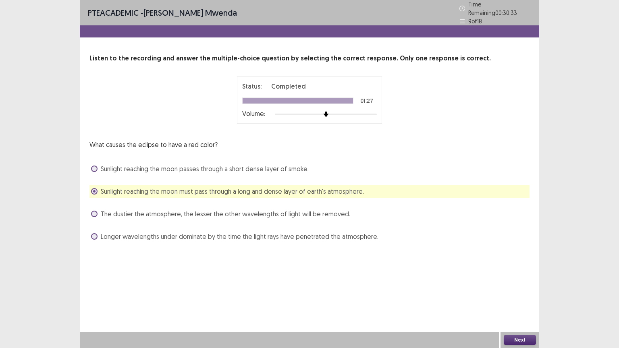
click at [525, 280] on button "Next" at bounding box center [520, 341] width 32 height 10
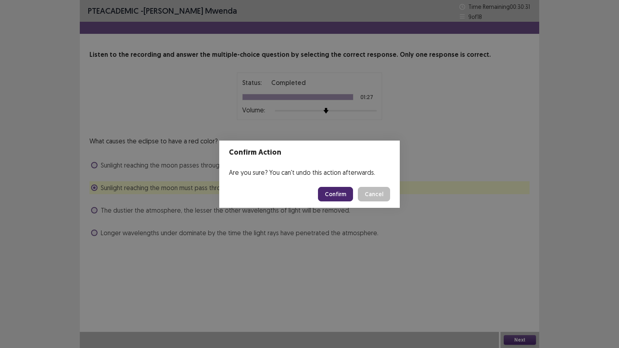
click at [342, 192] on button "Confirm" at bounding box center [335, 194] width 35 height 15
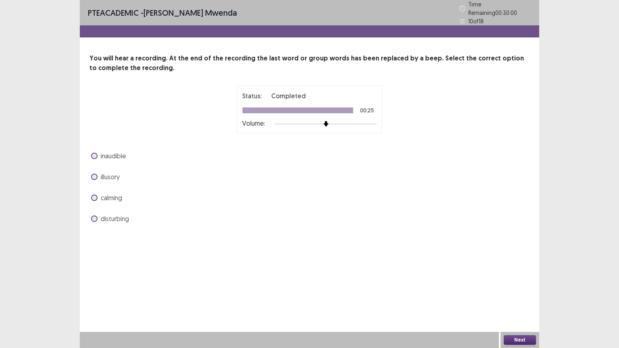
click at [98, 194] on label "calming" at bounding box center [106, 198] width 31 height 10
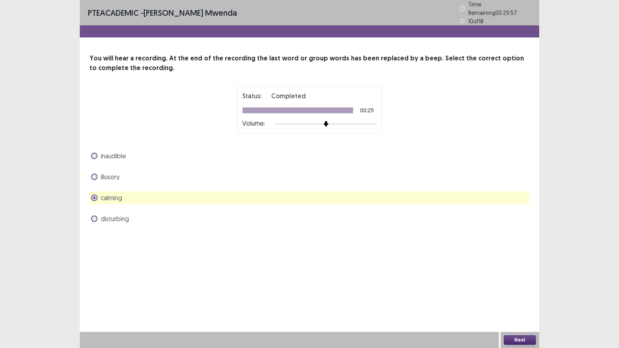
click at [523, 280] on button "Next" at bounding box center [520, 341] width 32 height 10
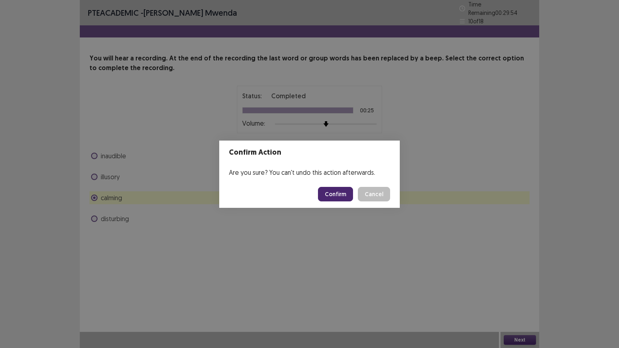
click at [344, 194] on button "Confirm" at bounding box center [335, 194] width 35 height 15
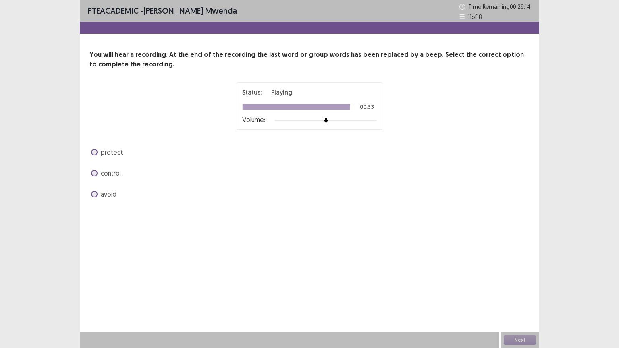
click at [96, 172] on span at bounding box center [94, 173] width 6 height 6
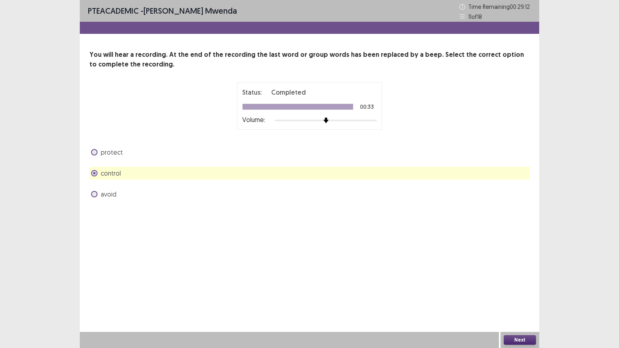
click at [515, 280] on button "Next" at bounding box center [520, 341] width 32 height 10
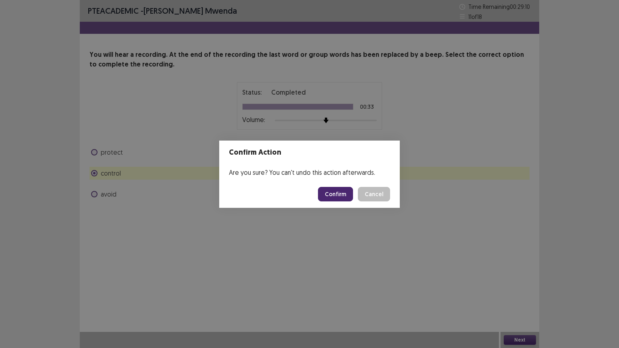
click at [337, 191] on button "Confirm" at bounding box center [335, 194] width 35 height 15
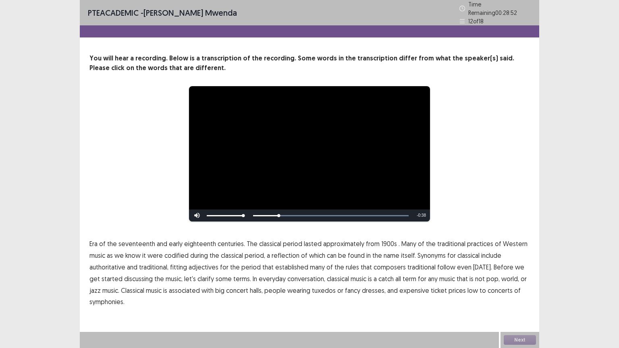
drag, startPoint x: 391, startPoint y: 240, endPoint x: 381, endPoint y: 240, distance: 10.1
click at [382, 240] on span "1900s" at bounding box center [390, 244] width 16 height 10
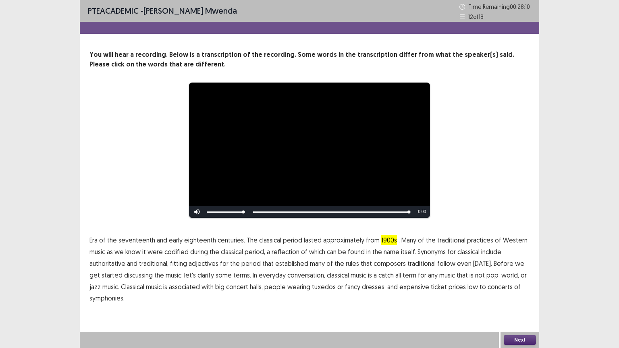
click at [524, 280] on button "Next" at bounding box center [520, 341] width 32 height 10
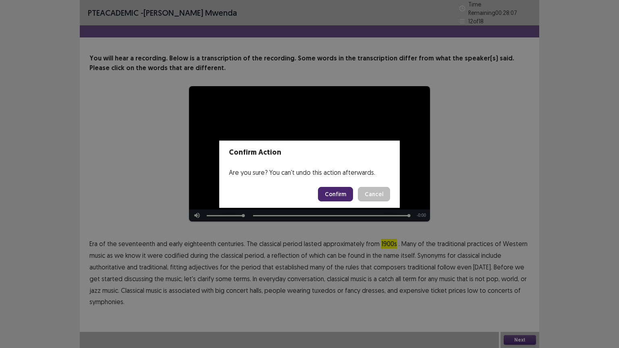
click at [340, 198] on button "Confirm" at bounding box center [335, 194] width 35 height 15
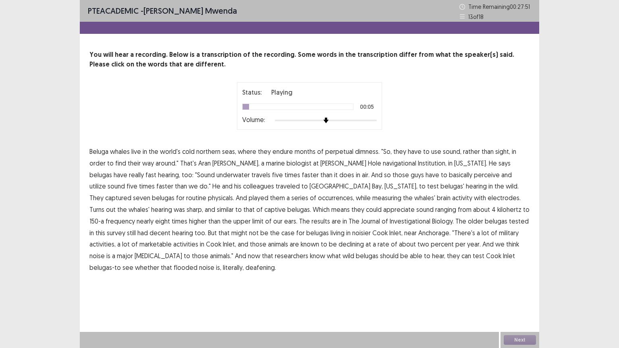
click at [367, 152] on span "dimness." at bounding box center [367, 152] width 25 height 10
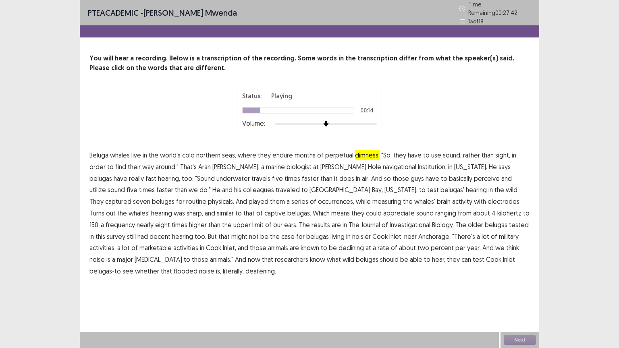
click at [383, 165] on span "navigational" at bounding box center [399, 167] width 33 height 10
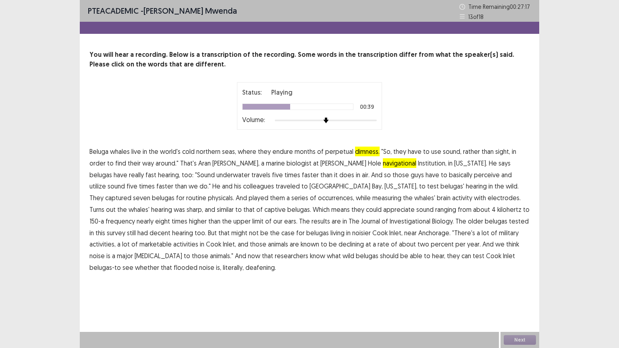
click at [318, 199] on span "occurrences," at bounding box center [336, 198] width 36 height 10
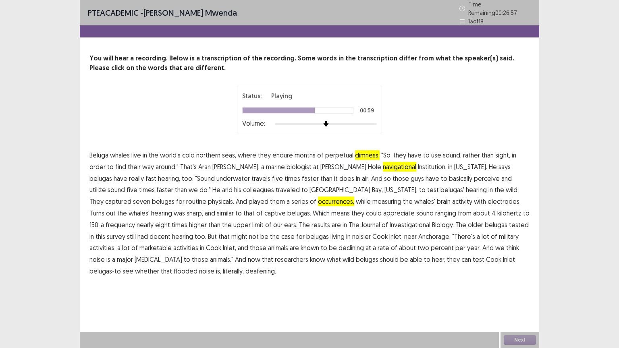
click at [390, 221] on span "Investigational" at bounding box center [410, 225] width 41 height 10
click at [172, 243] on span "marketable" at bounding box center [156, 248] width 32 height 10
click at [198, 267] on span "flooded" at bounding box center [186, 272] width 24 height 10
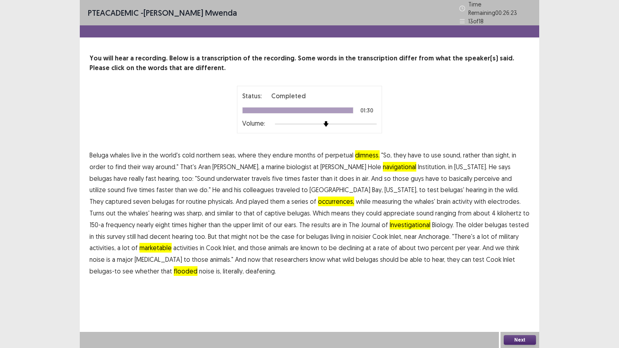
click at [524, 280] on button "Next" at bounding box center [520, 341] width 32 height 10
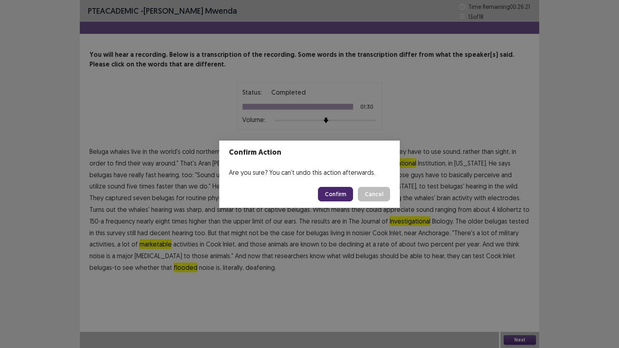
click at [336, 196] on button "Confirm" at bounding box center [335, 194] width 35 height 15
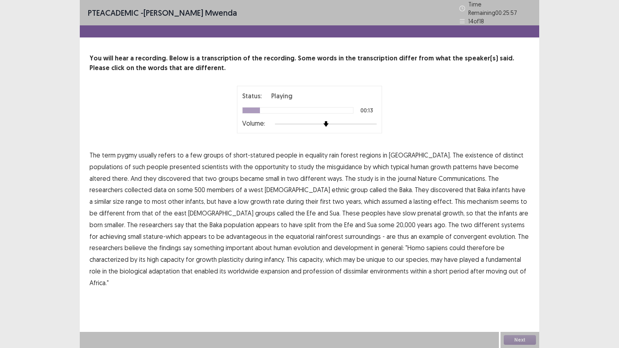
click at [327, 162] on span "misguidance" at bounding box center [344, 167] width 35 height 10
click at [382, 198] on span "assumed" at bounding box center [394, 202] width 25 height 10
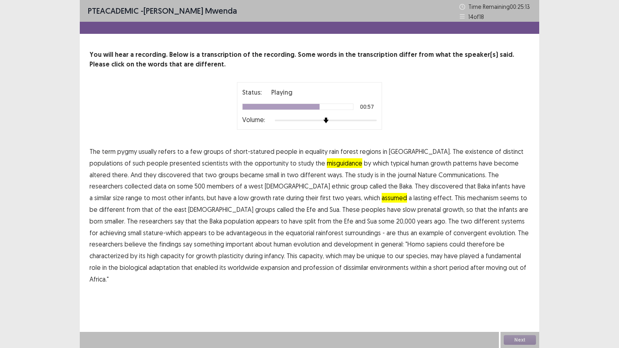
click at [345, 233] on span "surroundings" at bounding box center [363, 233] width 36 height 10
click at [303, 272] on span "profession" at bounding box center [318, 268] width 31 height 10
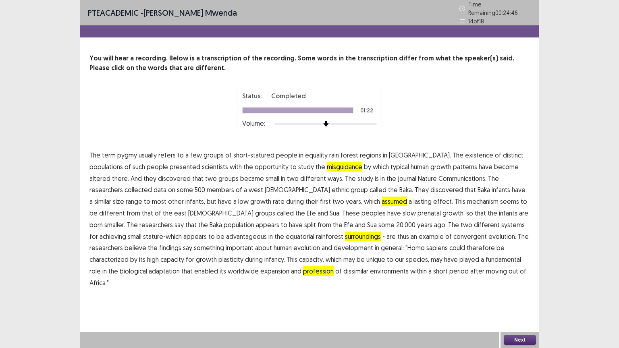
click at [517, 280] on button "Next" at bounding box center [520, 341] width 32 height 10
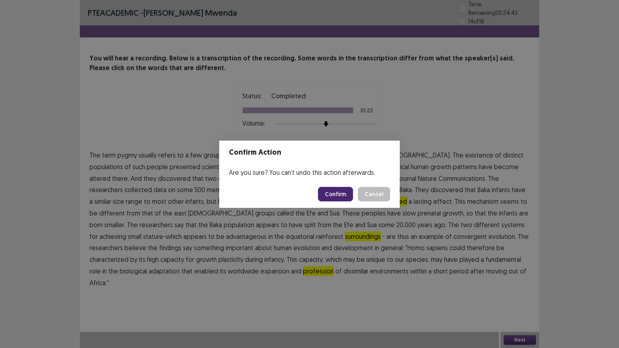
click at [340, 194] on button "Confirm" at bounding box center [335, 194] width 35 height 15
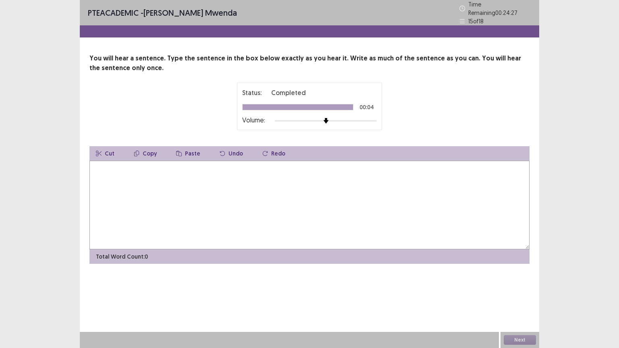
click at [129, 169] on textarea at bounding box center [310, 205] width 440 height 89
type textarea "*"
type textarea "**********"
click at [521, 280] on button "Next" at bounding box center [520, 341] width 32 height 10
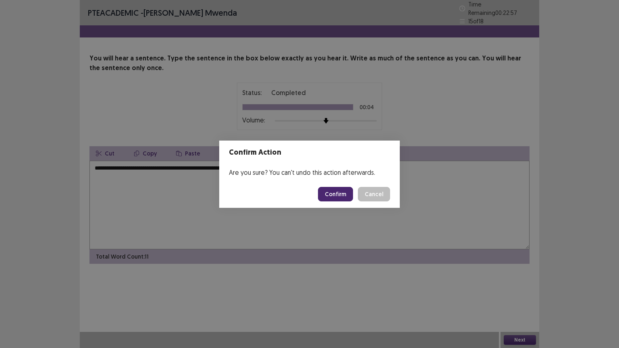
click at [339, 195] on button "Confirm" at bounding box center [335, 194] width 35 height 15
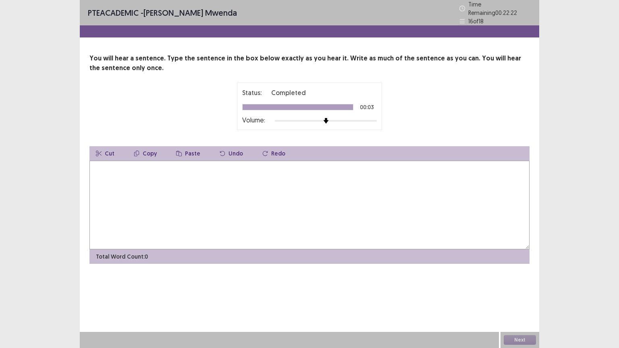
click at [106, 172] on textarea at bounding box center [310, 205] width 440 height 89
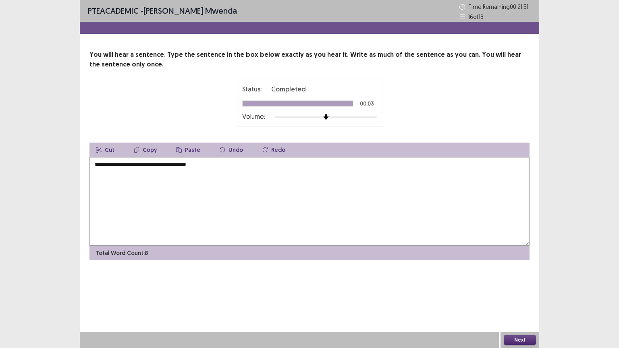
type textarea "**********"
click at [521, 280] on button "Next" at bounding box center [520, 341] width 32 height 10
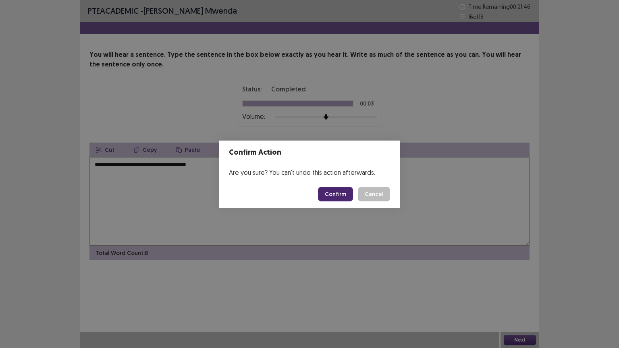
click at [327, 194] on button "Confirm" at bounding box center [335, 194] width 35 height 15
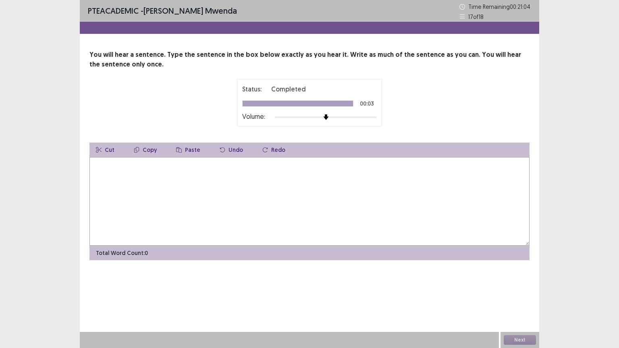
click at [103, 167] on textarea at bounding box center [310, 201] width 440 height 89
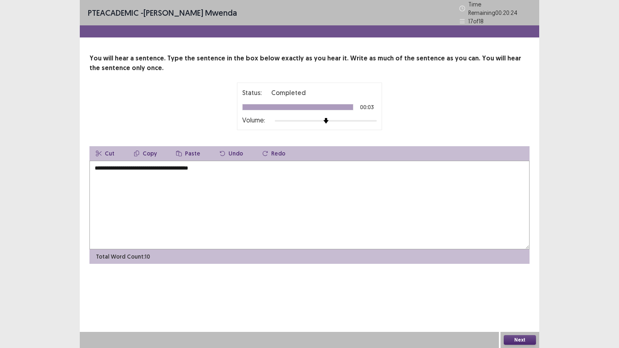
type textarea "**********"
click at [517, 280] on button "Next" at bounding box center [520, 341] width 32 height 10
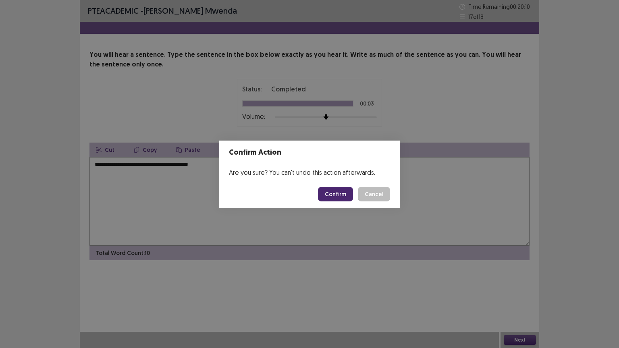
click at [341, 193] on button "Confirm" at bounding box center [335, 194] width 35 height 15
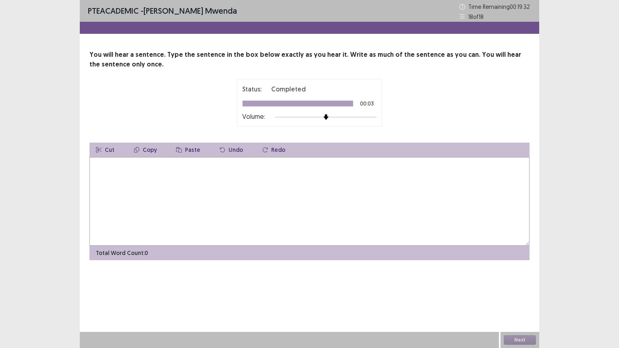
click at [103, 169] on textarea at bounding box center [310, 201] width 440 height 89
type textarea "**********"
click at [523, 280] on button "Next" at bounding box center [520, 341] width 32 height 10
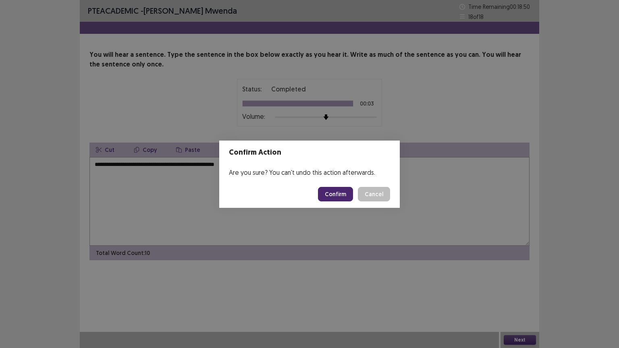
click at [344, 198] on button "Confirm" at bounding box center [335, 194] width 35 height 15
